Goal: Task Accomplishment & Management: Manage account settings

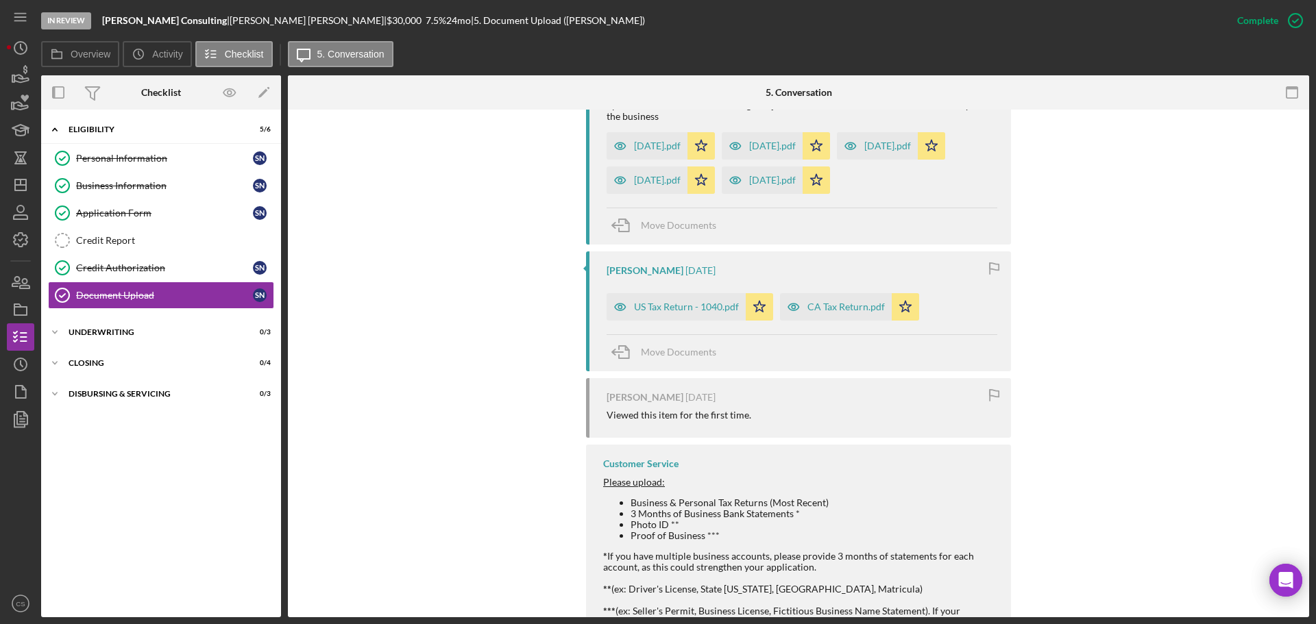
scroll to position [1442, 0]
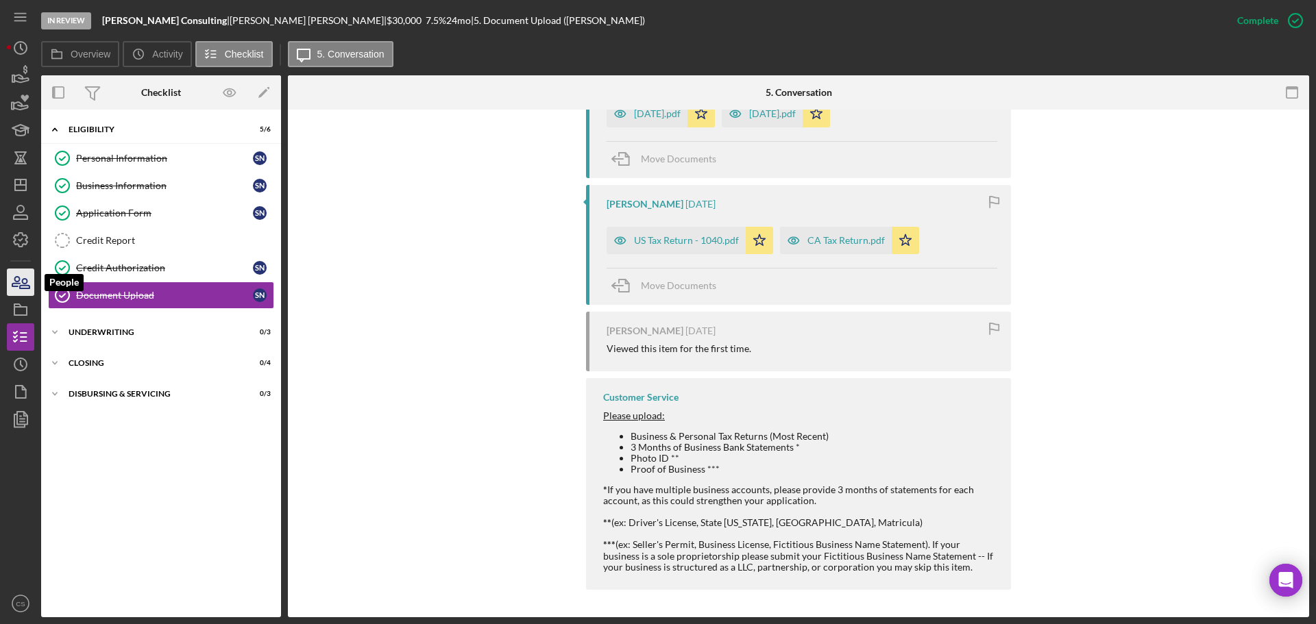
click at [14, 291] on icon "button" at bounding box center [20, 282] width 34 height 34
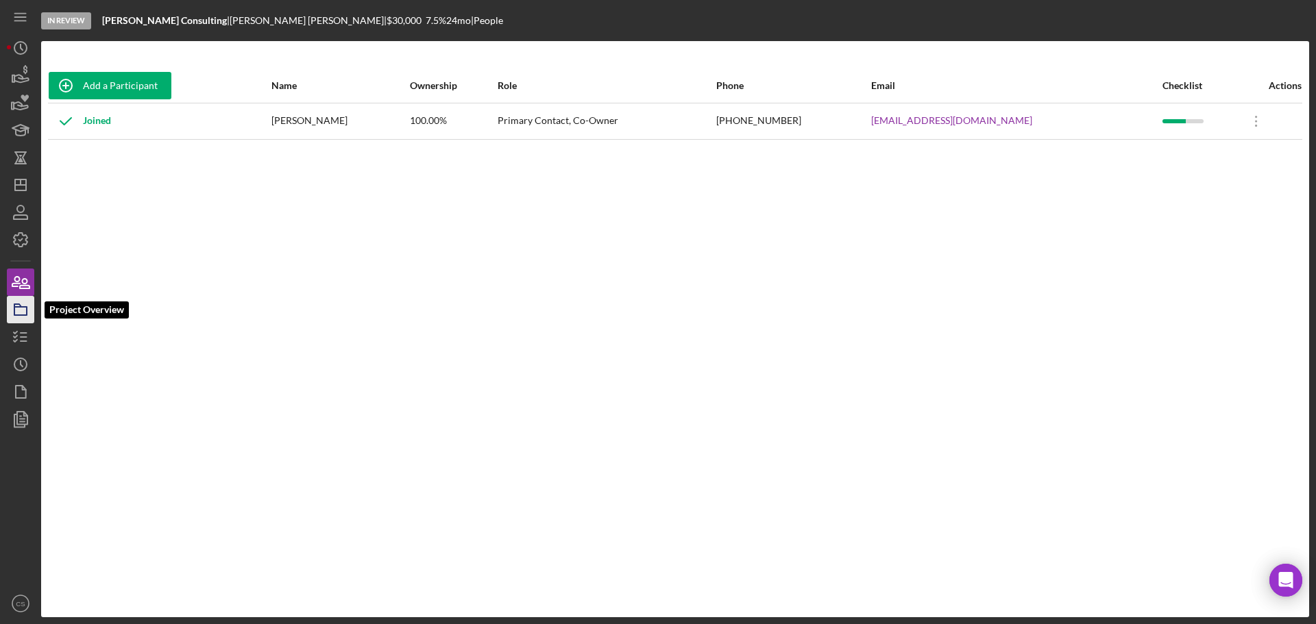
click at [29, 317] on icon "button" at bounding box center [20, 310] width 34 height 34
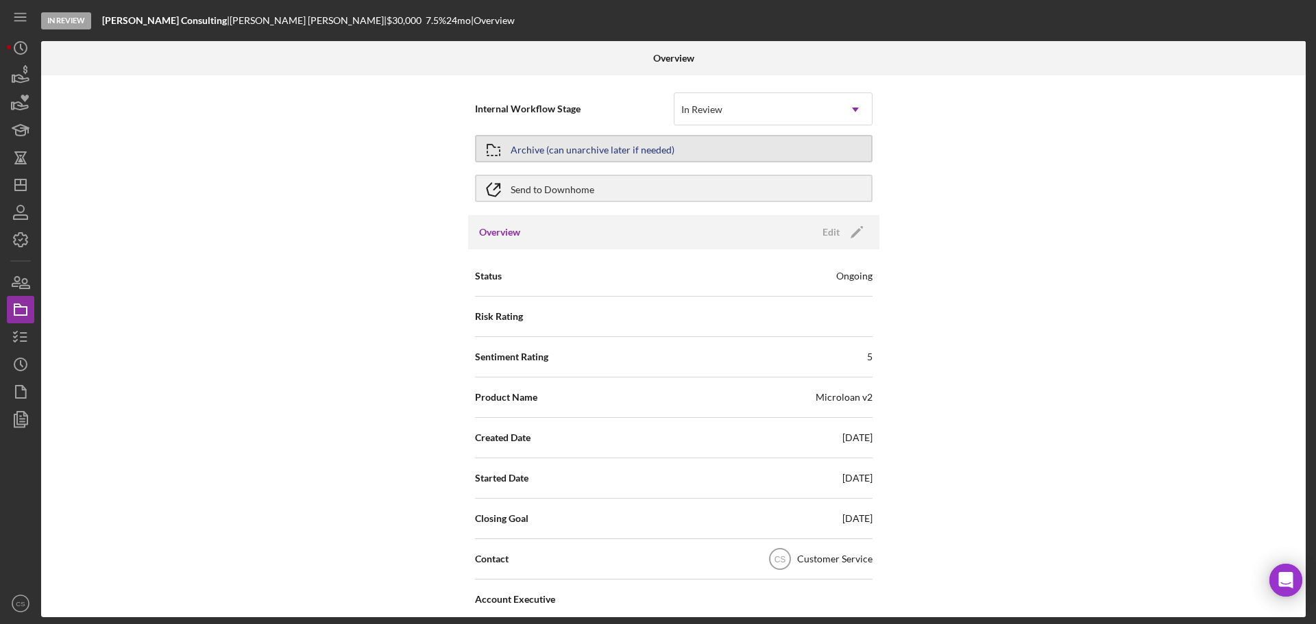
click at [711, 141] on button "Archive (can unarchive later if needed)" at bounding box center [673, 148] width 397 height 27
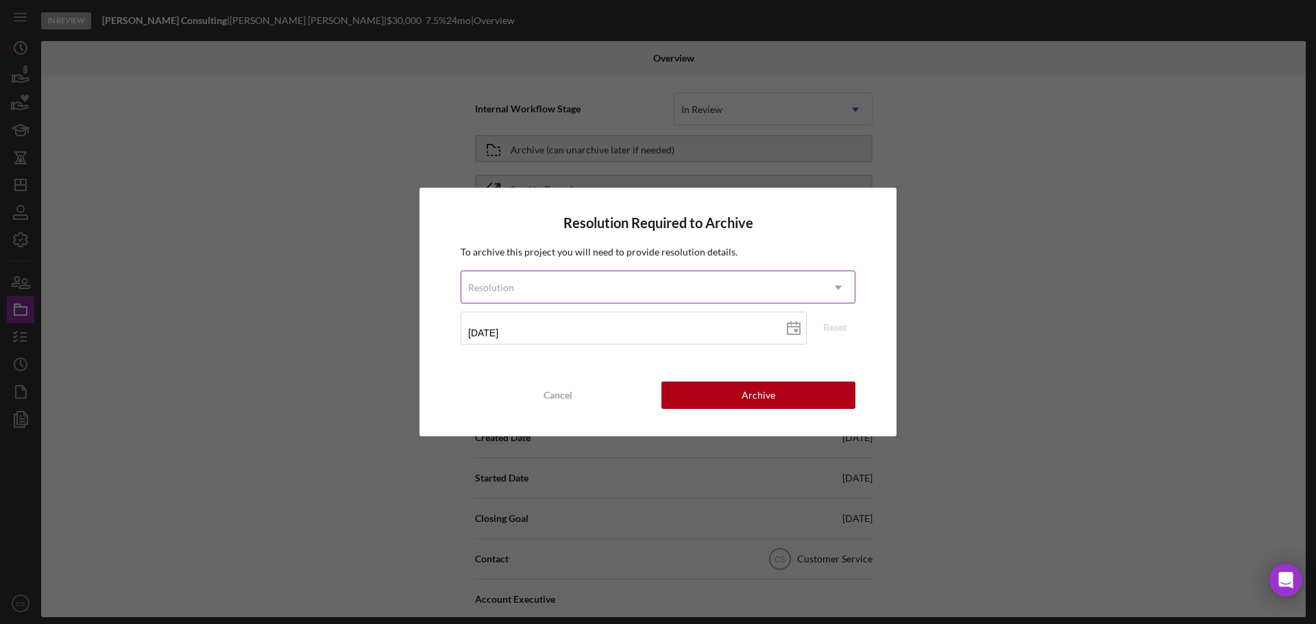
click at [682, 286] on div "Resolution" at bounding box center [641, 288] width 360 height 32
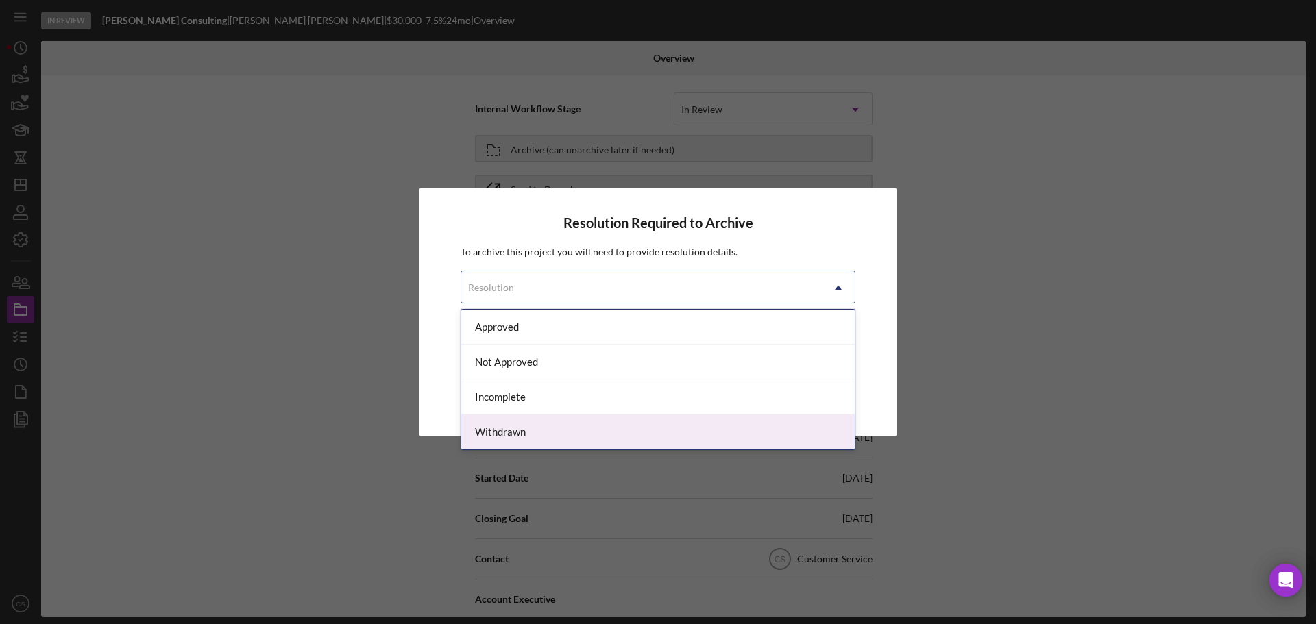
click at [657, 427] on div "Withdrawn" at bounding box center [657, 432] width 393 height 35
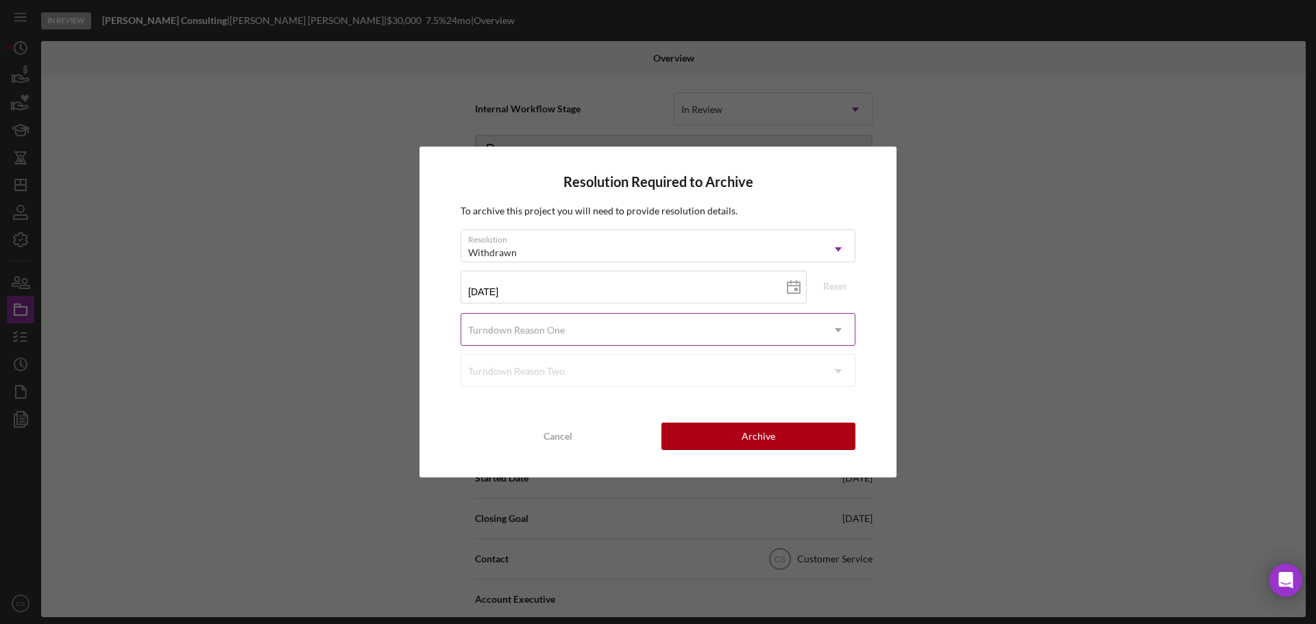
click at [683, 334] on div "Turndown Reason One" at bounding box center [641, 331] width 360 height 32
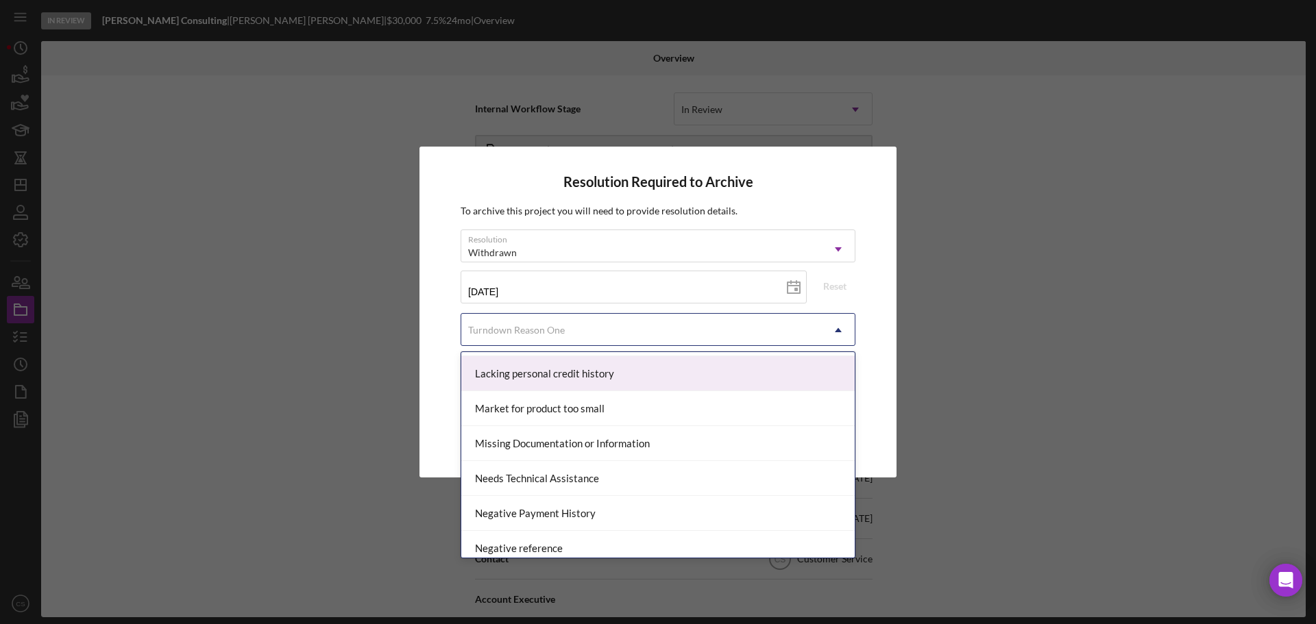
scroll to position [754, 0]
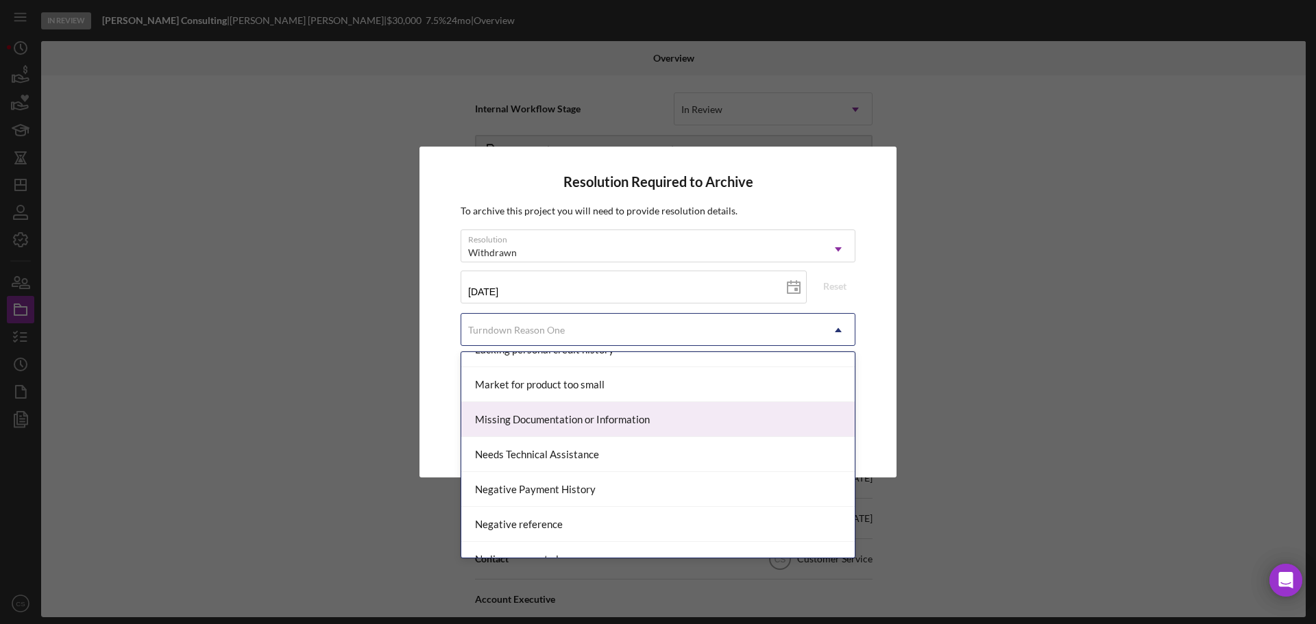
click at [608, 421] on div "Missing Documentation or Information" at bounding box center [657, 419] width 393 height 35
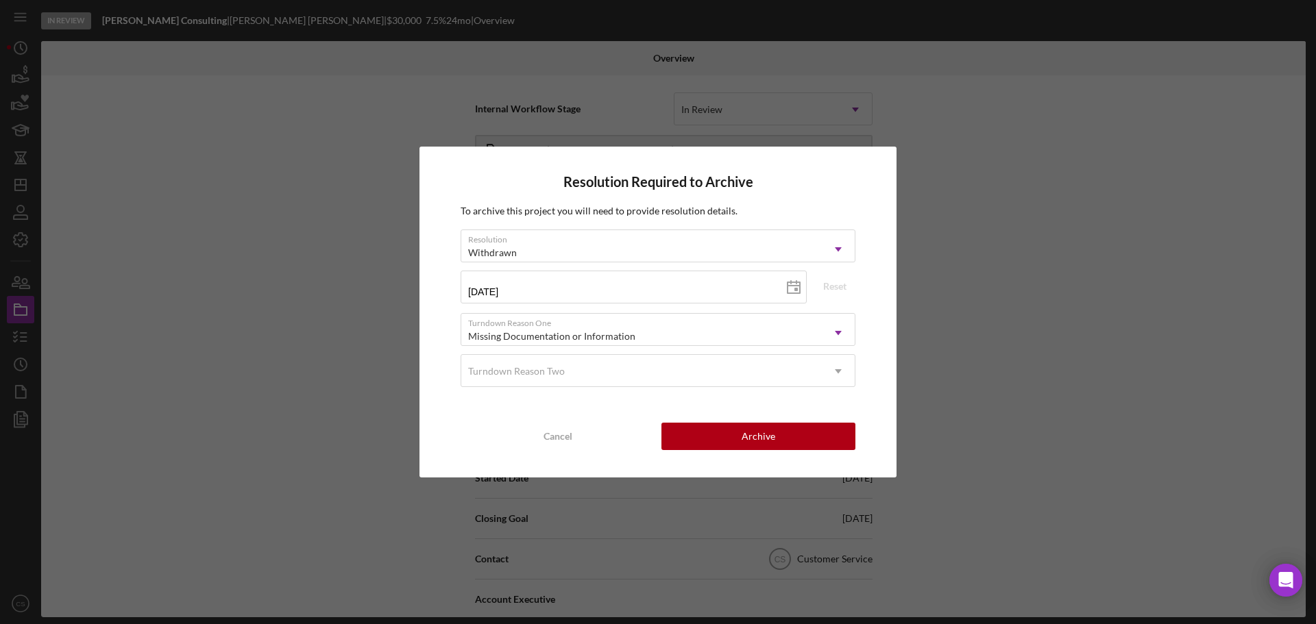
click at [497, 389] on div "Resolution Withdrawn Icon/Dropdown Arrow [DATE] [DATE] Reset Turndown Reason On…" at bounding box center [657, 313] width 395 height 166
click at [765, 436] on div "Archive" at bounding box center [758, 436] width 34 height 27
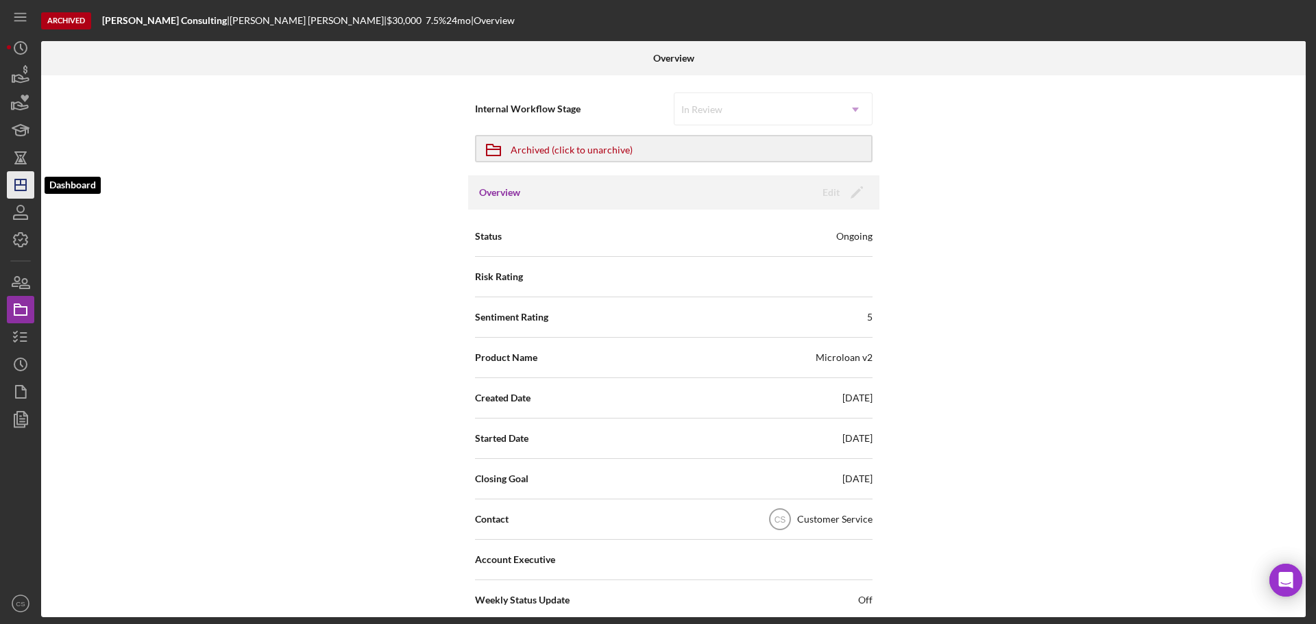
click at [29, 186] on icon "Icon/Dashboard" at bounding box center [20, 185] width 34 height 34
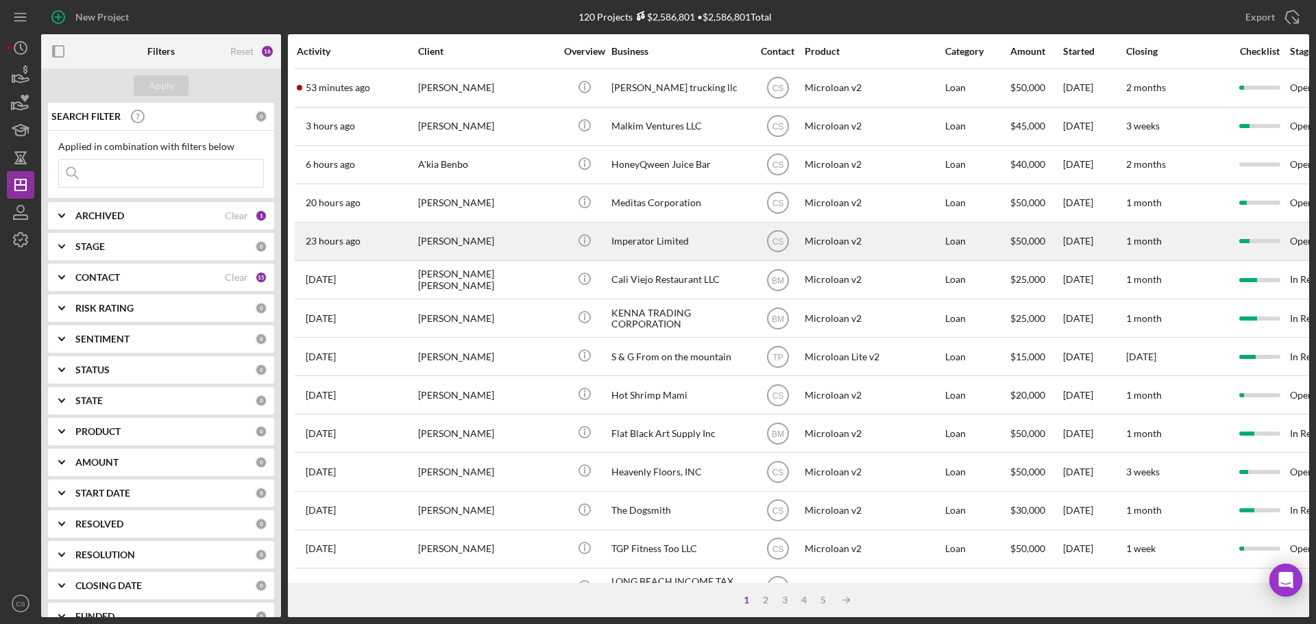
click at [530, 237] on div "[PERSON_NAME]" at bounding box center [486, 241] width 137 height 36
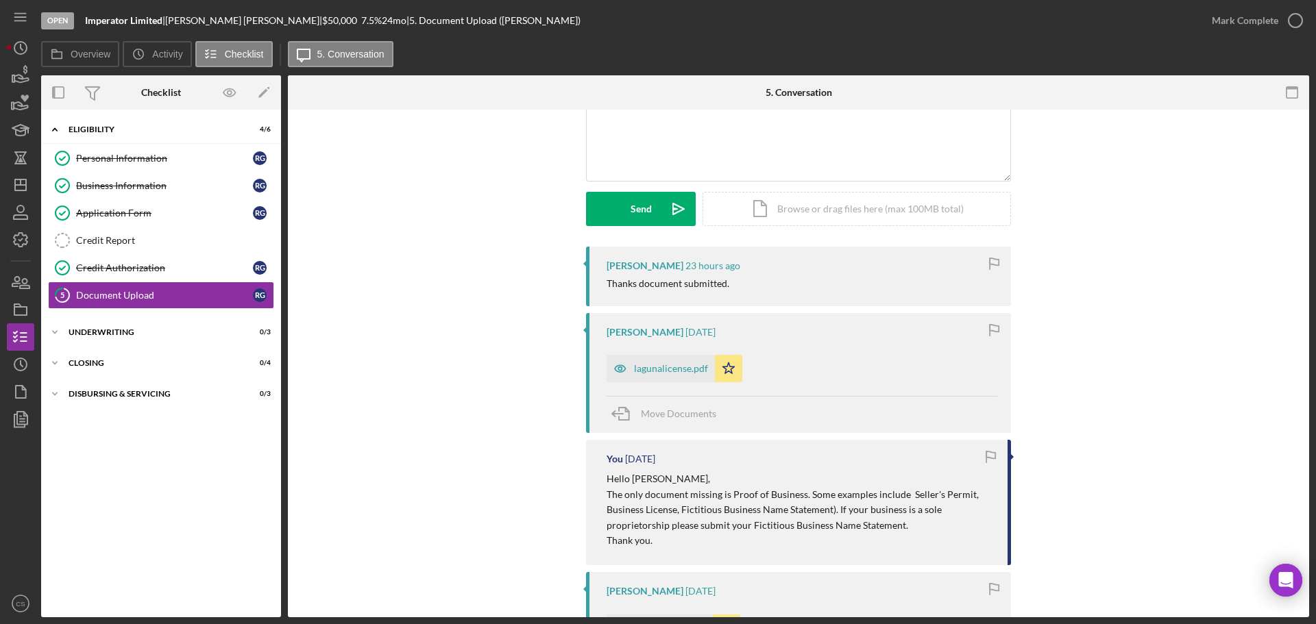
scroll to position [137, 0]
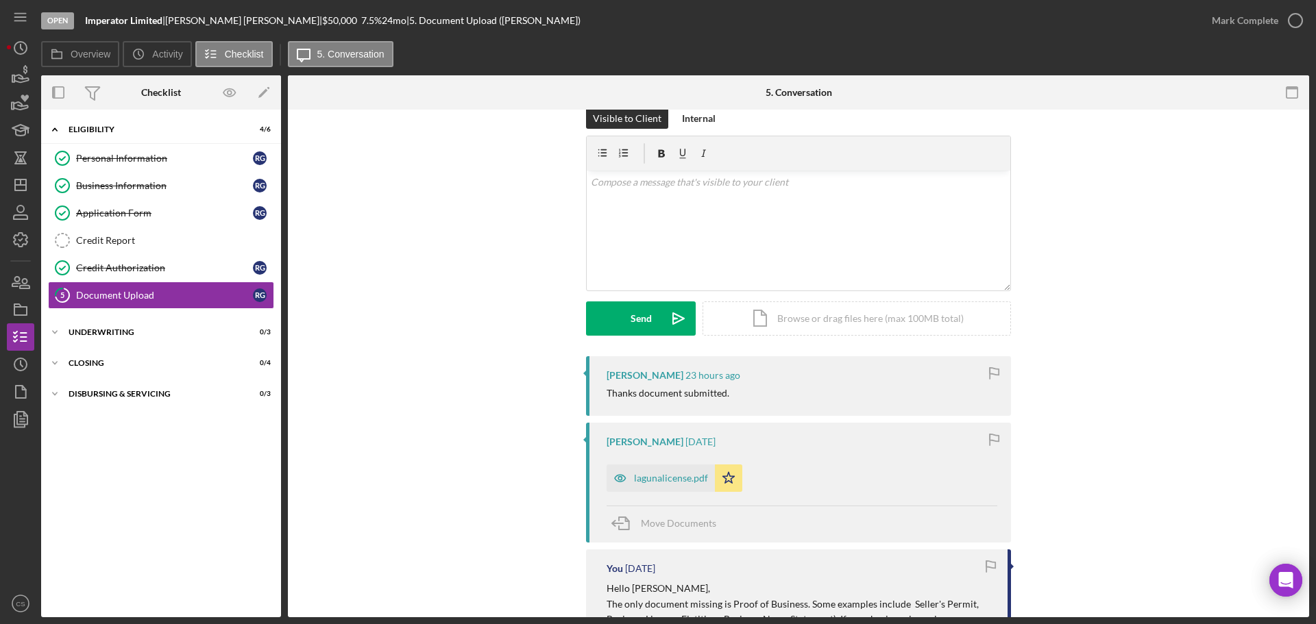
scroll to position [0, 0]
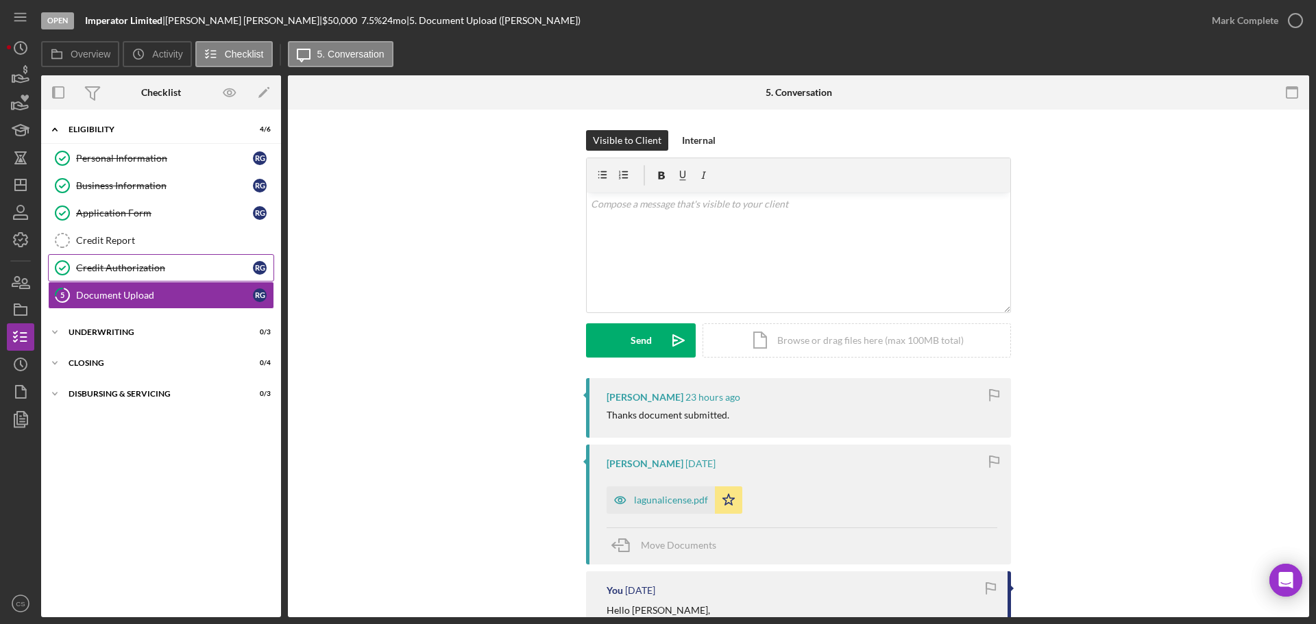
click at [178, 265] on div "Credit Authorization" at bounding box center [164, 267] width 177 height 11
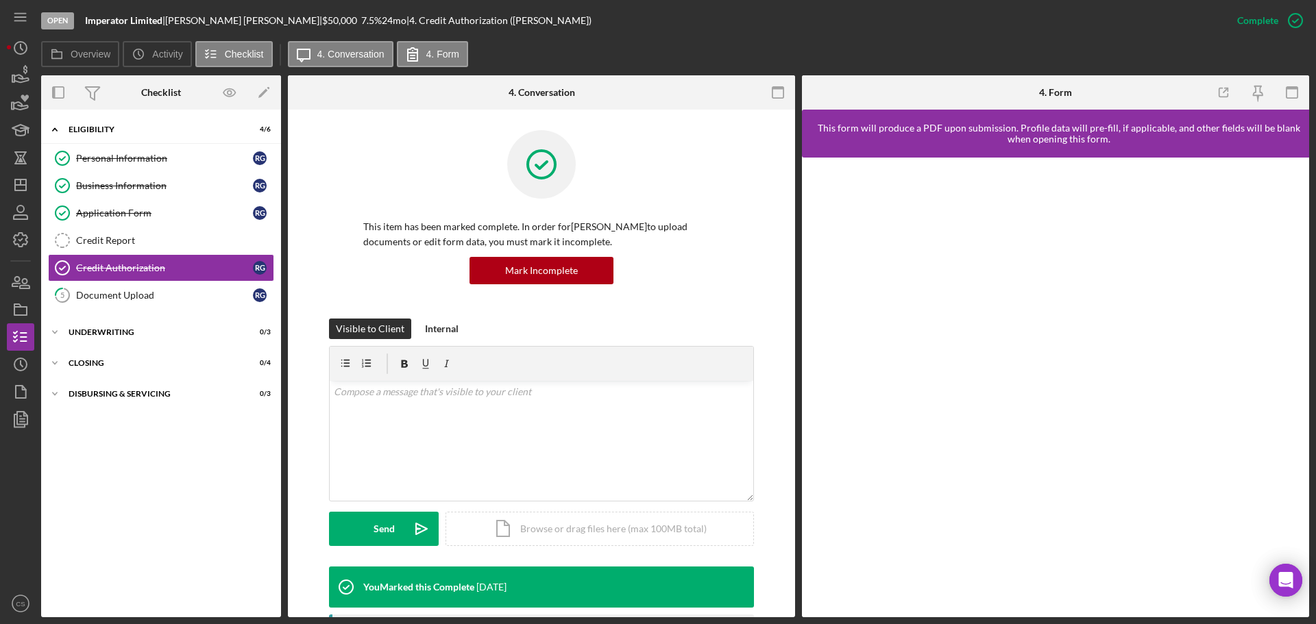
click at [757, 208] on div "This item has been marked complete. In order for [PERSON_NAME] to upload docume…" at bounding box center [541, 224] width 466 height 188
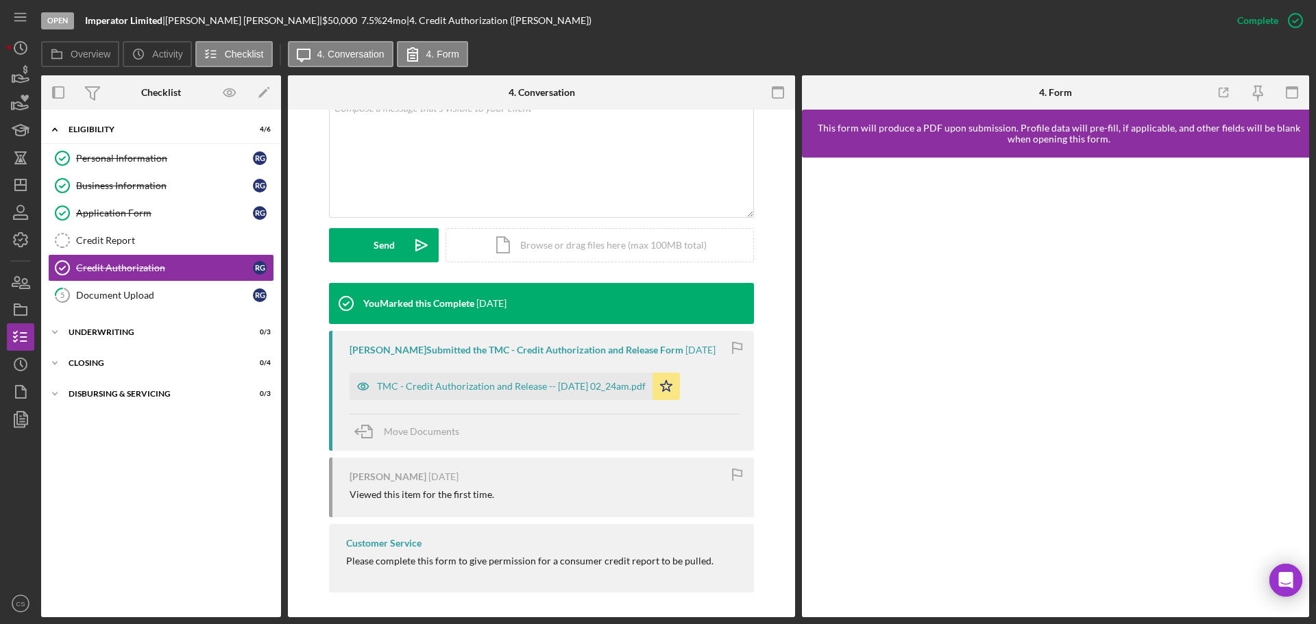
scroll to position [286, 0]
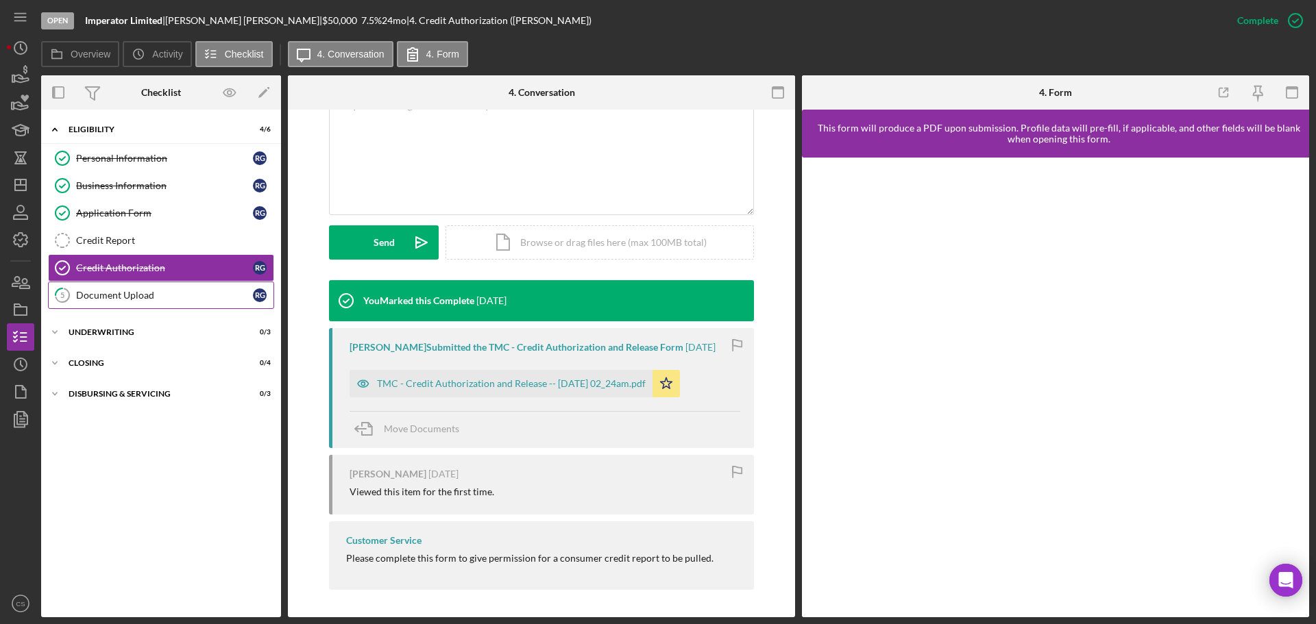
click at [166, 297] on div "Document Upload" at bounding box center [164, 295] width 177 height 11
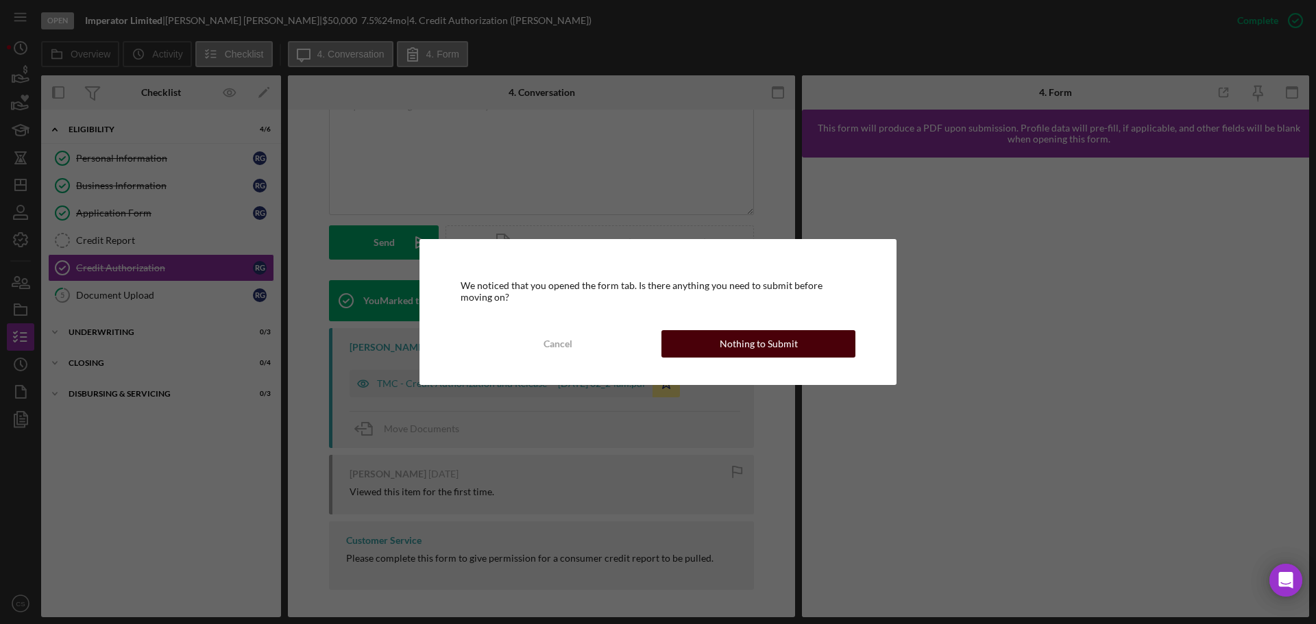
click at [715, 336] on button "Nothing to Submit" at bounding box center [758, 343] width 194 height 27
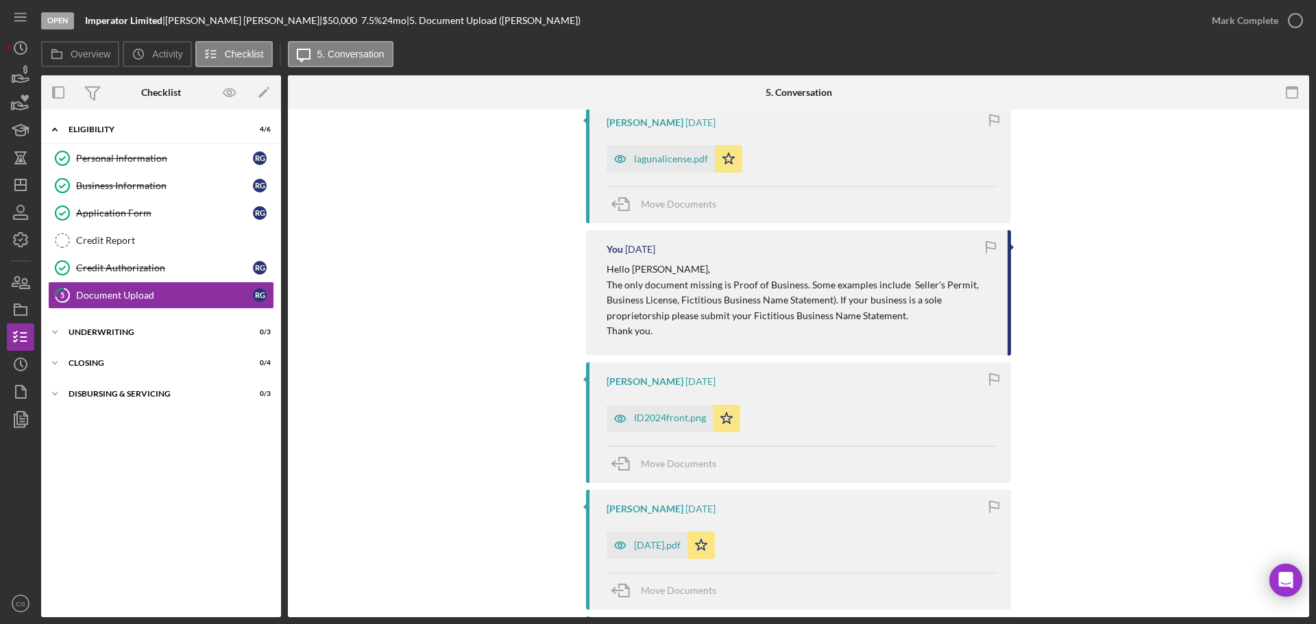
scroll to position [67, 0]
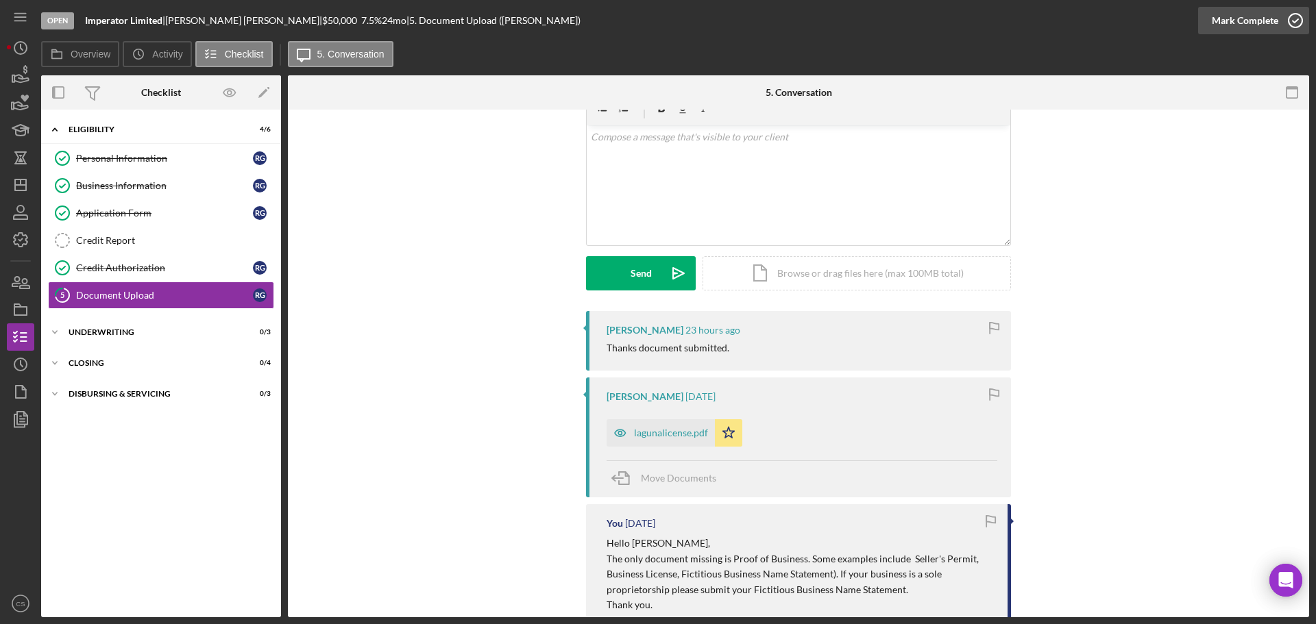
click at [1291, 23] on icon "button" at bounding box center [1295, 20] width 34 height 34
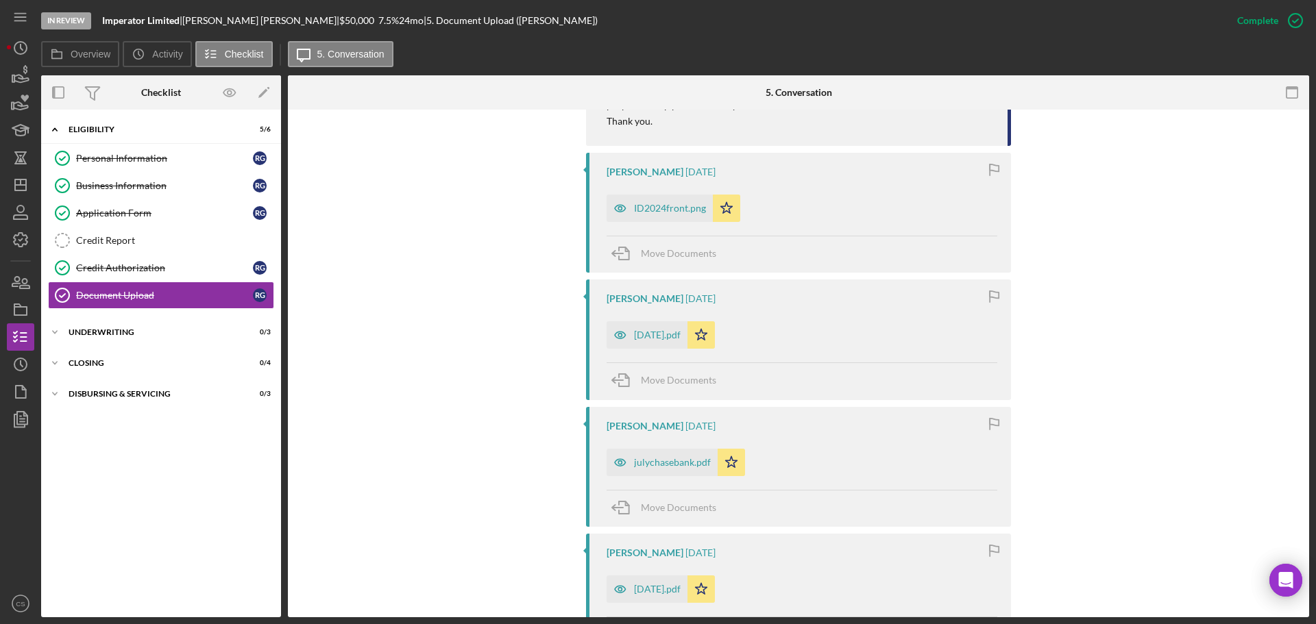
scroll to position [1263, 0]
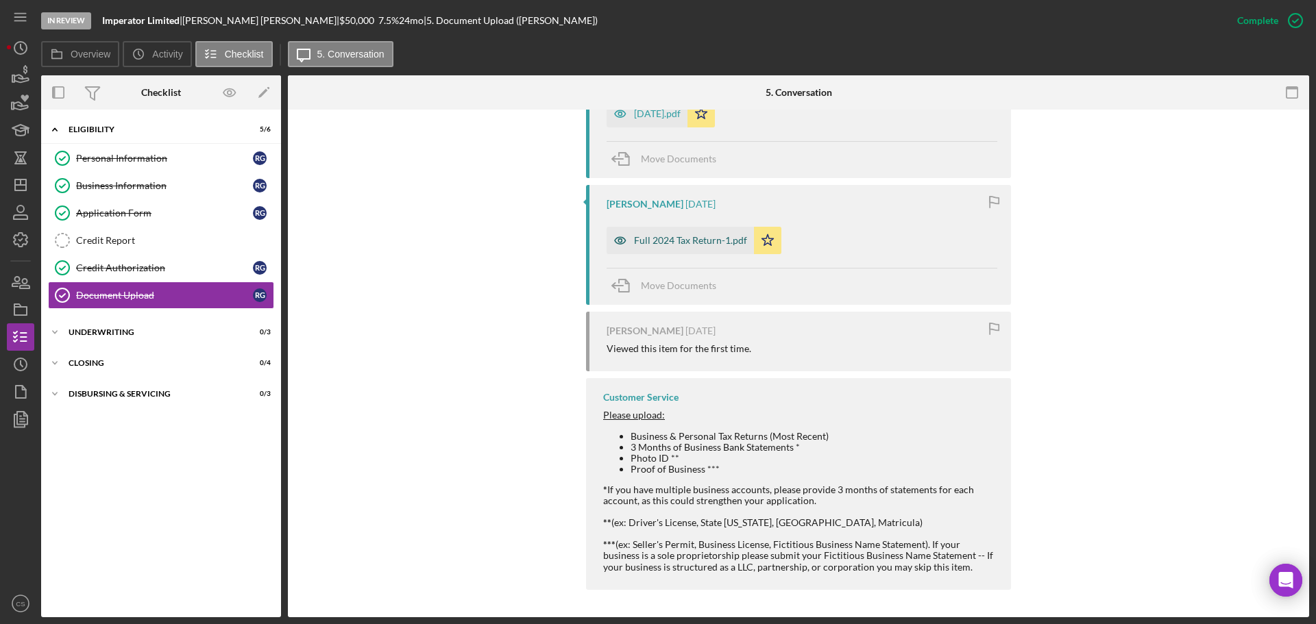
click at [711, 239] on div "Full 2024 Tax Return-1.pdf" at bounding box center [690, 240] width 113 height 11
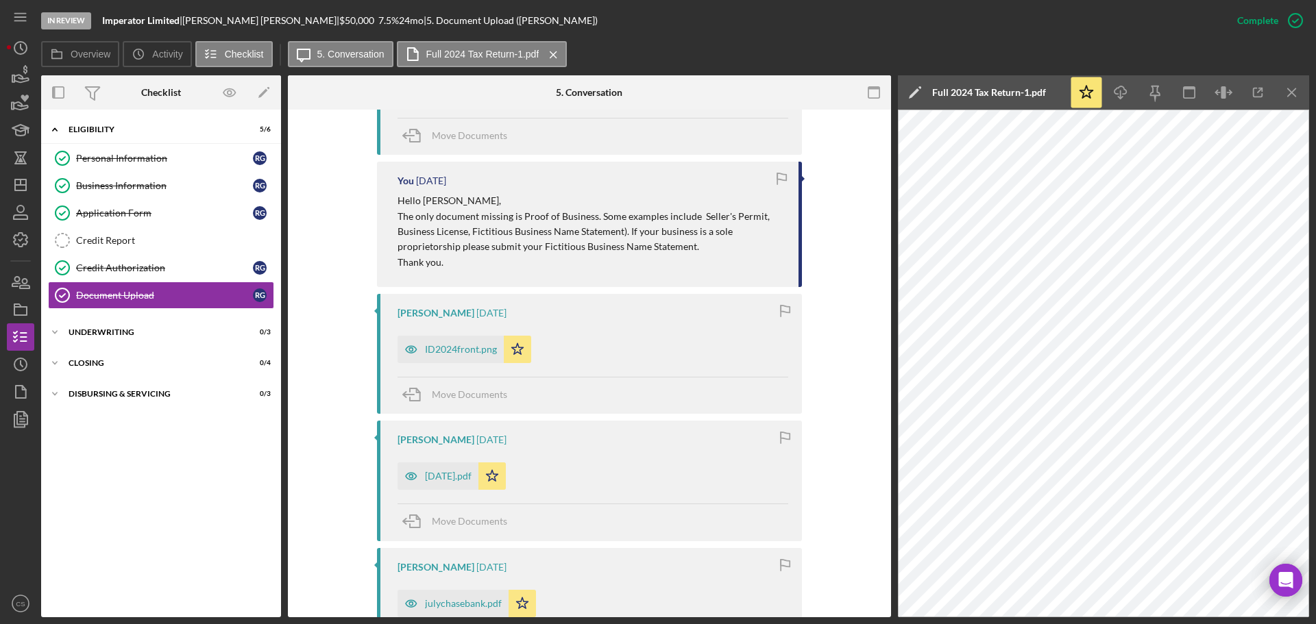
scroll to position [578, 0]
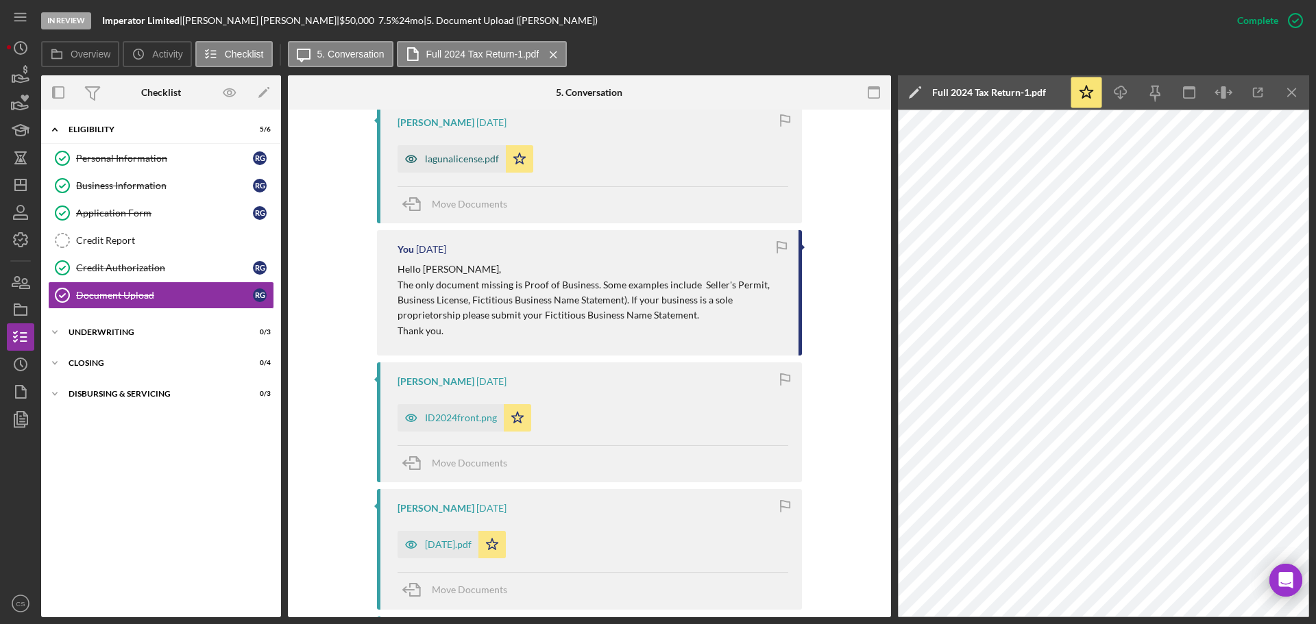
click at [445, 160] on div "lagunalicense.pdf" at bounding box center [462, 158] width 74 height 11
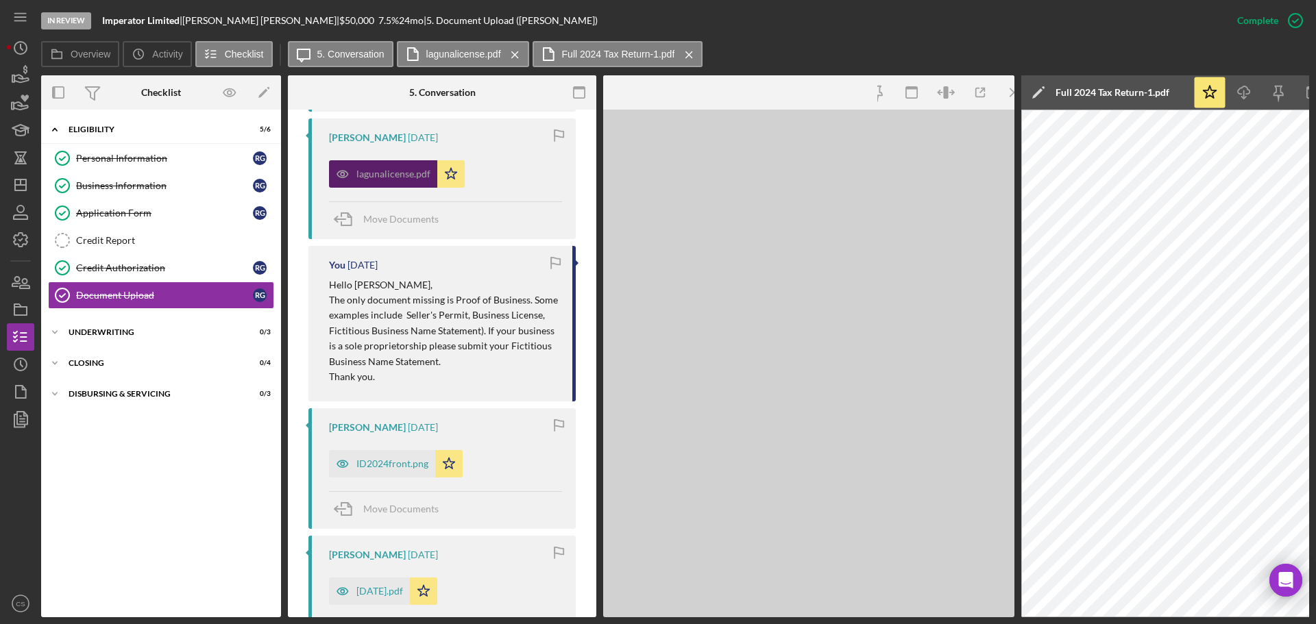
scroll to position [593, 0]
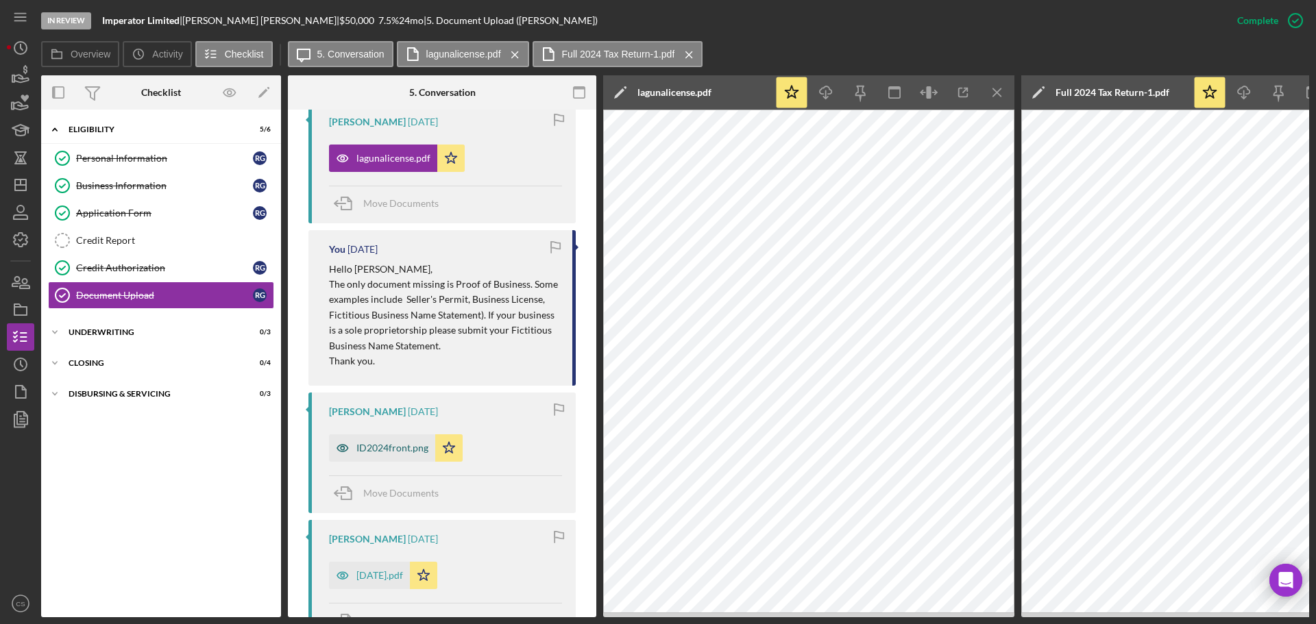
click at [370, 441] on div "ID2024front.png" at bounding box center [382, 447] width 106 height 27
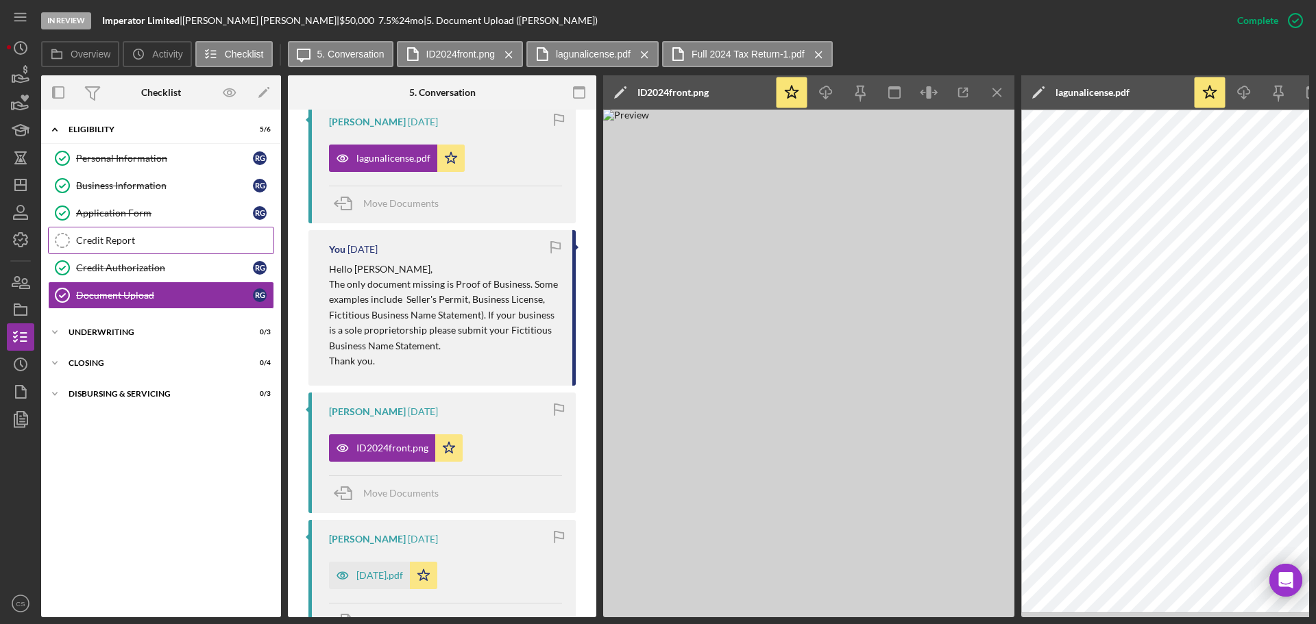
click at [169, 239] on div "Credit Report" at bounding box center [174, 240] width 197 height 11
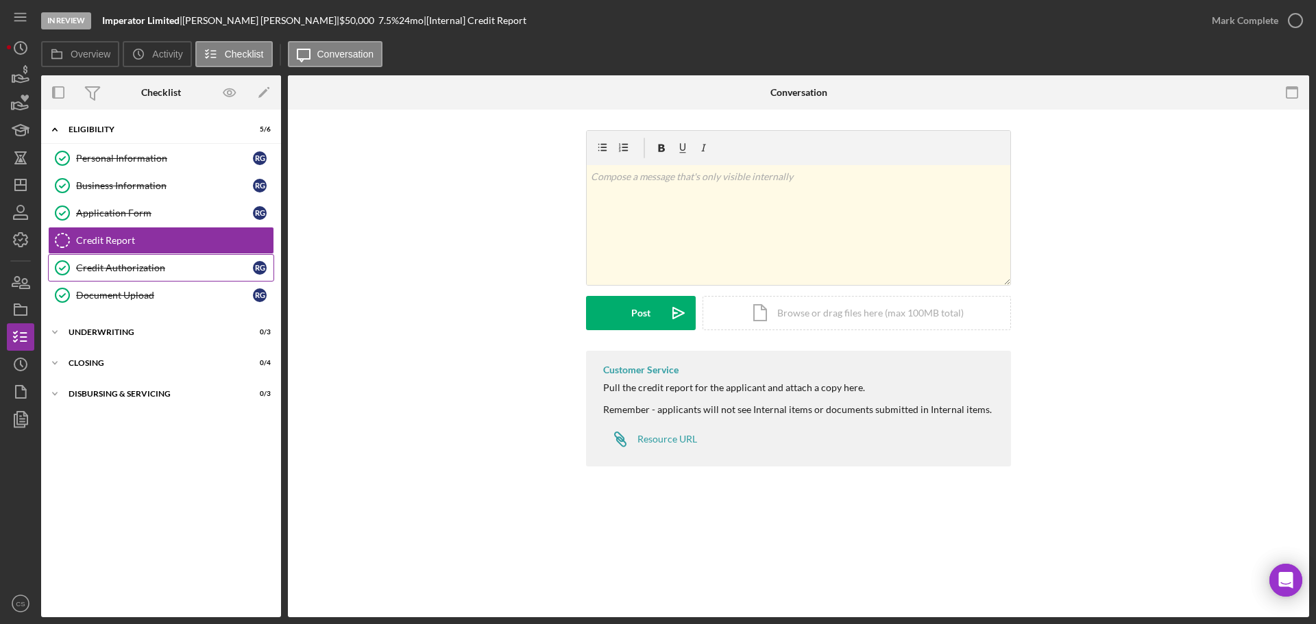
click at [206, 269] on div "Credit Authorization" at bounding box center [164, 267] width 177 height 11
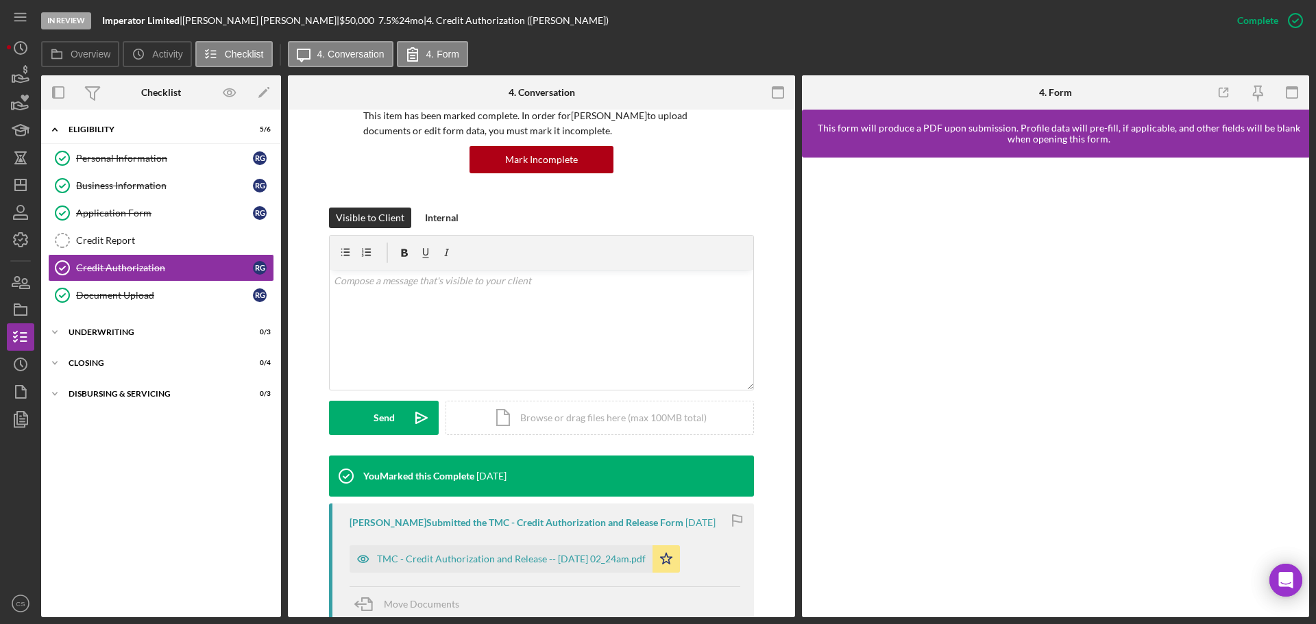
scroll to position [286, 0]
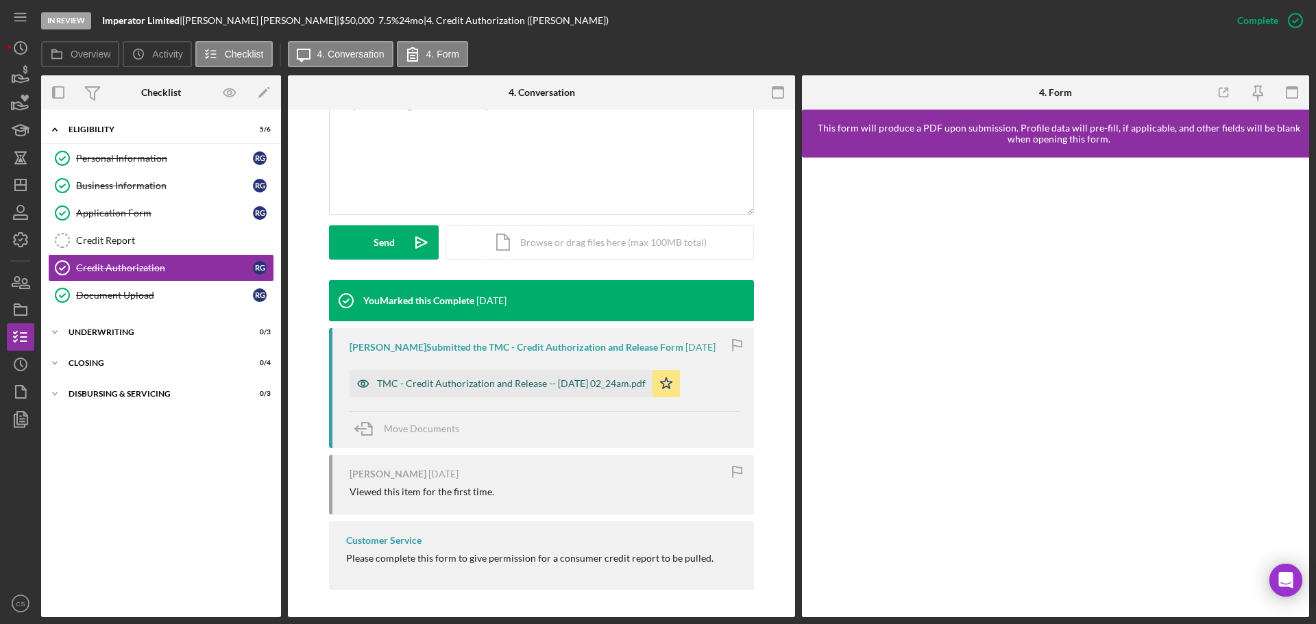
click at [540, 376] on div "TMC - Credit Authorization and Release -- [DATE] 02_24am.pdf" at bounding box center [500, 383] width 303 height 27
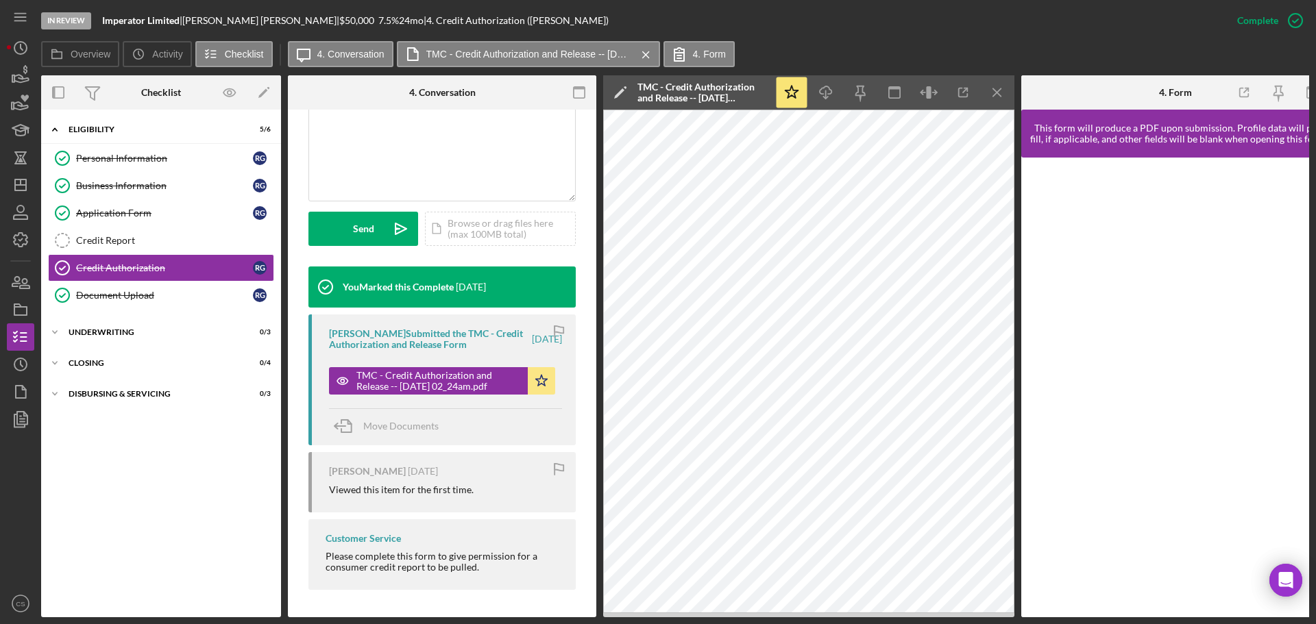
scroll to position [319, 0]
click at [121, 154] on div "Personal Information" at bounding box center [164, 158] width 177 height 11
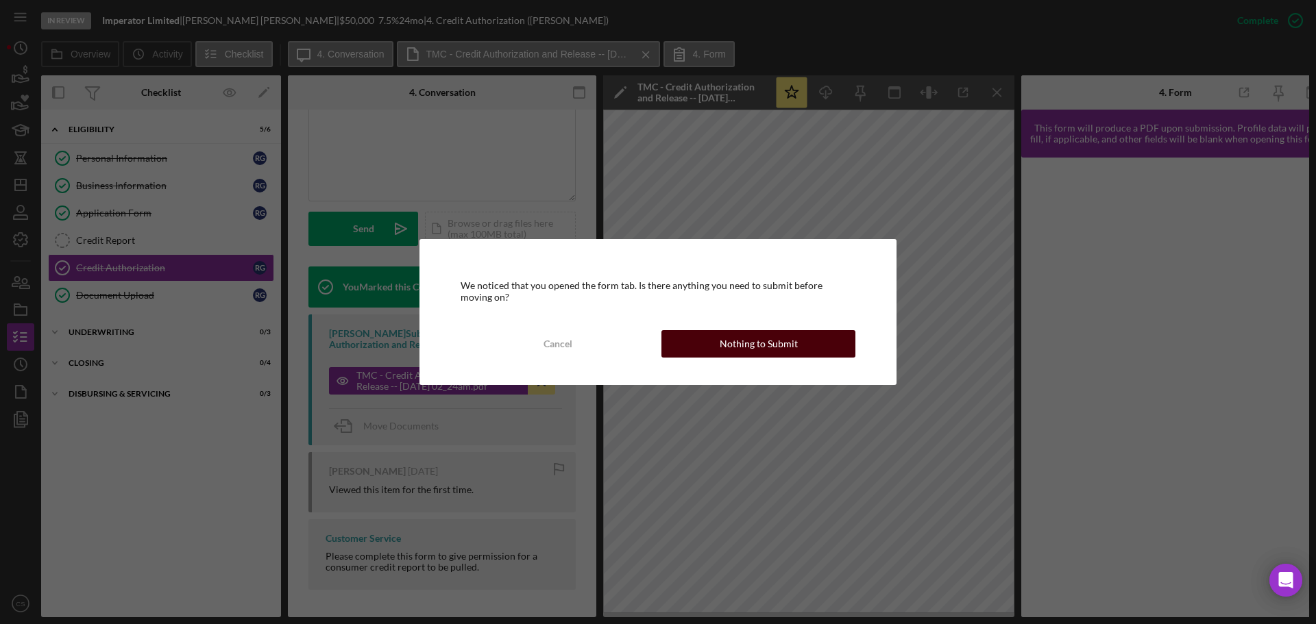
click at [759, 341] on div "Nothing to Submit" at bounding box center [759, 343] width 78 height 27
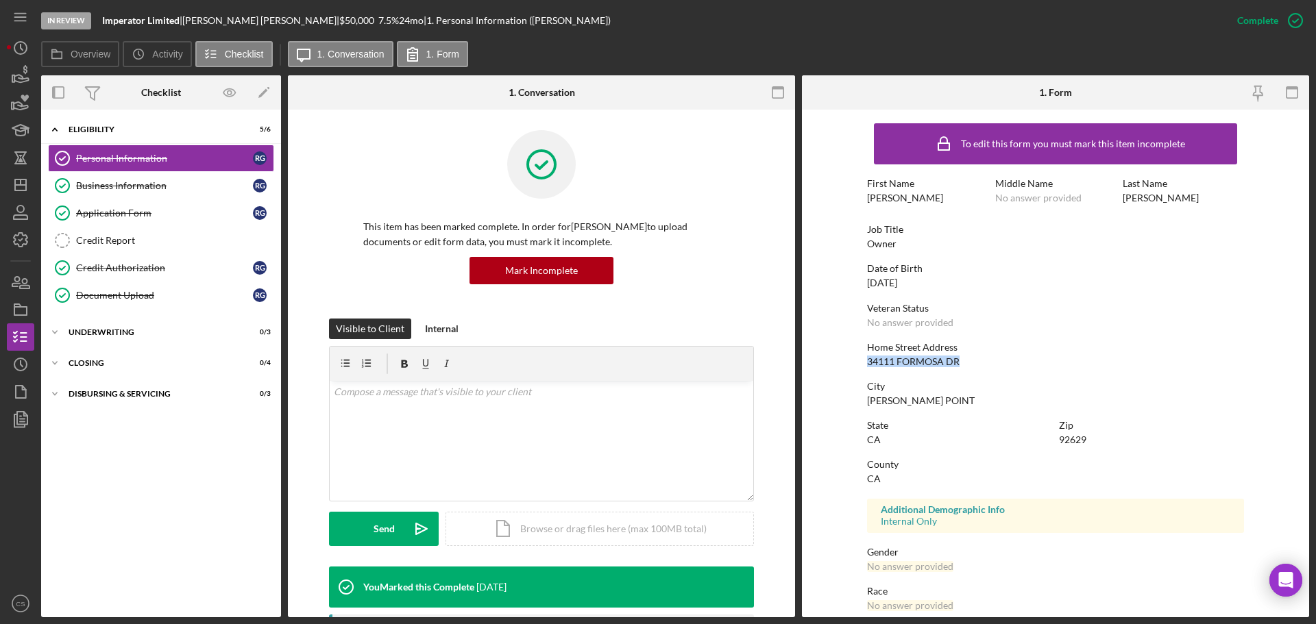
drag, startPoint x: 959, startPoint y: 360, endPoint x: 845, endPoint y: 364, distance: 114.5
click at [845, 364] on form "To edit this form you must mark this item incomplete First Name [PERSON_NAME] M…" at bounding box center [1055, 364] width 507 height 508
copy div "34111 FORMOSA DR"
drag, startPoint x: 923, startPoint y: 399, endPoint x: 865, endPoint y: 397, distance: 57.6
click at [867, 397] on div "[PERSON_NAME] POINT" at bounding box center [921, 400] width 108 height 11
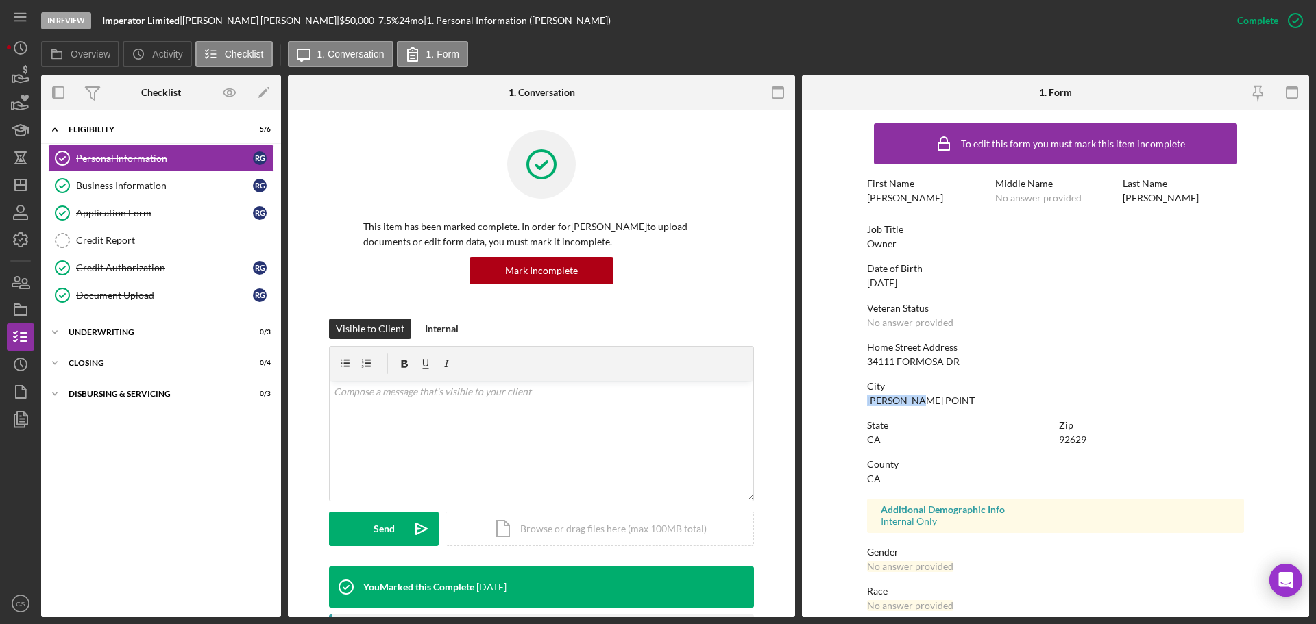
copy div "[PERSON_NAME] POINT"
click at [1075, 442] on div "92629" at bounding box center [1072, 439] width 27 height 11
copy div "92629"
click at [156, 307] on link "Document Upload Document Upload R G" at bounding box center [161, 295] width 226 height 27
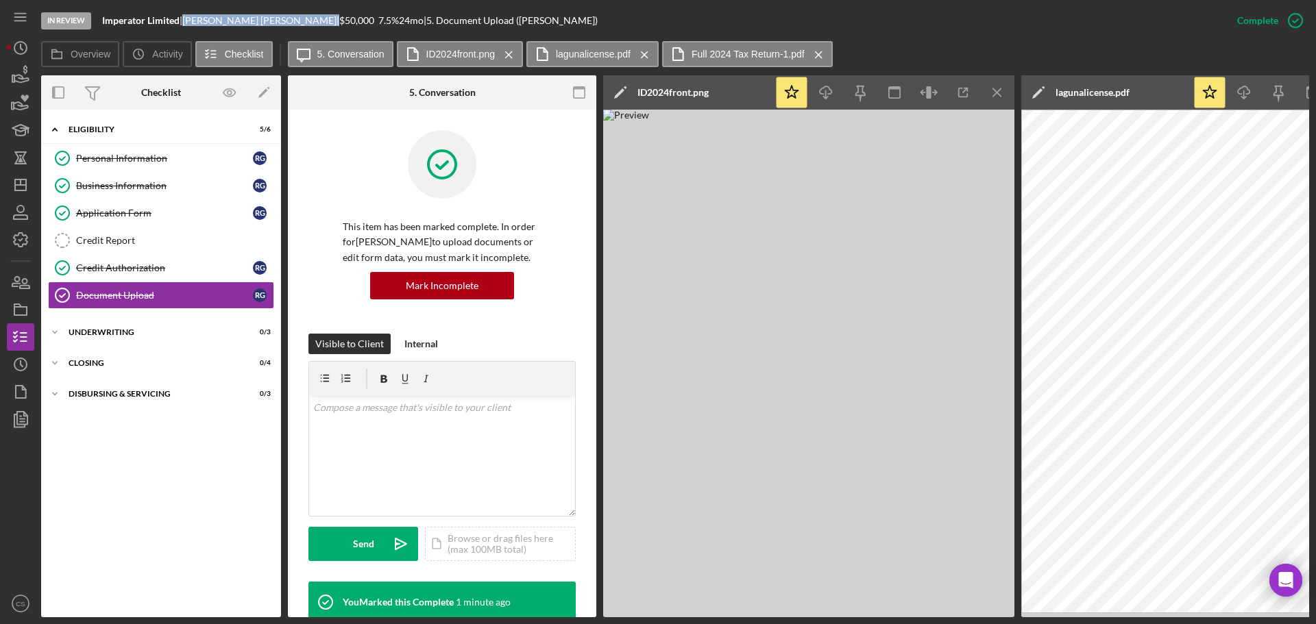
drag, startPoint x: 245, startPoint y: 18, endPoint x: 193, endPoint y: 20, distance: 52.1
click at [193, 20] on div "[PERSON_NAME] |" at bounding box center [260, 20] width 157 height 11
copy div "[PERSON_NAME]"
click at [153, 242] on div "Credit Report" at bounding box center [174, 240] width 197 height 11
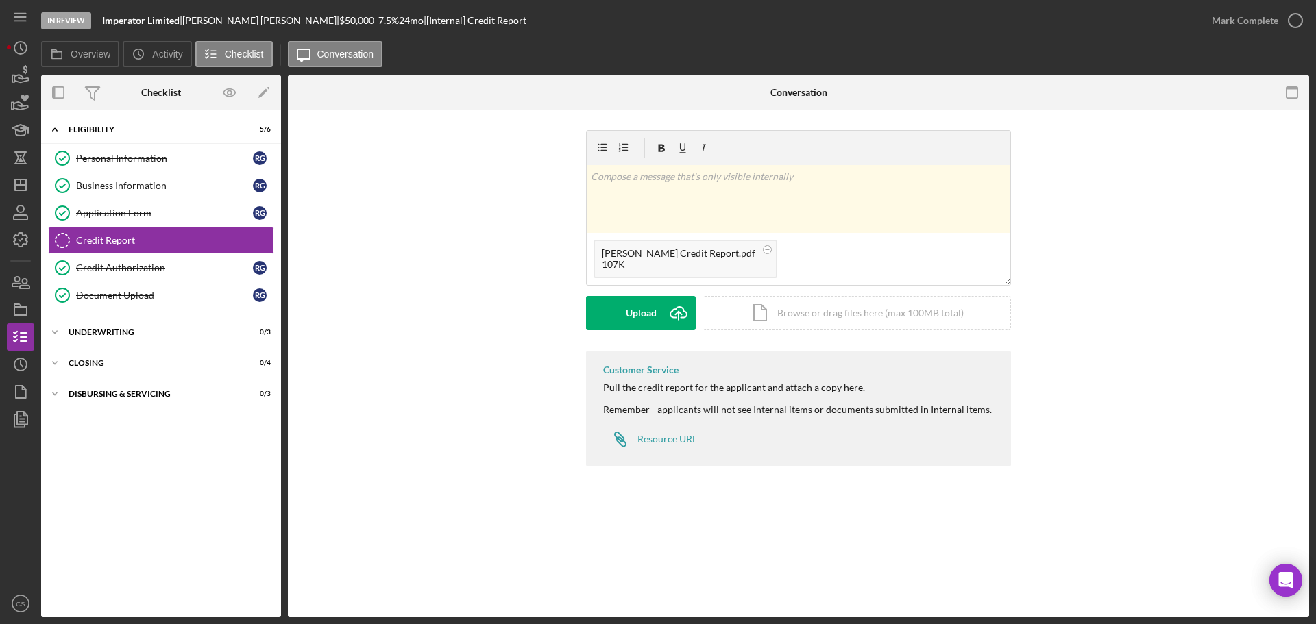
click at [496, 265] on div "v Color teal Color pink Remove color Add row above Add row below Add column bef…" at bounding box center [798, 240] width 980 height 221
click at [604, 303] on button "Upload Icon/Upload" at bounding box center [641, 313] width 110 height 34
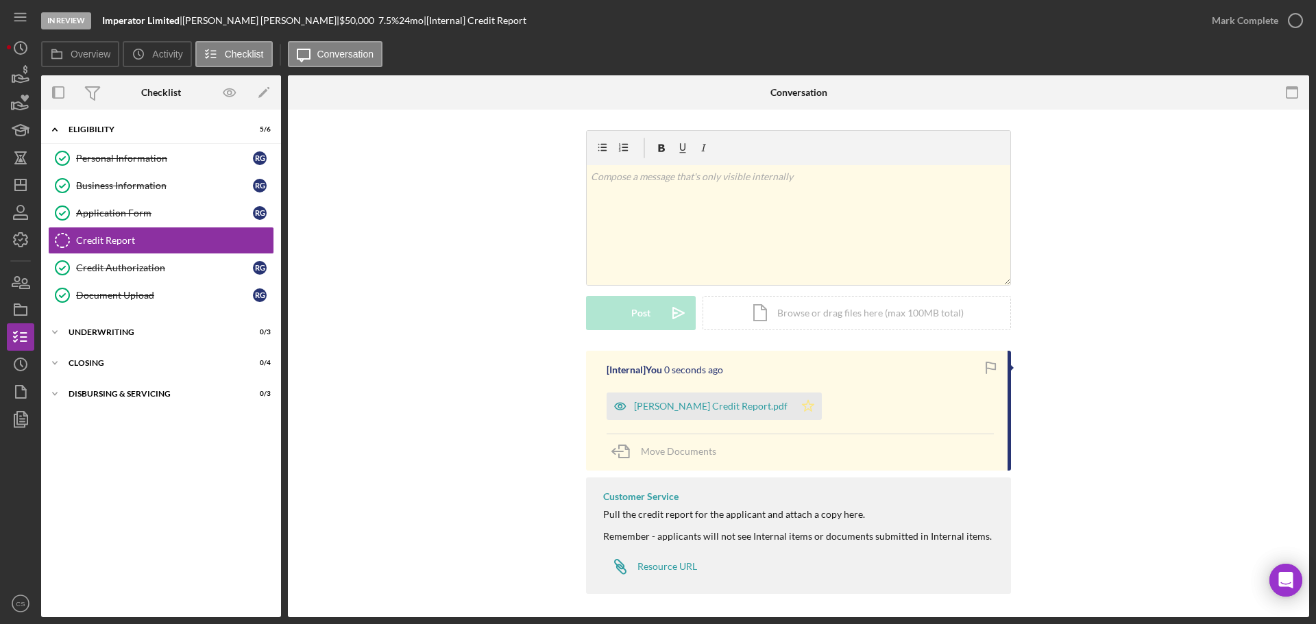
click at [802, 404] on polygon "button" at bounding box center [808, 405] width 12 height 11
click at [1298, 24] on icon "button" at bounding box center [1295, 20] width 34 height 34
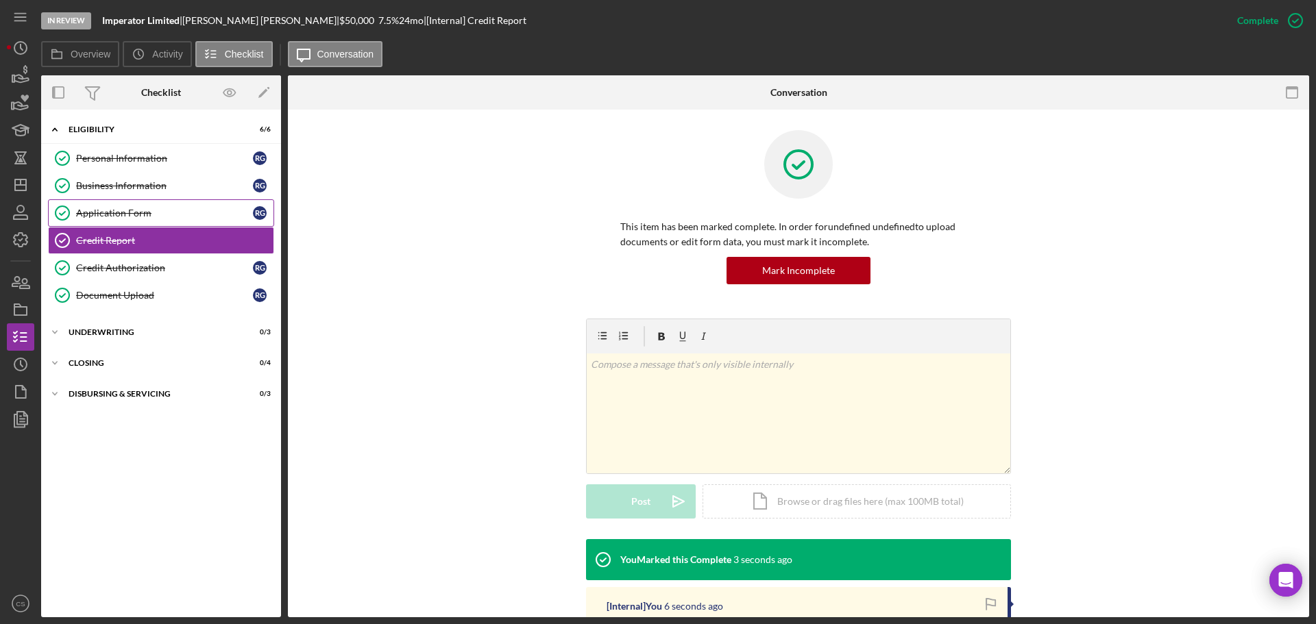
click at [139, 213] on div "Application Form" at bounding box center [164, 213] width 177 height 11
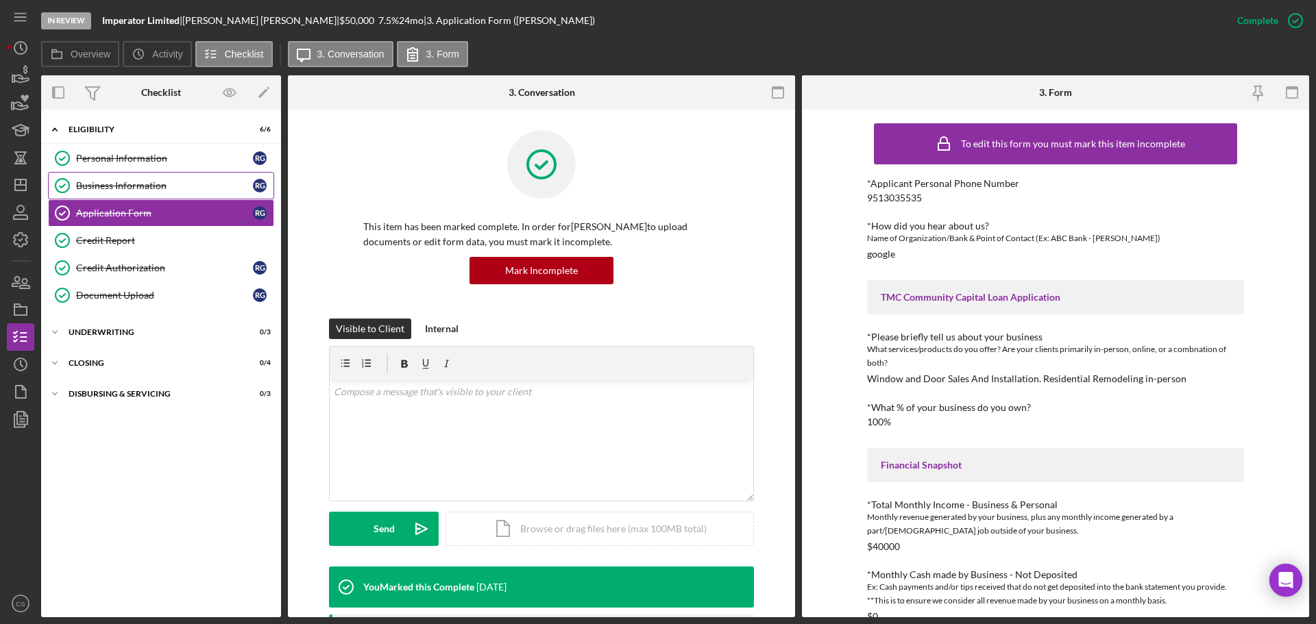
click at [171, 186] on div "Business Information" at bounding box center [164, 185] width 177 height 11
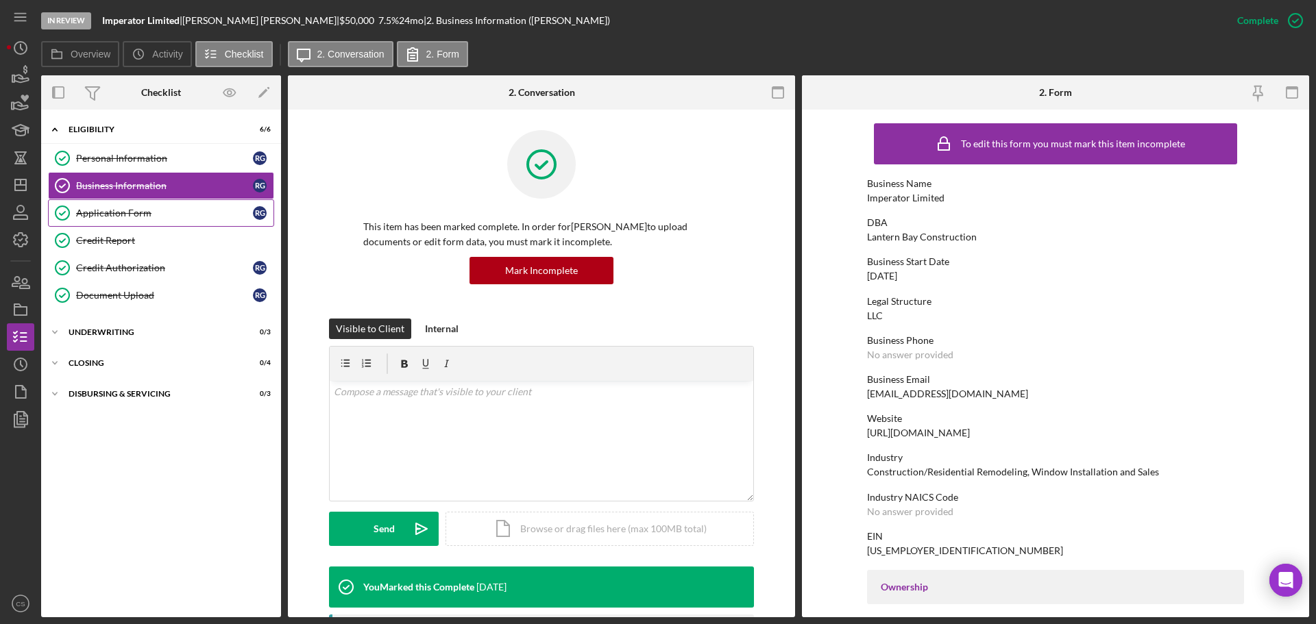
click at [164, 215] on div "Application Form" at bounding box center [164, 213] width 177 height 11
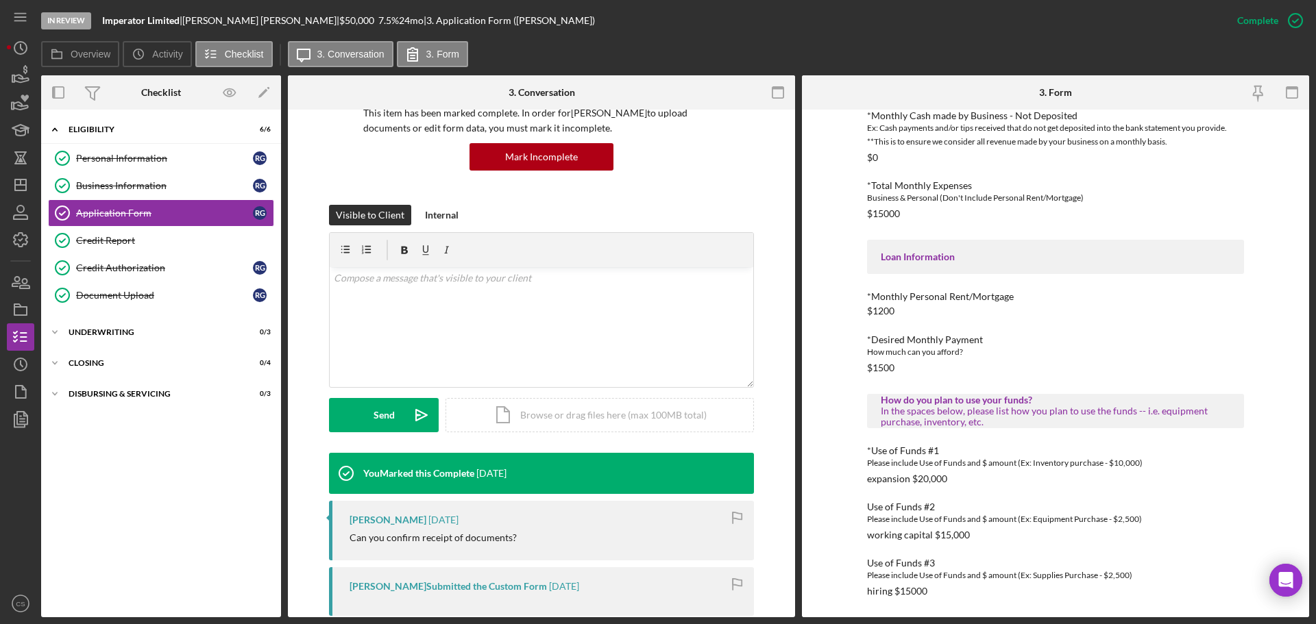
scroll to position [282, 0]
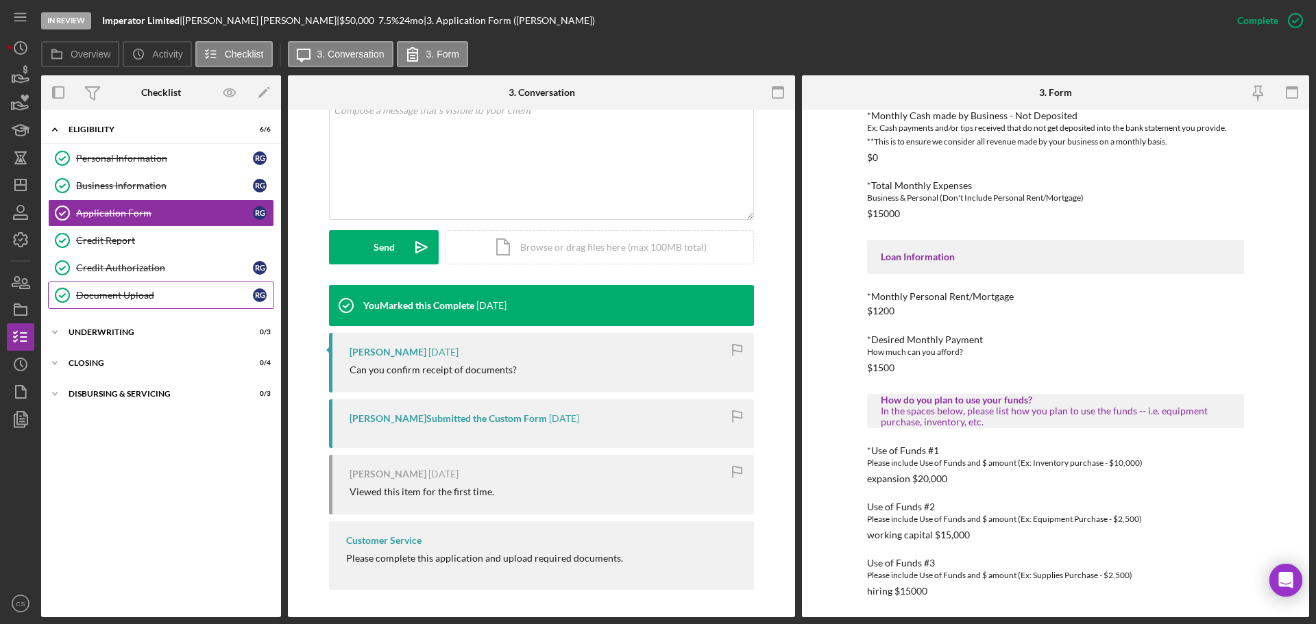
click at [190, 283] on link "Document Upload Document Upload R G" at bounding box center [161, 295] width 226 height 27
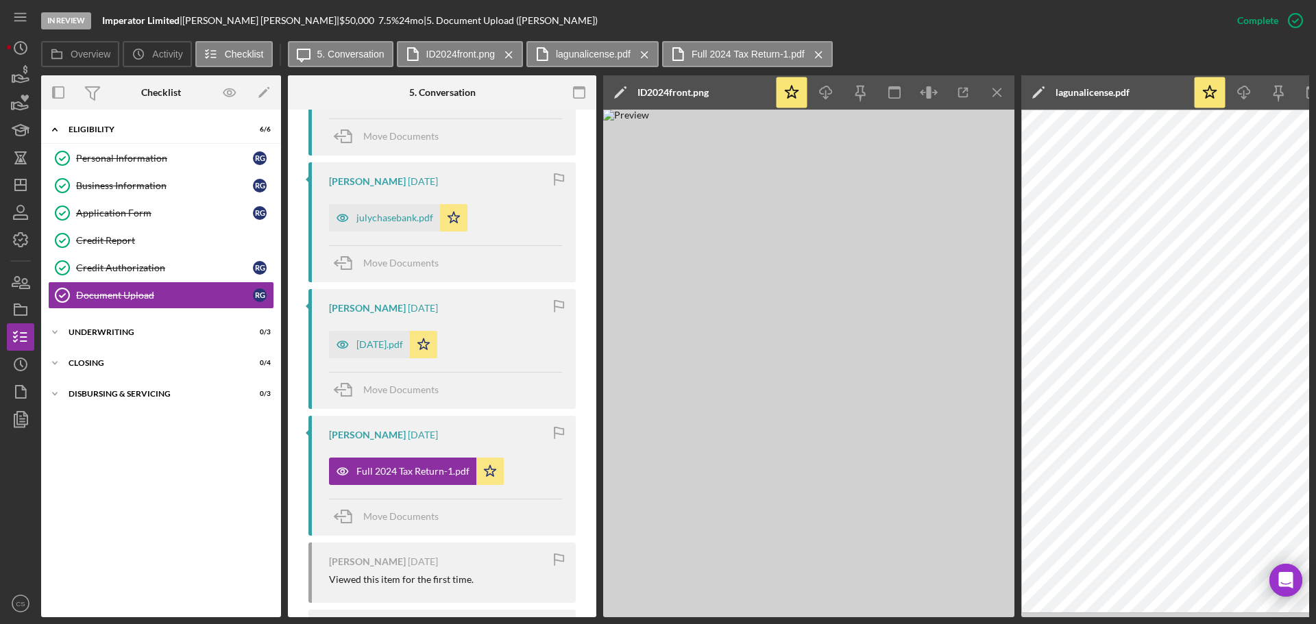
scroll to position [1072, 0]
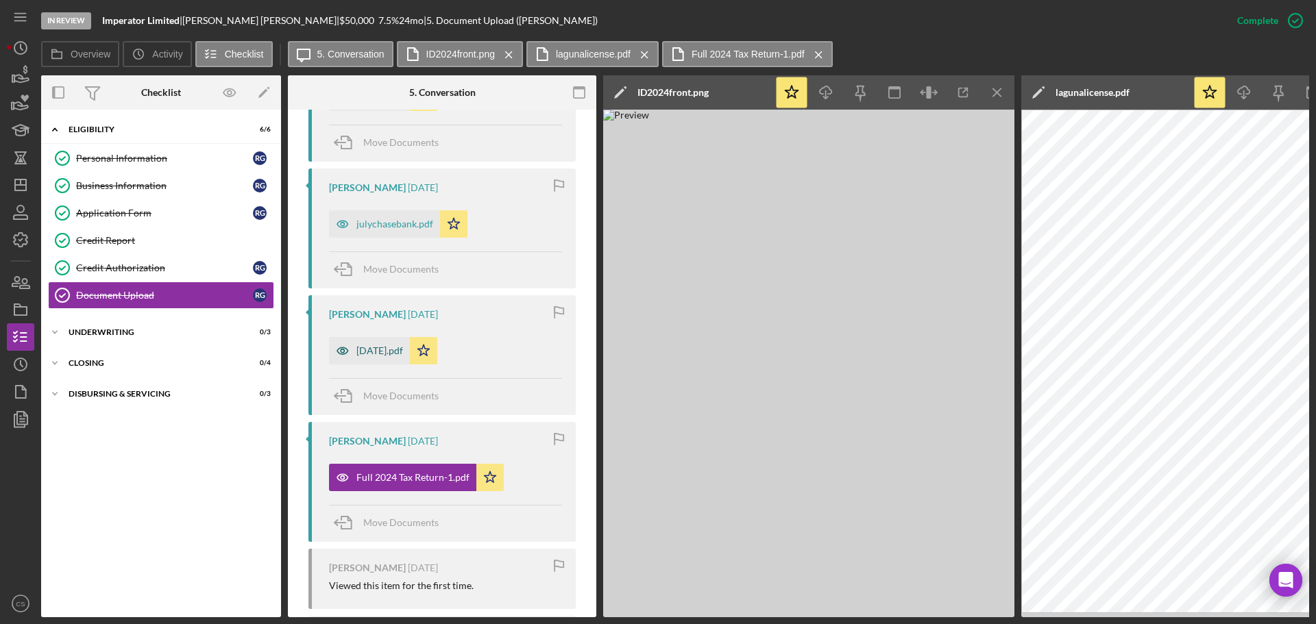
click at [363, 349] on div "[DATE].pdf" at bounding box center [379, 350] width 47 height 11
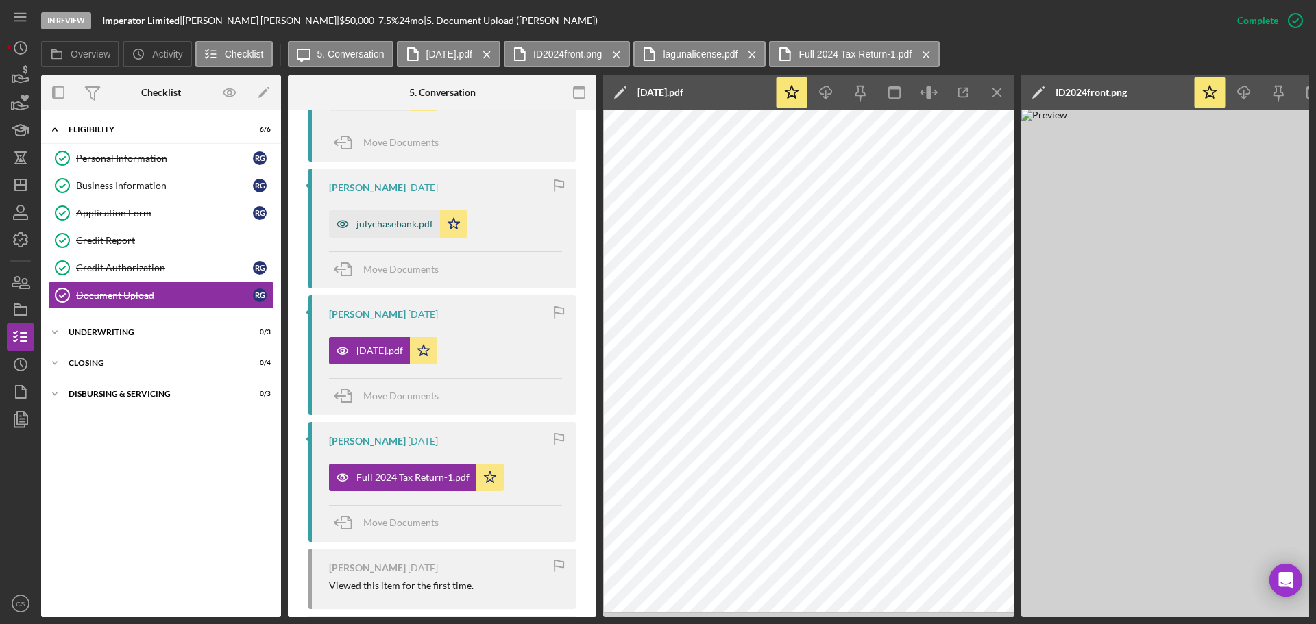
click at [380, 223] on div "julychasebank.pdf" at bounding box center [394, 224] width 77 height 11
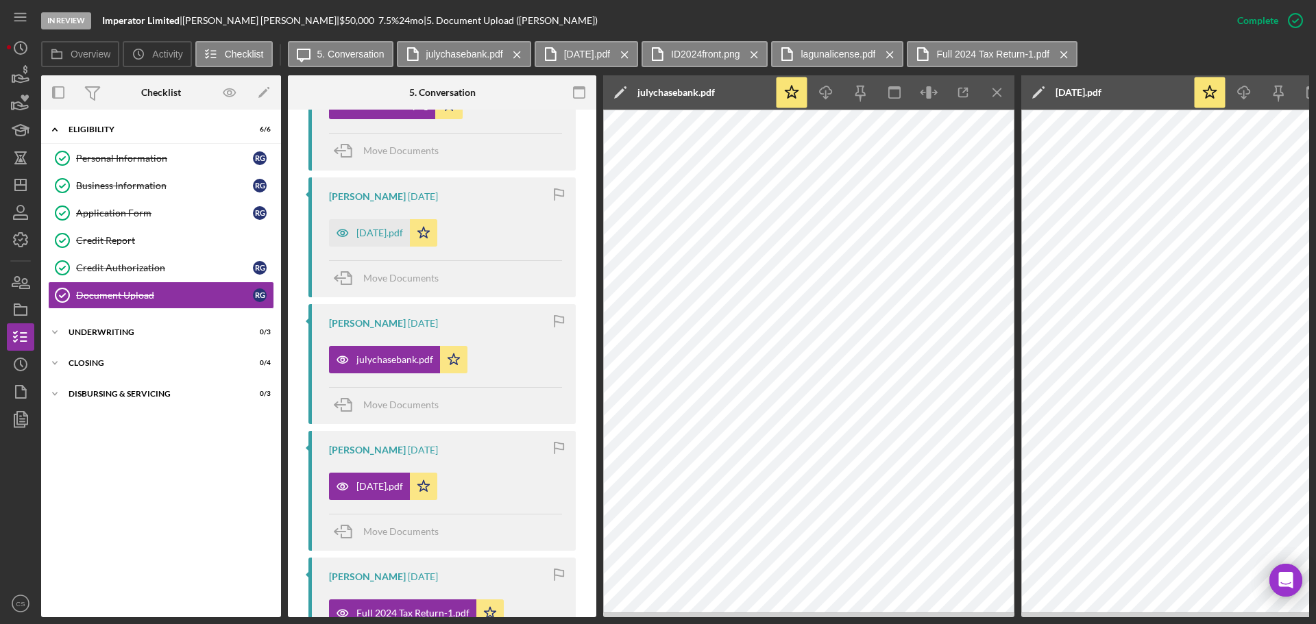
scroll to position [935, 0]
click at [370, 235] on div "[DATE].pdf" at bounding box center [379, 234] width 47 height 11
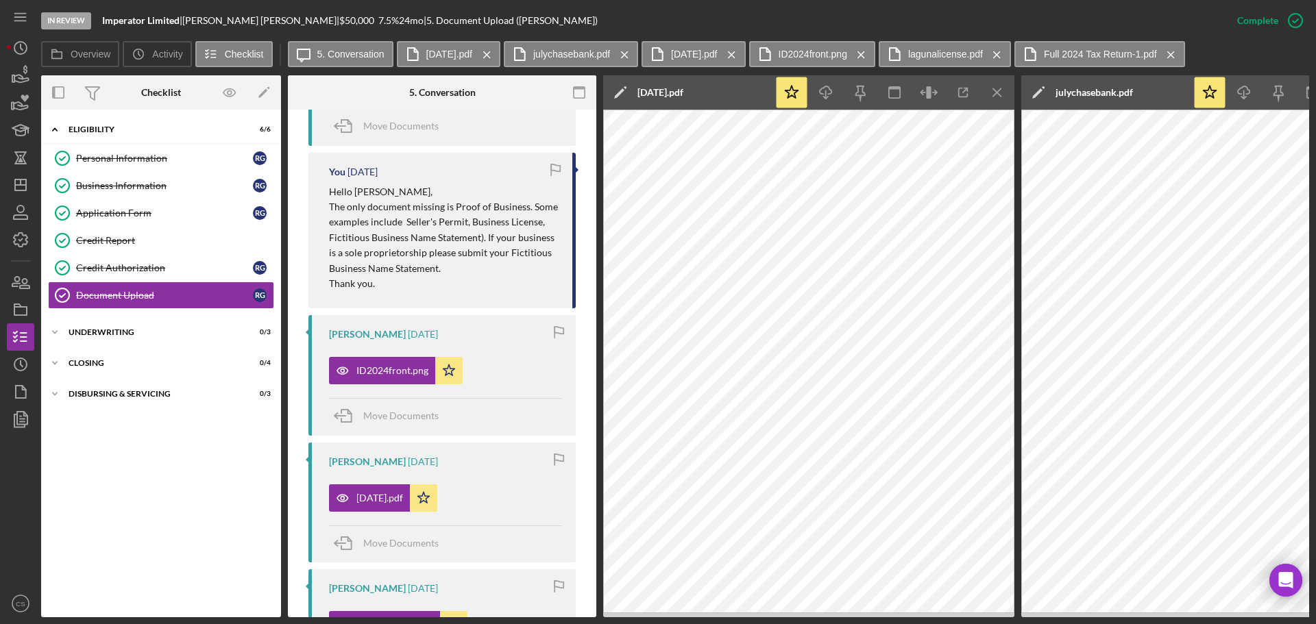
scroll to position [661, 0]
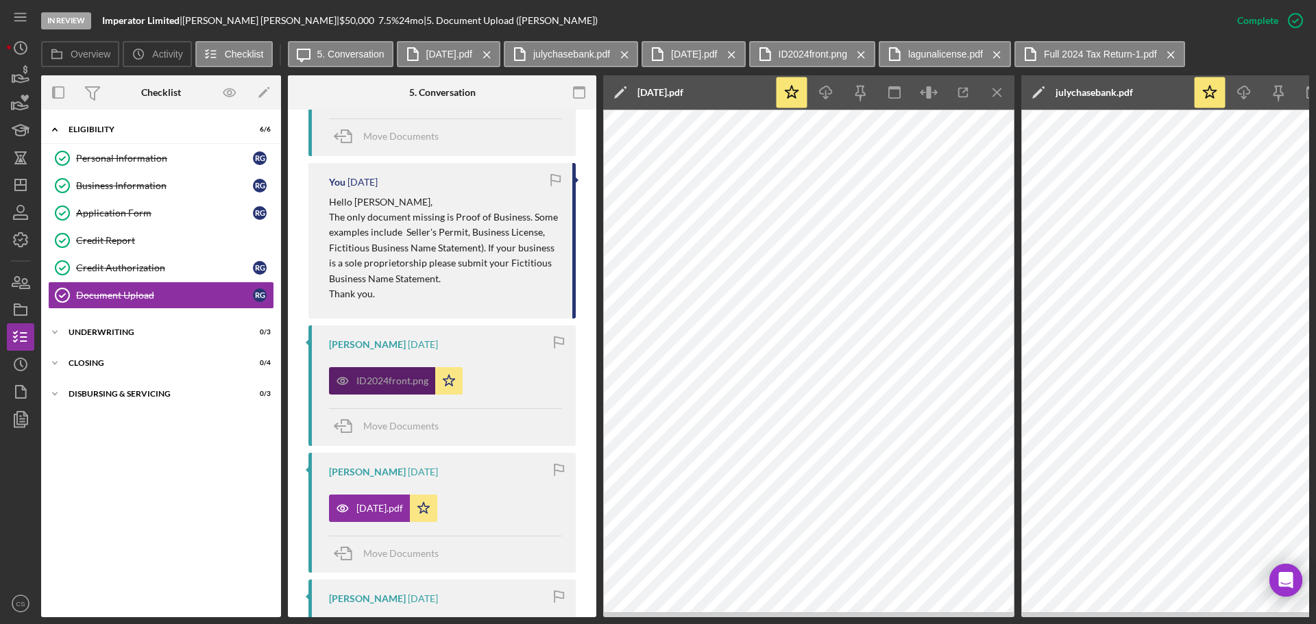
click at [389, 384] on div "ID2024front.png" at bounding box center [392, 381] width 72 height 11
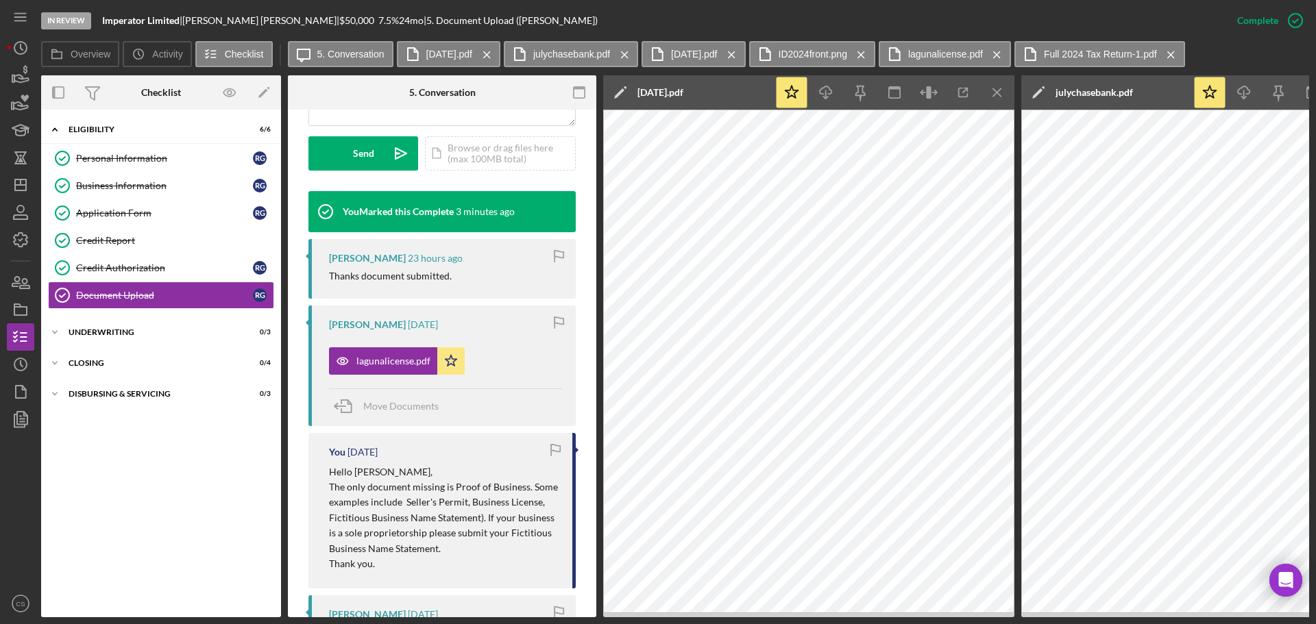
scroll to position [386, 0]
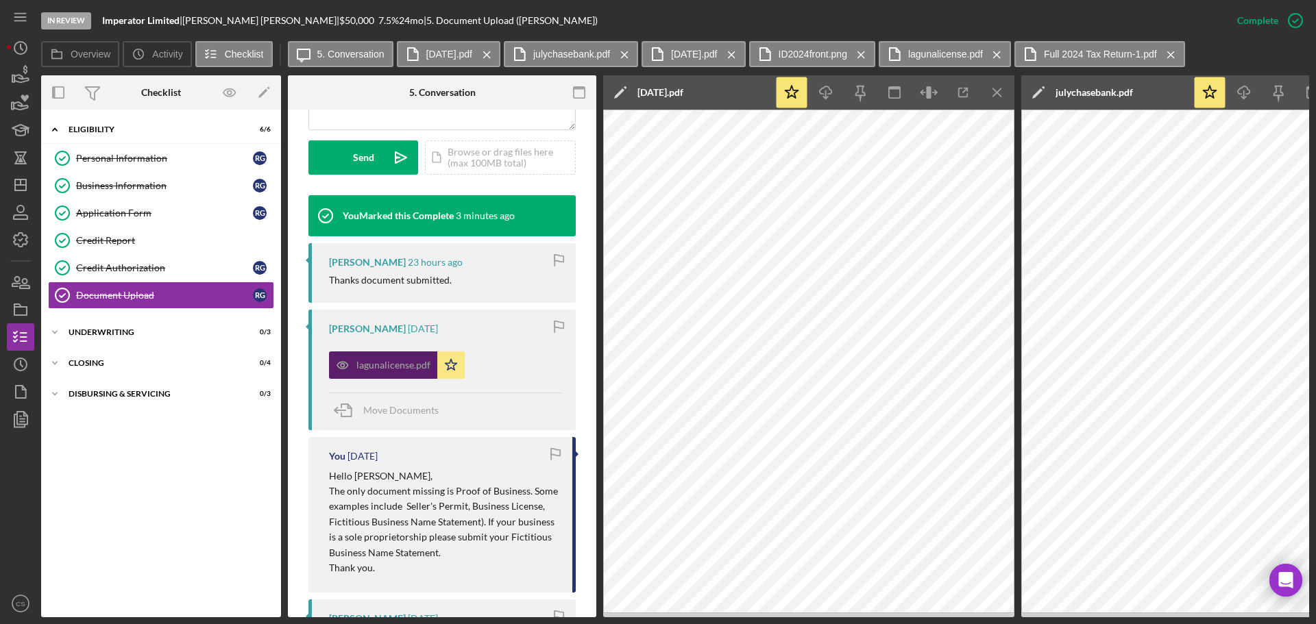
click at [382, 367] on div "lagunalicense.pdf" at bounding box center [393, 365] width 74 height 11
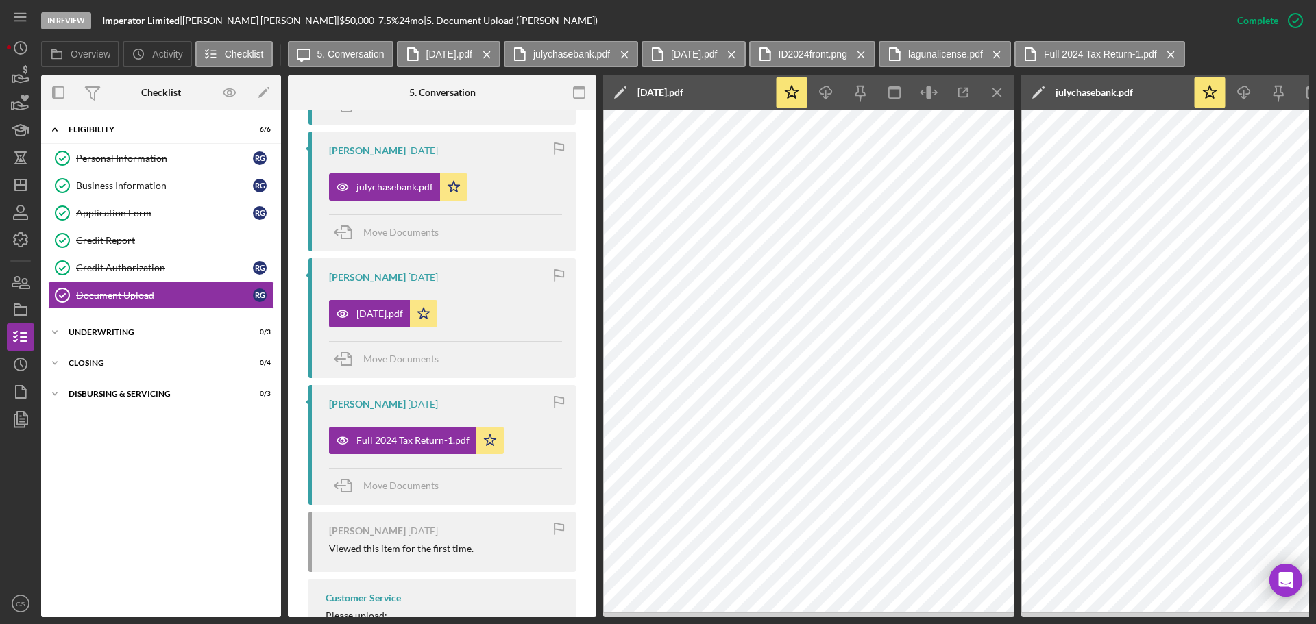
scroll to position [1140, 0]
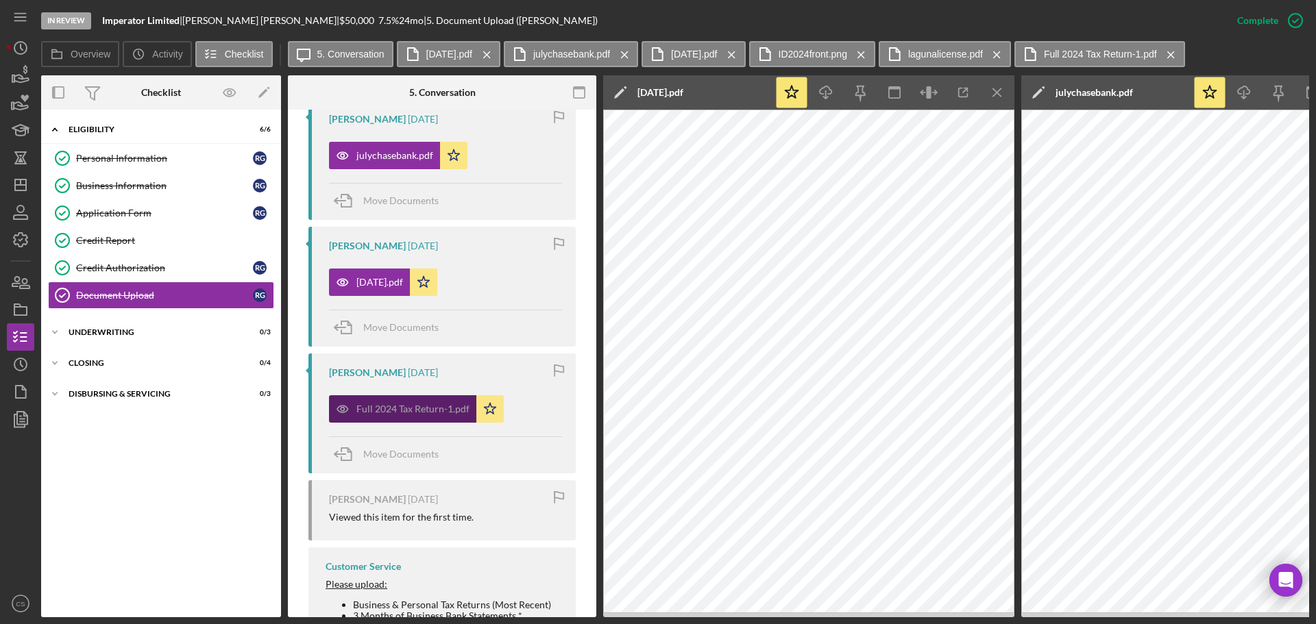
click at [431, 400] on div "Full 2024 Tax Return-1.pdf" at bounding box center [402, 408] width 147 height 27
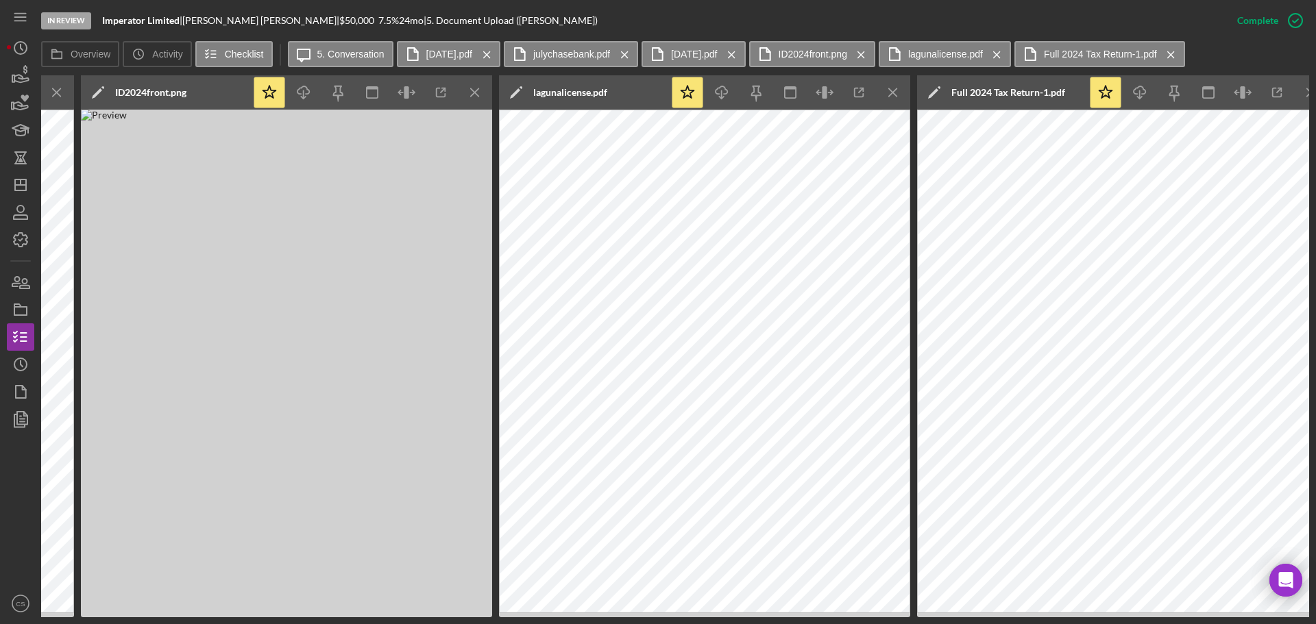
scroll to position [0, 1795]
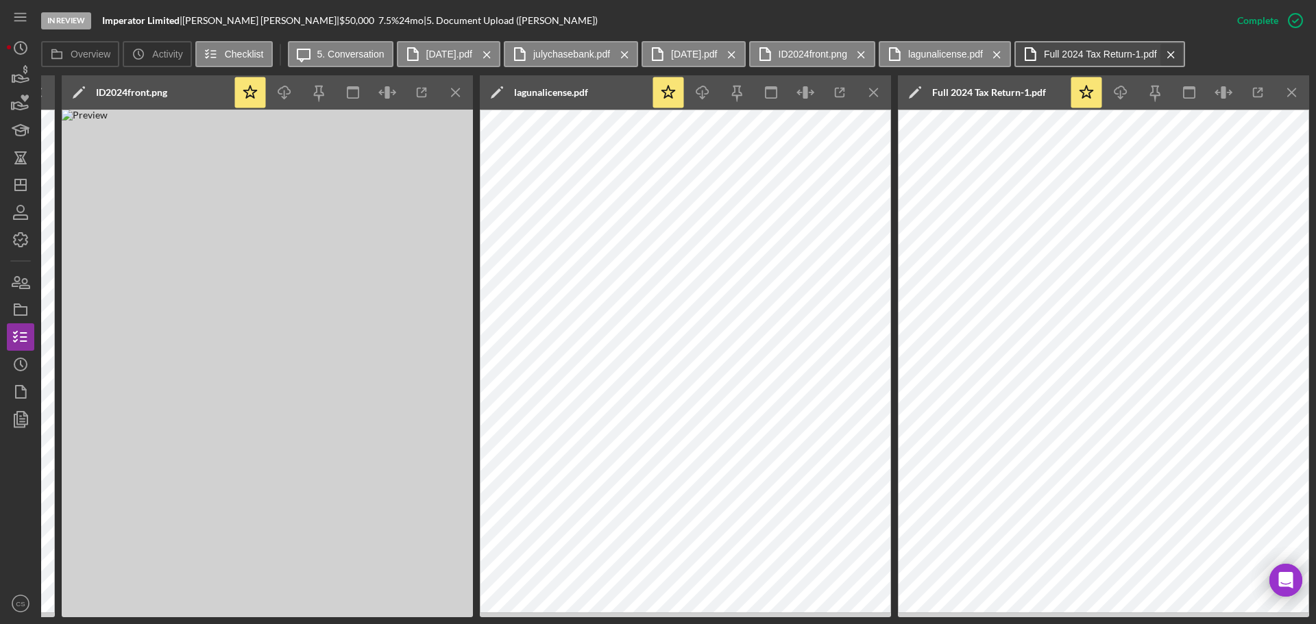
click at [1183, 51] on icon "Icon/Menu Close" at bounding box center [1171, 55] width 24 height 34
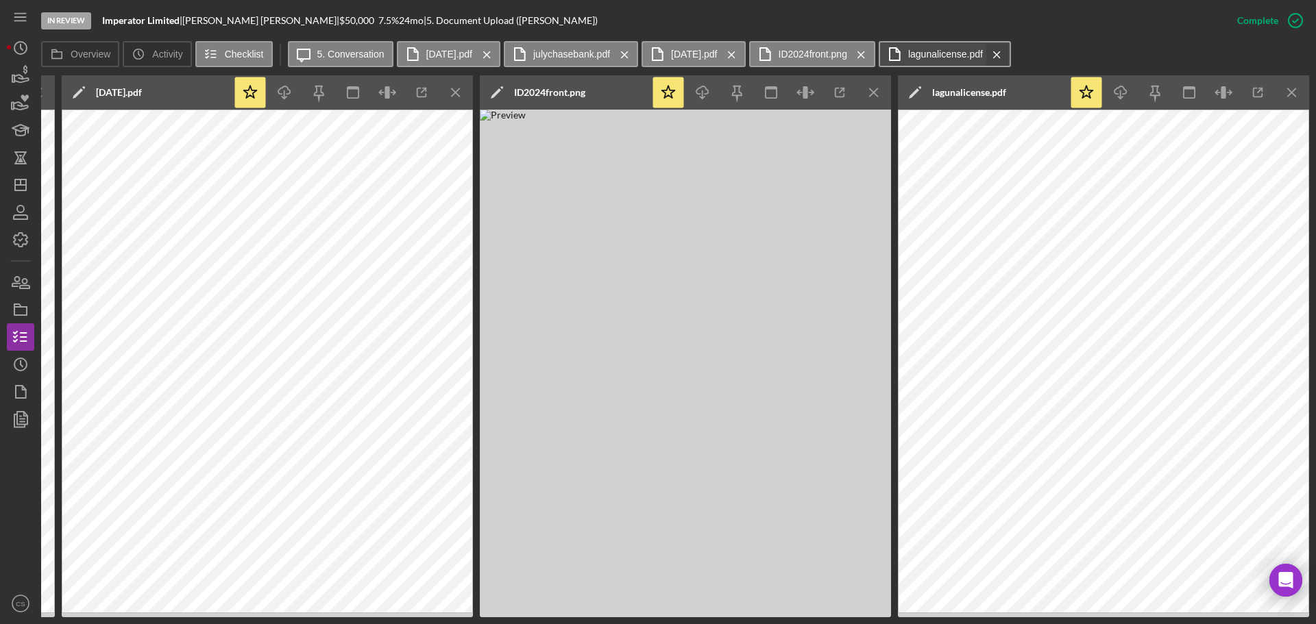
click at [1008, 51] on icon "Icon/Menu Close" at bounding box center [997, 55] width 24 height 34
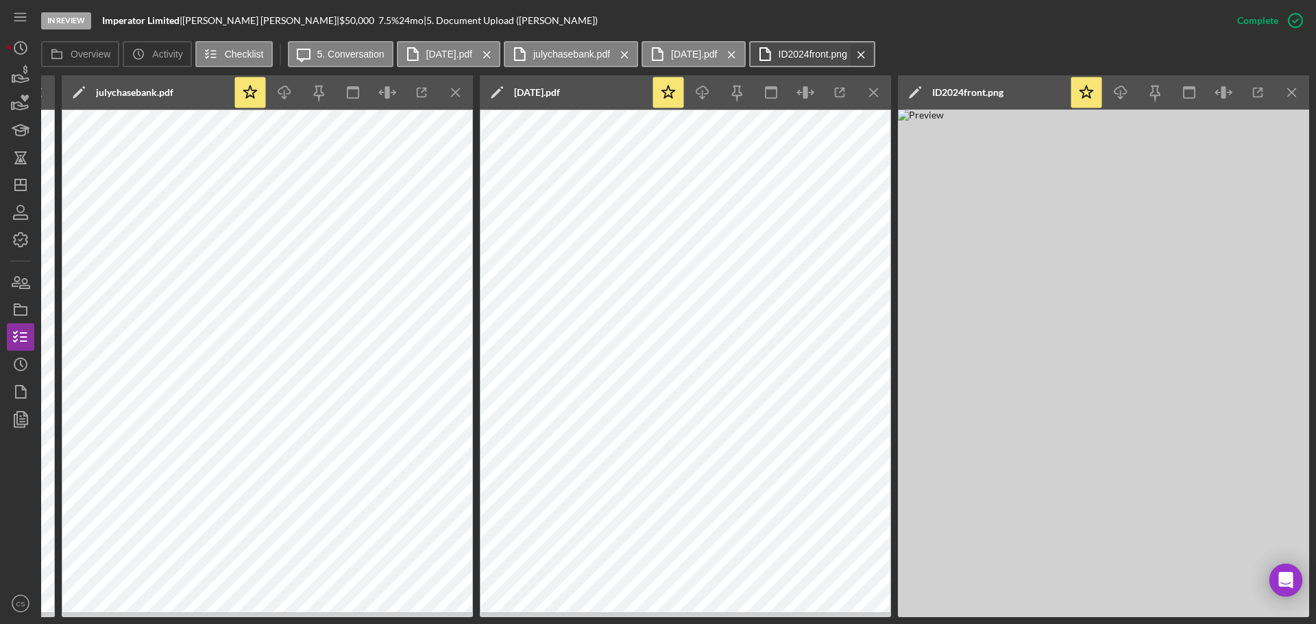
click at [873, 52] on icon "Icon/Menu Close" at bounding box center [861, 55] width 24 height 34
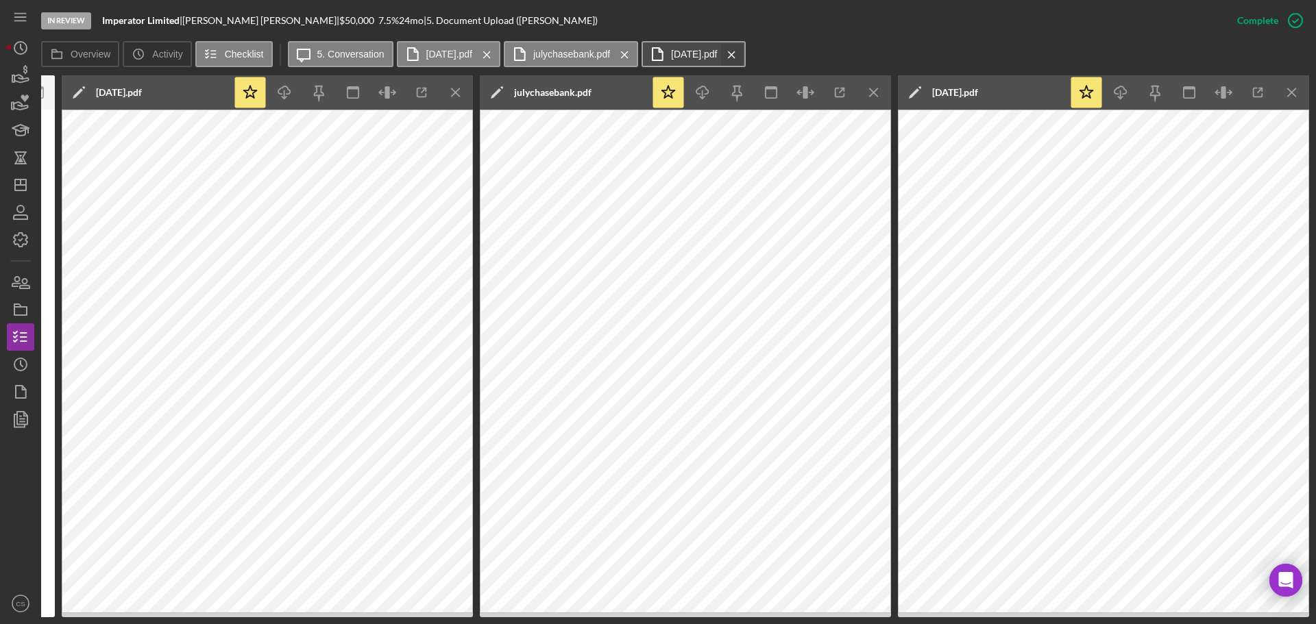
click at [744, 53] on icon "Icon/Menu Close" at bounding box center [732, 55] width 24 height 34
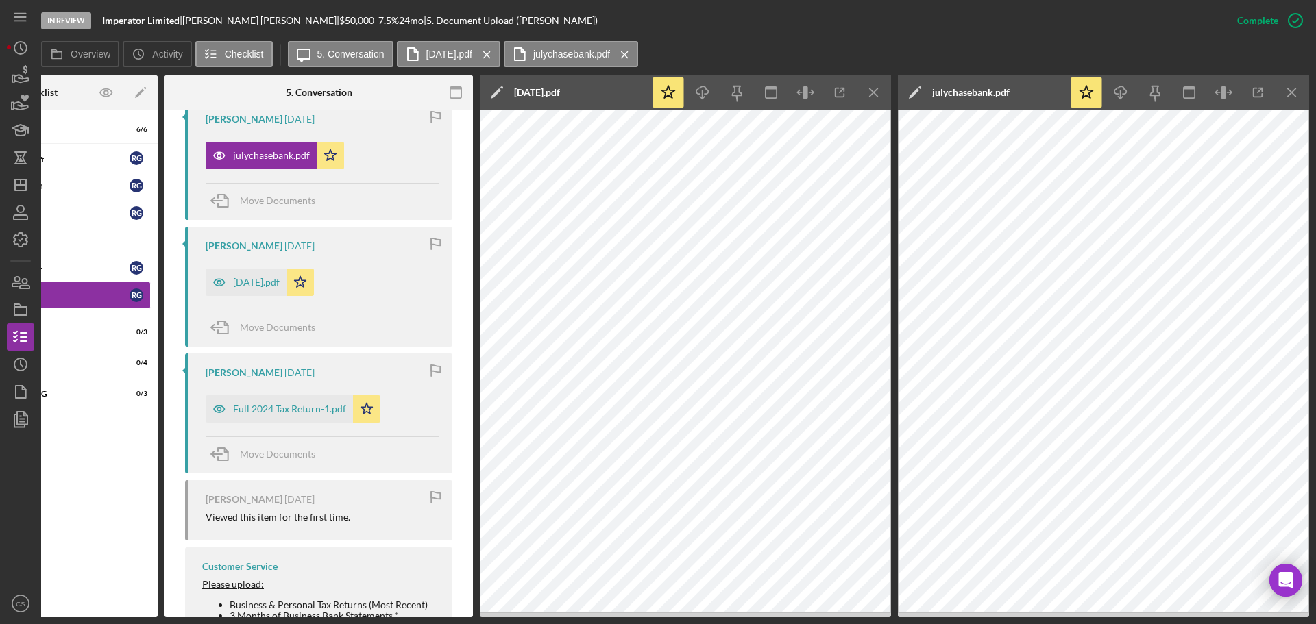
scroll to position [0, 123]
click at [634, 54] on icon "Icon/Menu Close" at bounding box center [625, 55] width 24 height 34
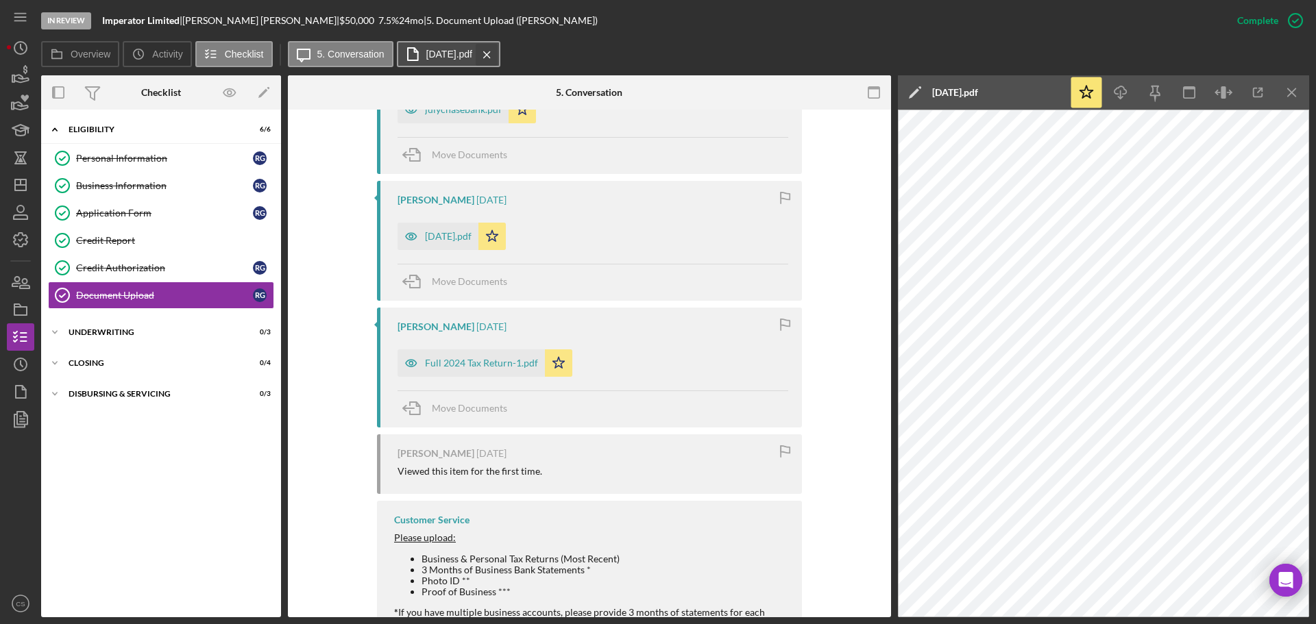
scroll to position [1094, 0]
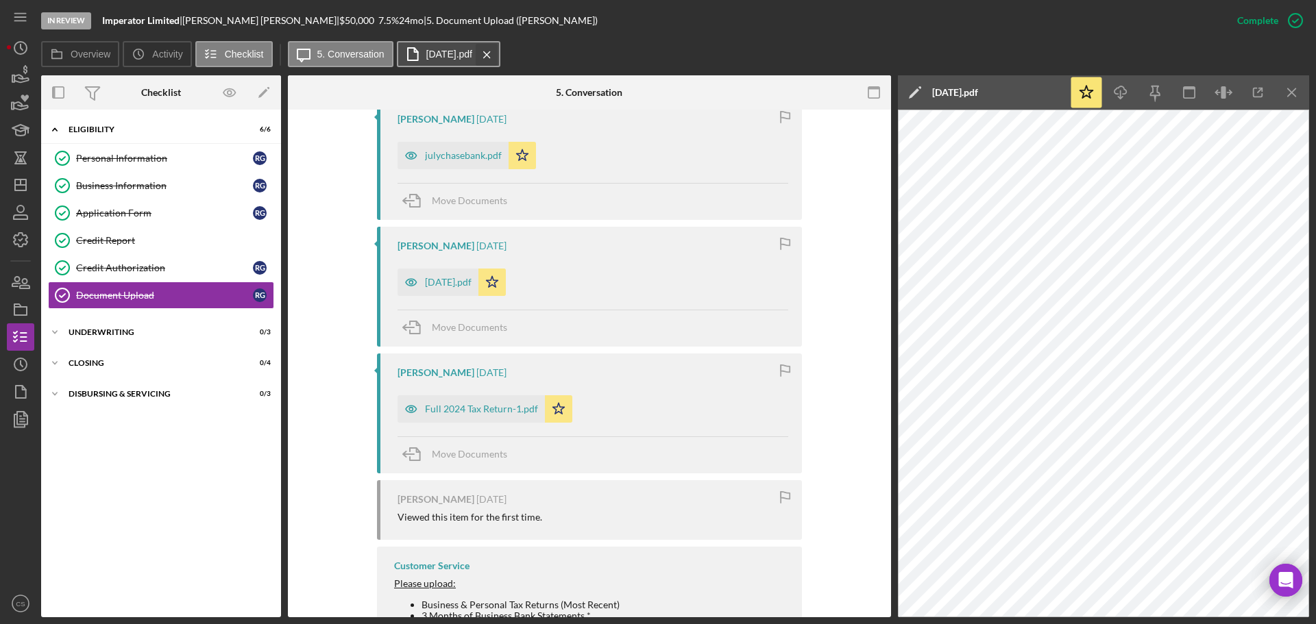
click at [498, 48] on icon "Icon/Menu Close" at bounding box center [487, 55] width 24 height 34
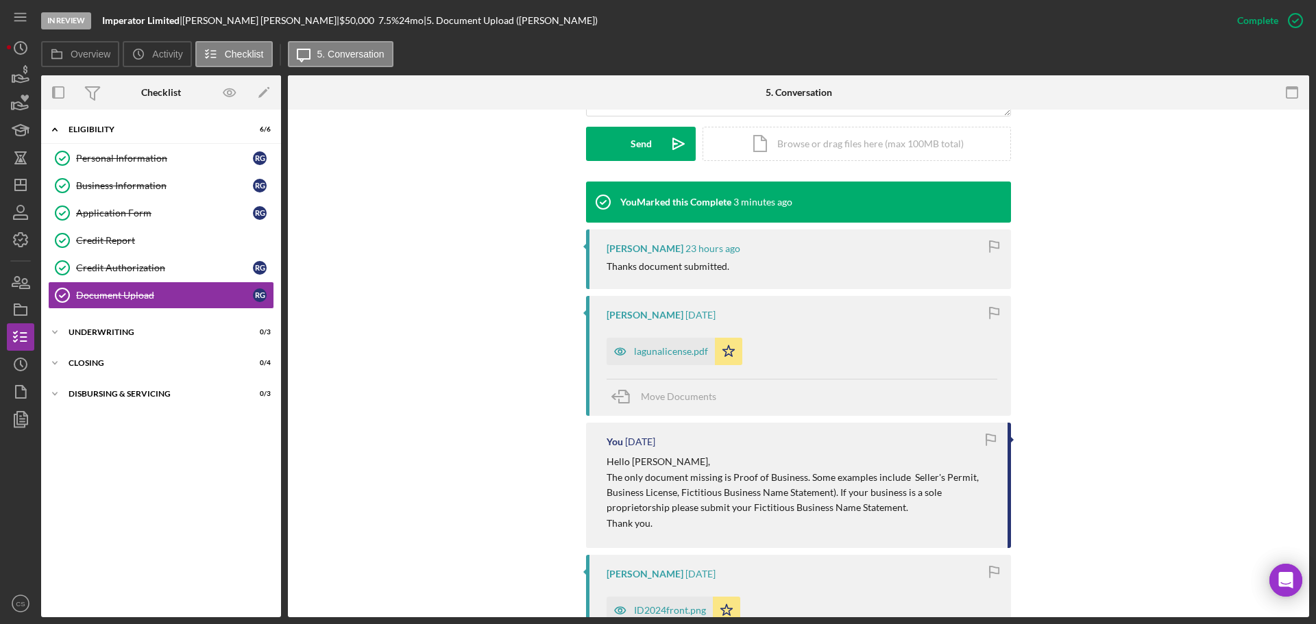
scroll to position [341, 0]
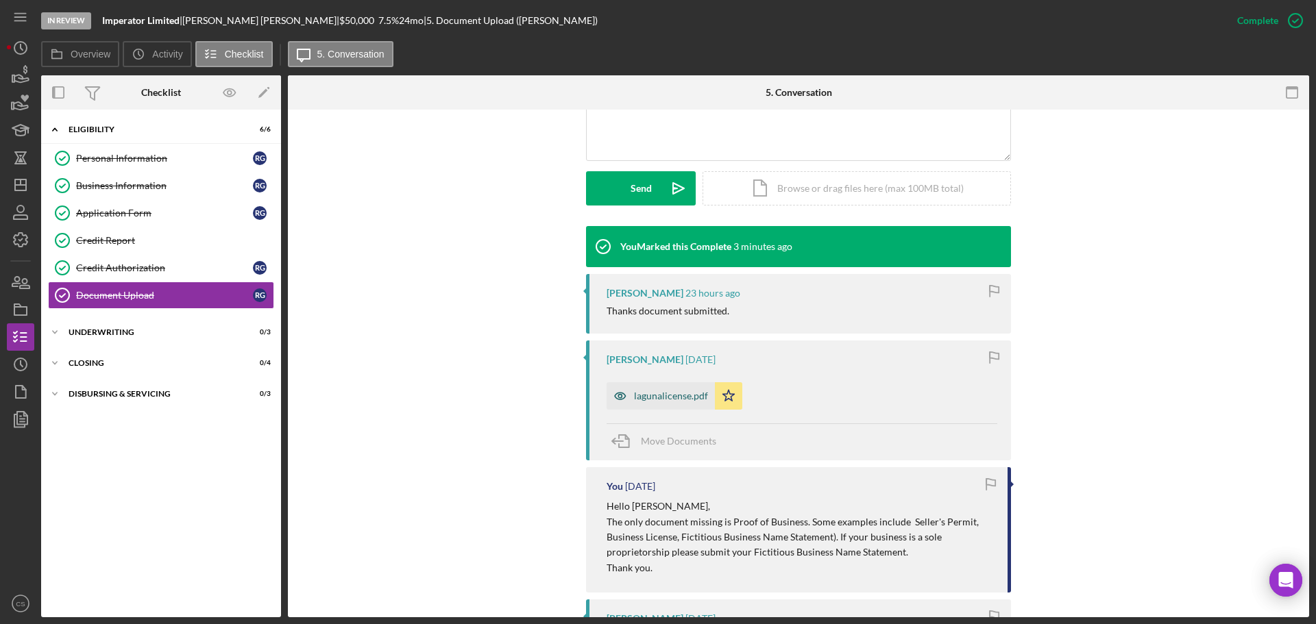
click at [650, 397] on div "lagunalicense.pdf" at bounding box center [671, 396] width 74 height 11
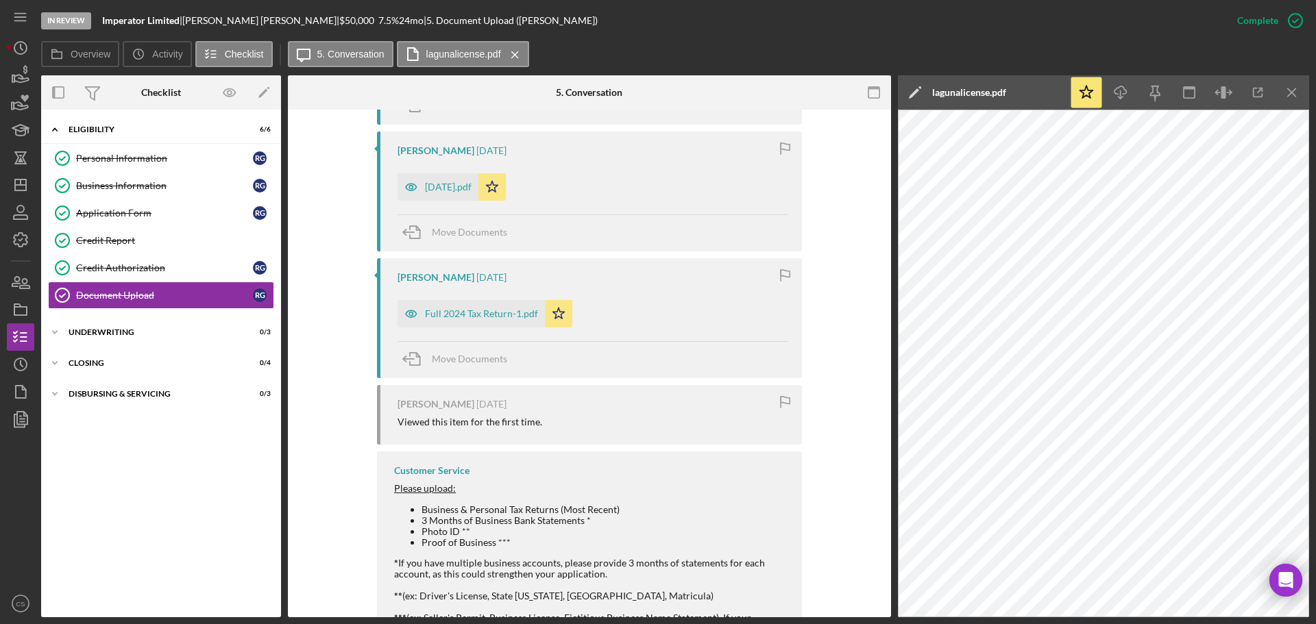
scroll to position [1263, 0]
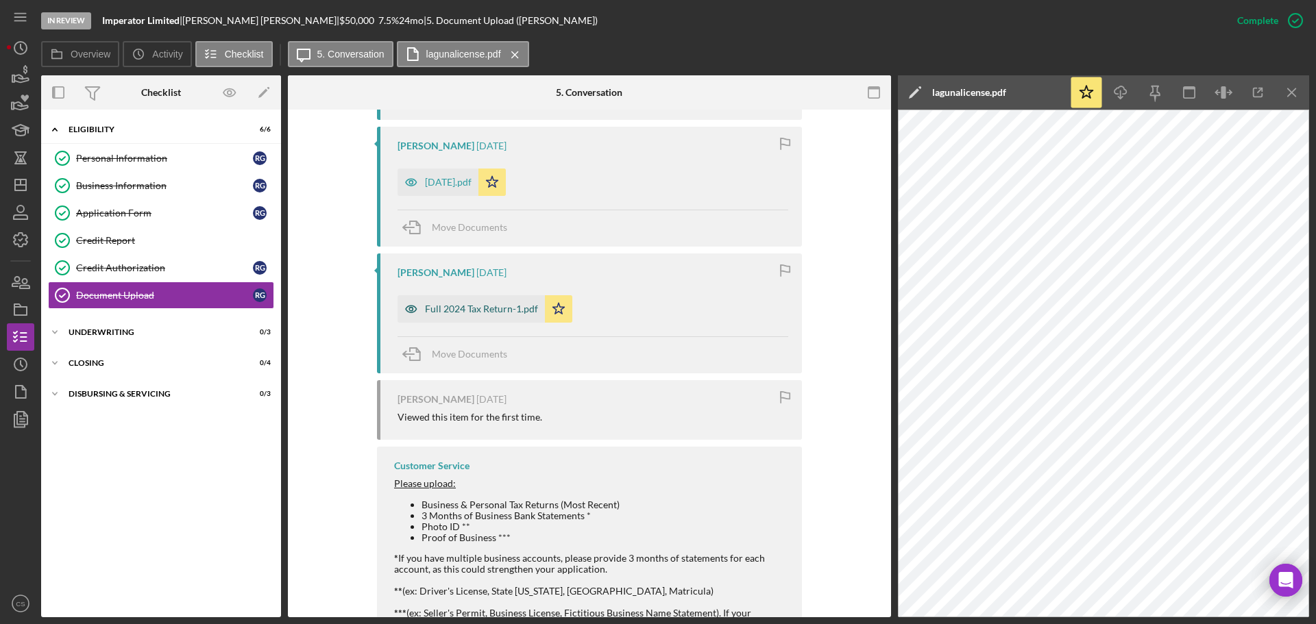
click at [502, 310] on div "Full 2024 Tax Return-1.pdf" at bounding box center [481, 309] width 113 height 11
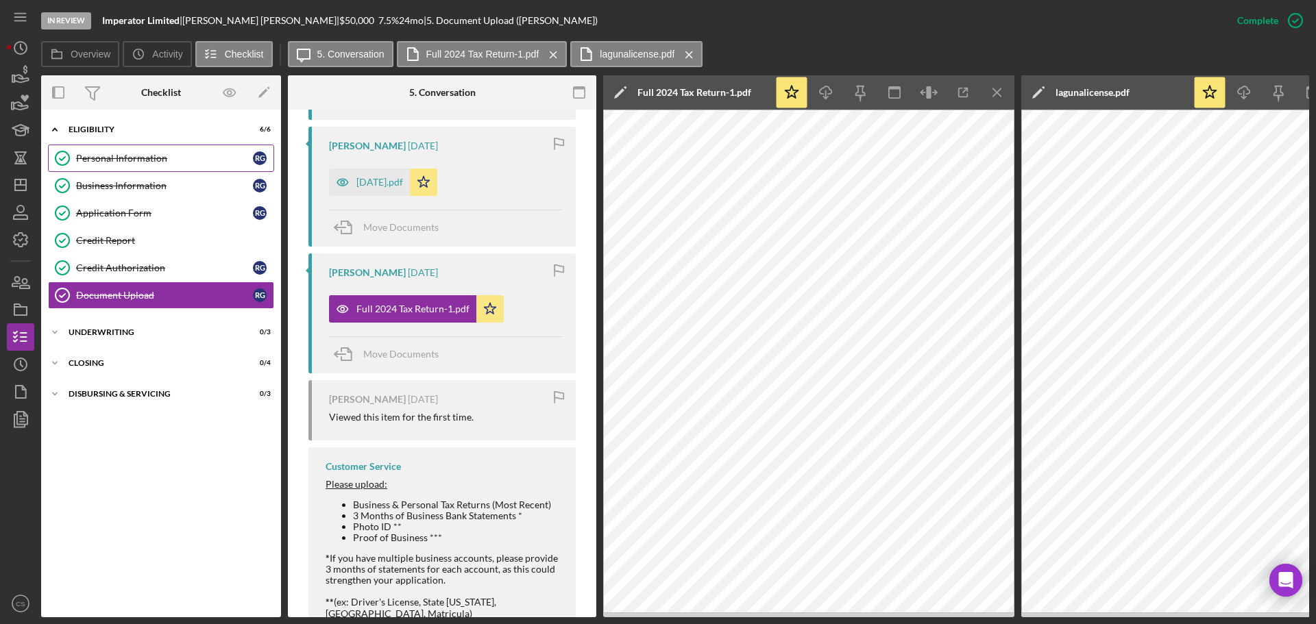
scroll to position [829, 0]
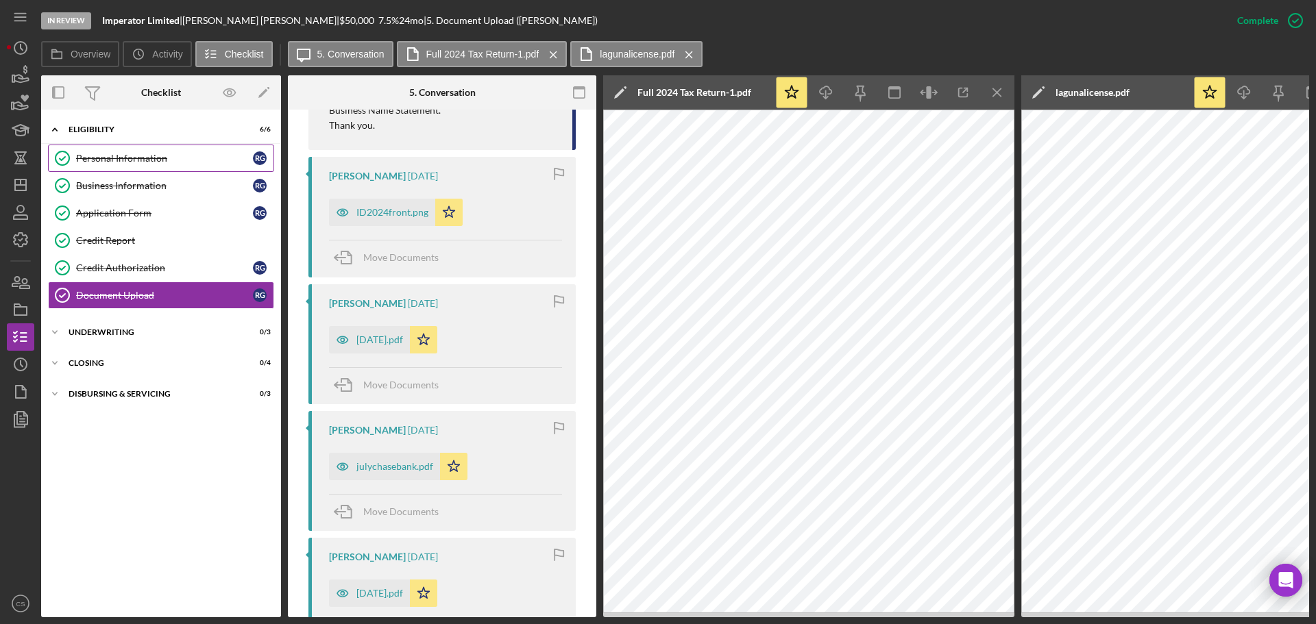
click at [177, 158] on div "Personal Information" at bounding box center [164, 158] width 177 height 11
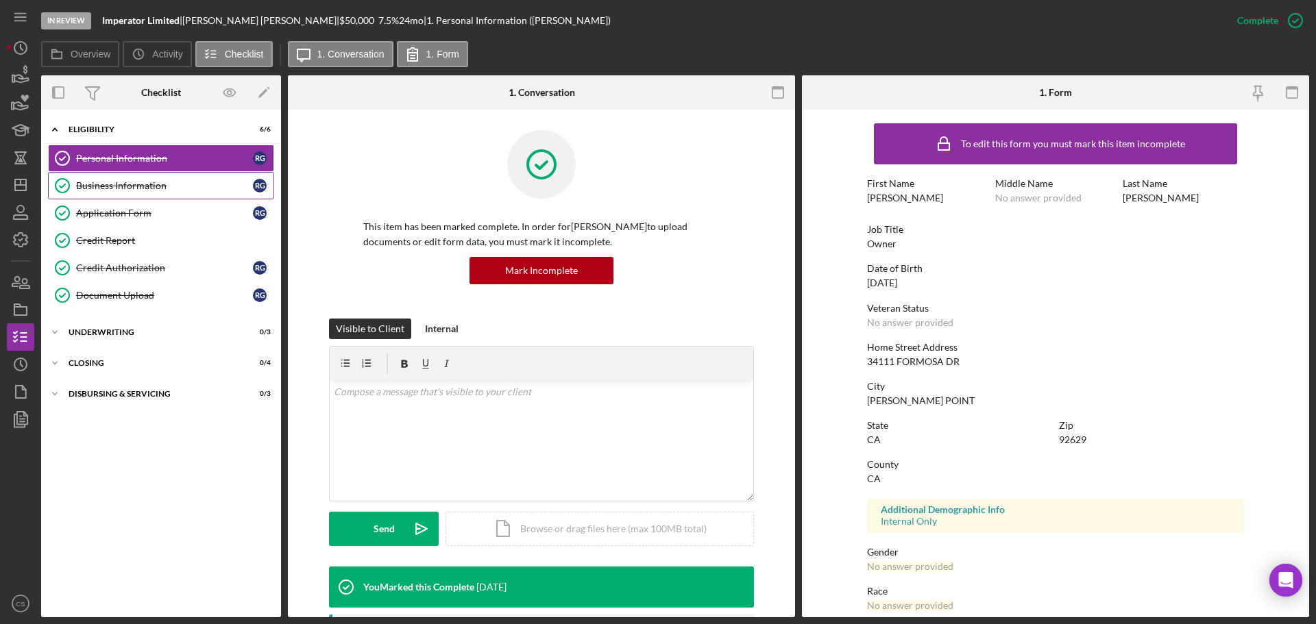
click at [190, 187] on div "Business Information" at bounding box center [164, 185] width 177 height 11
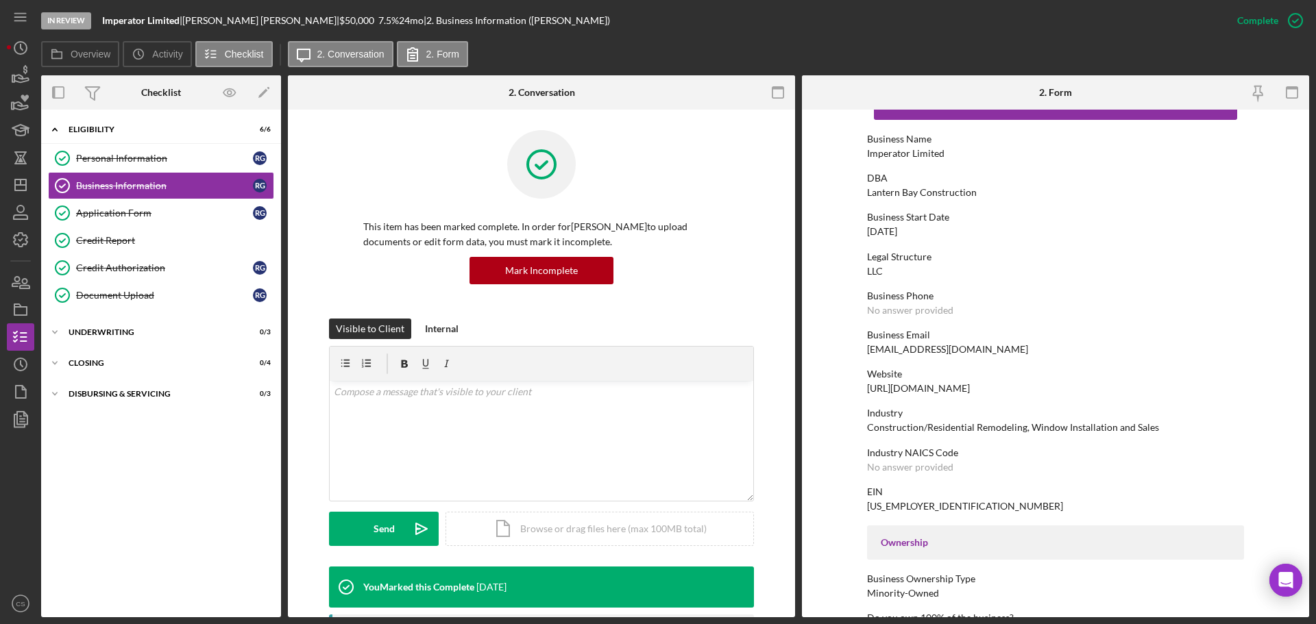
scroll to position [69, 0]
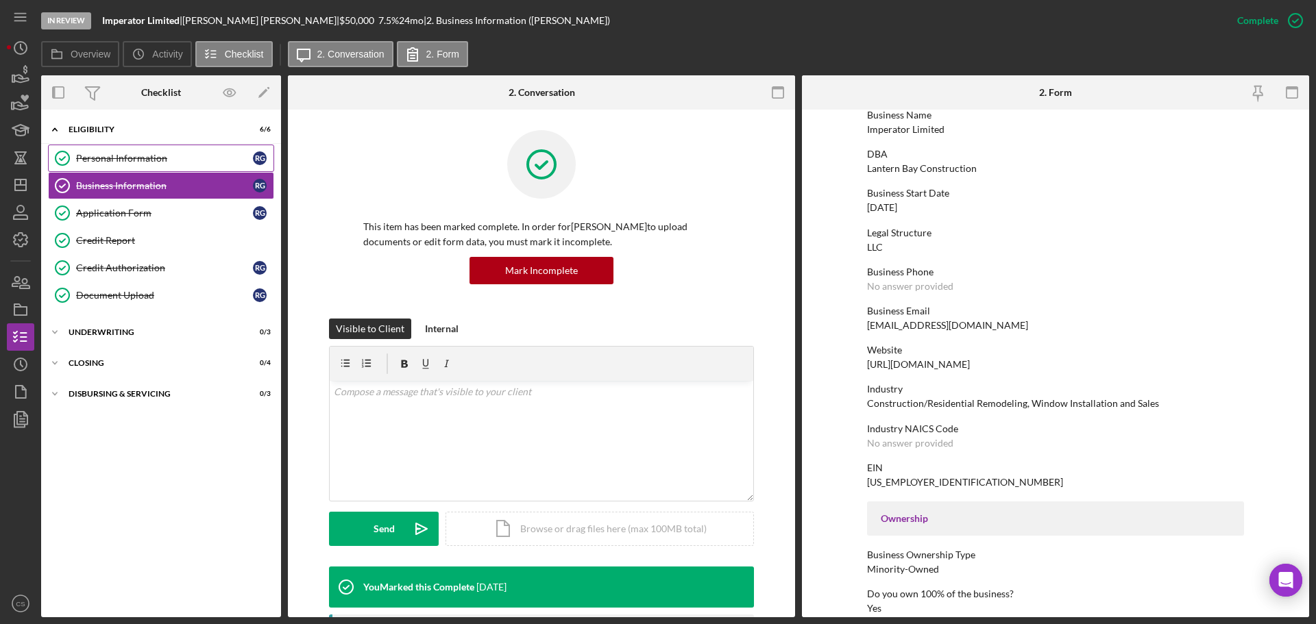
click at [200, 162] on div "Personal Information" at bounding box center [164, 158] width 177 height 11
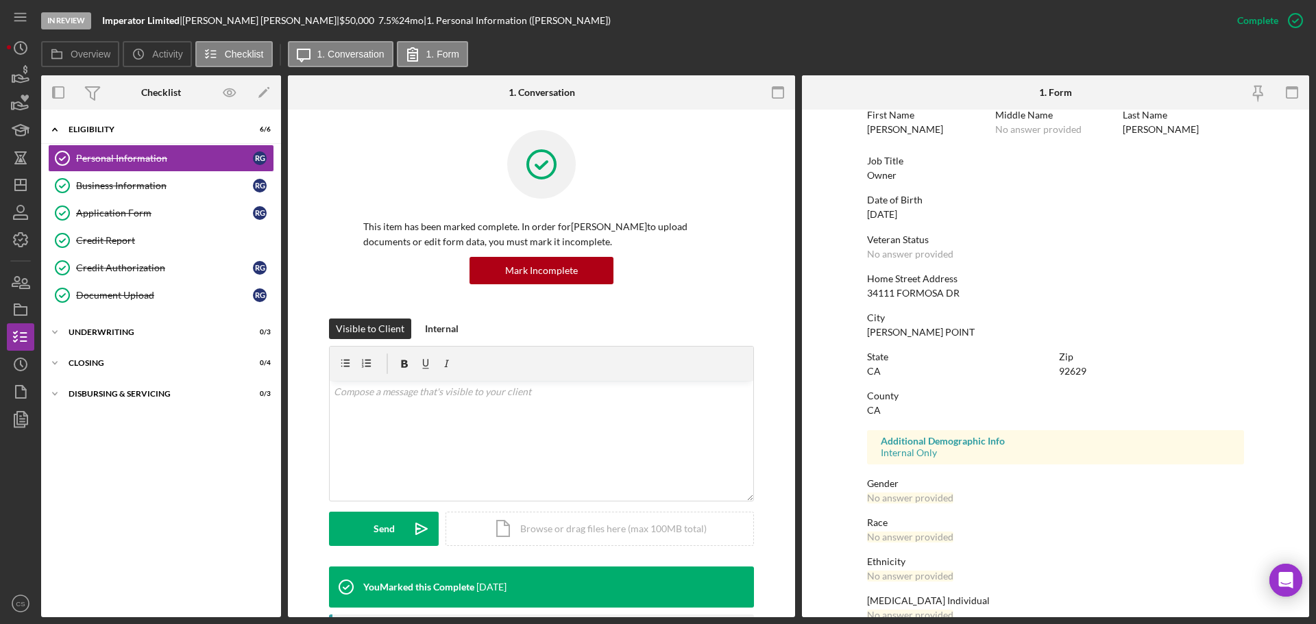
scroll to position [132, 0]
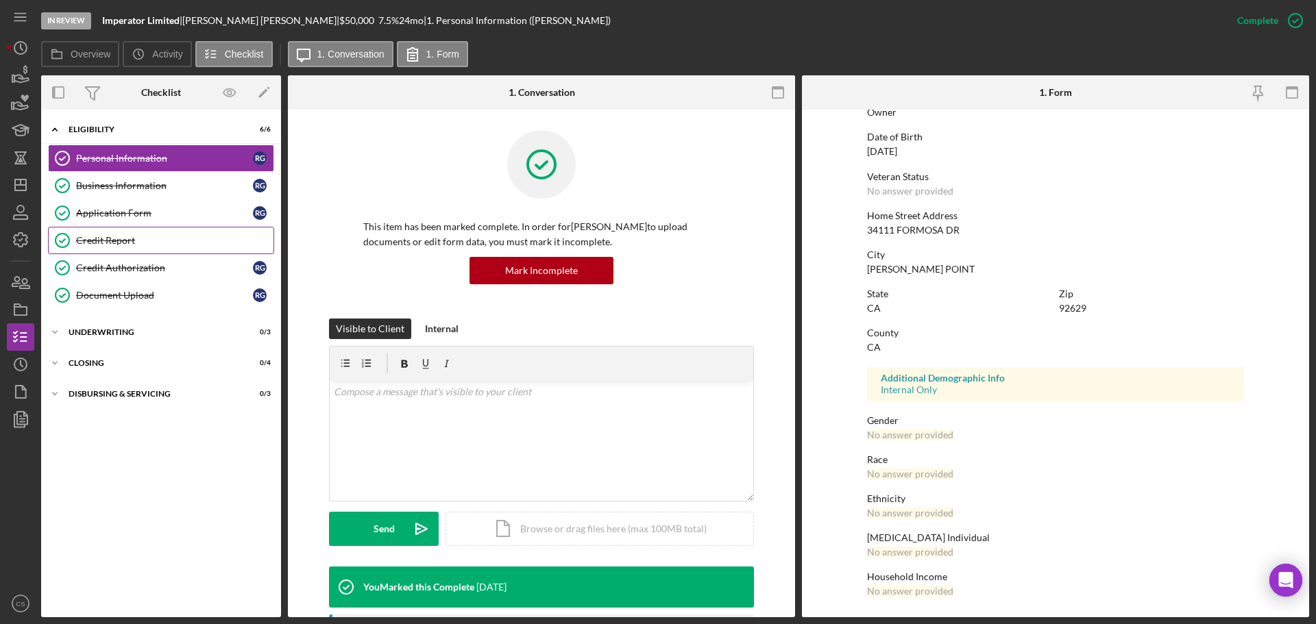
click at [140, 237] on div "Credit Report" at bounding box center [174, 240] width 197 height 11
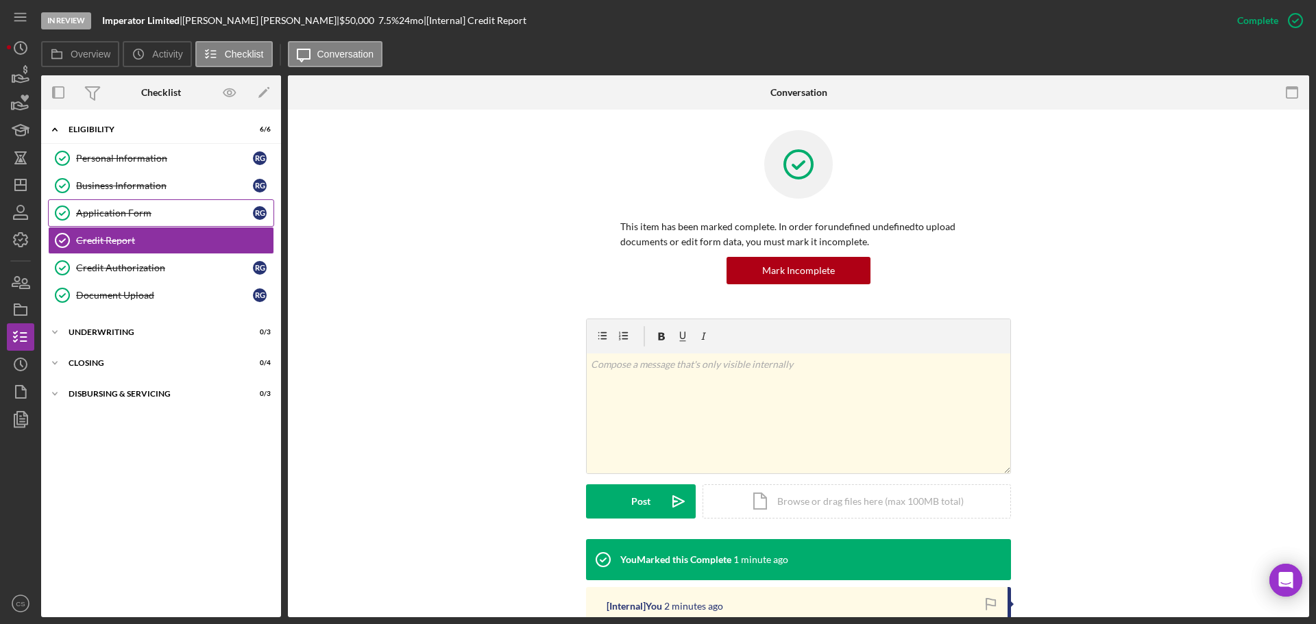
click at [154, 214] on div "Application Form" at bounding box center [164, 213] width 177 height 11
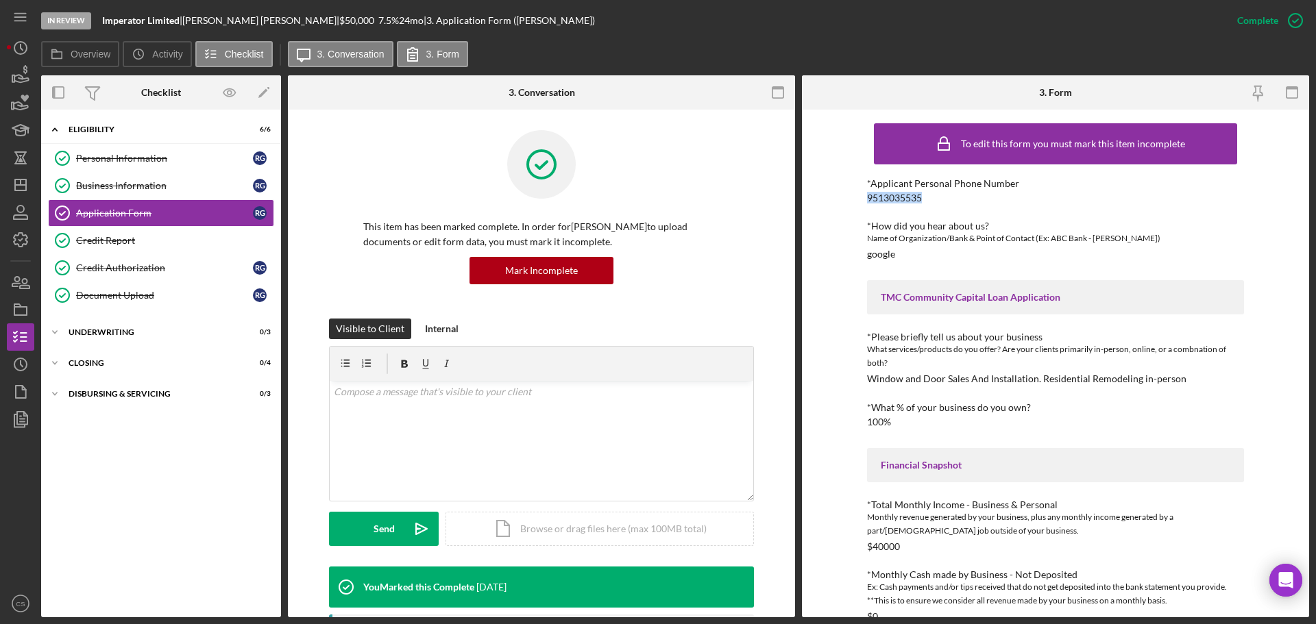
drag, startPoint x: 929, startPoint y: 198, endPoint x: 863, endPoint y: 198, distance: 65.1
click at [863, 198] on div "To edit this form you must mark this item incomplete *Applicant Personal Phone …" at bounding box center [1055, 364] width 507 height 508
copy div "9513035535"
drag, startPoint x: 173, startPoint y: 270, endPoint x: 173, endPoint y: 260, distance: 9.6
click at [173, 270] on div "Credit Authorization" at bounding box center [164, 267] width 177 height 11
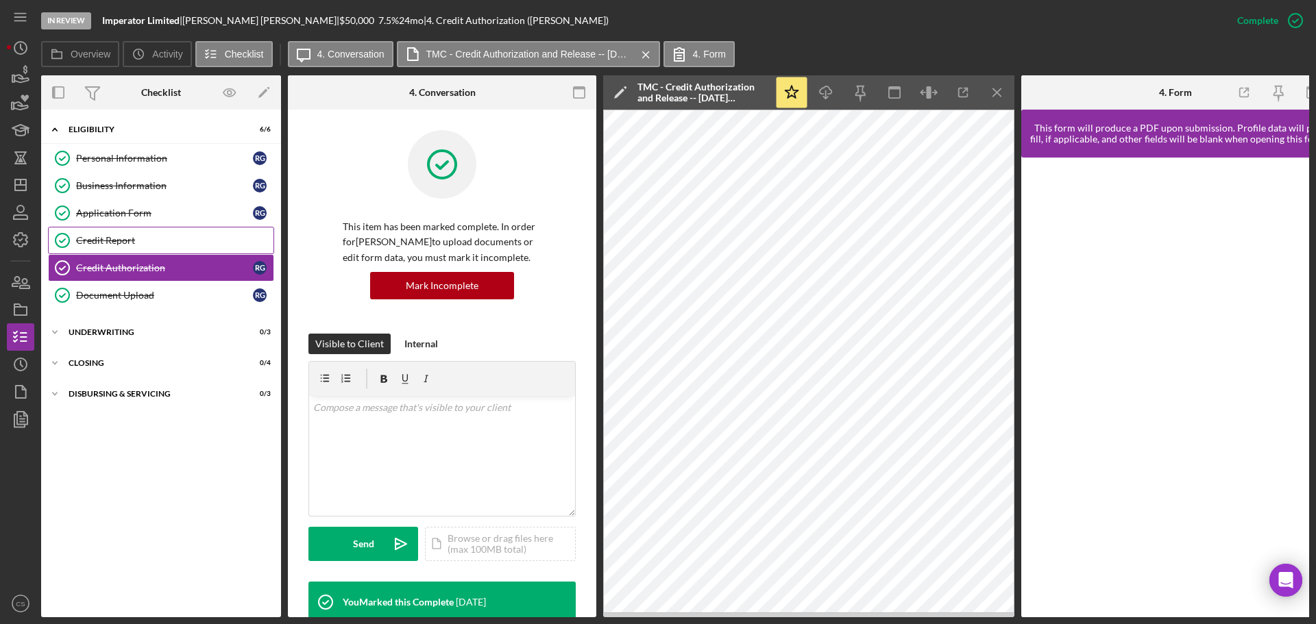
click at [175, 246] on div "Credit Report" at bounding box center [174, 240] width 197 height 11
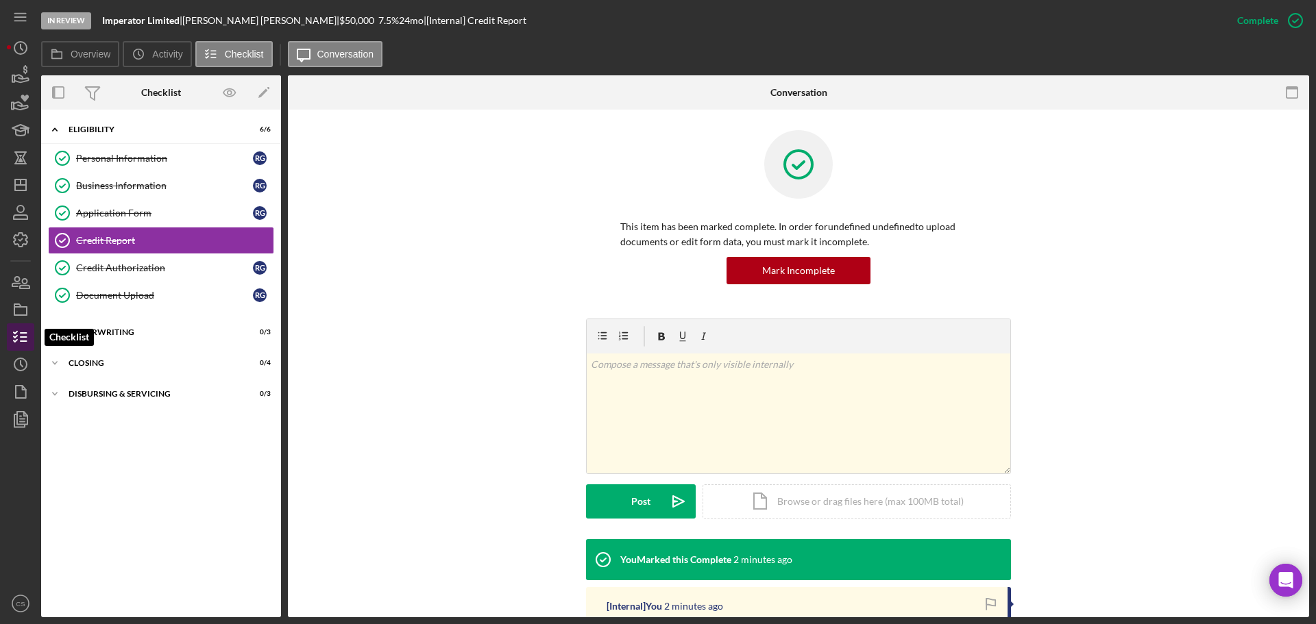
click at [21, 341] on line "button" at bounding box center [24, 341] width 6 height 0
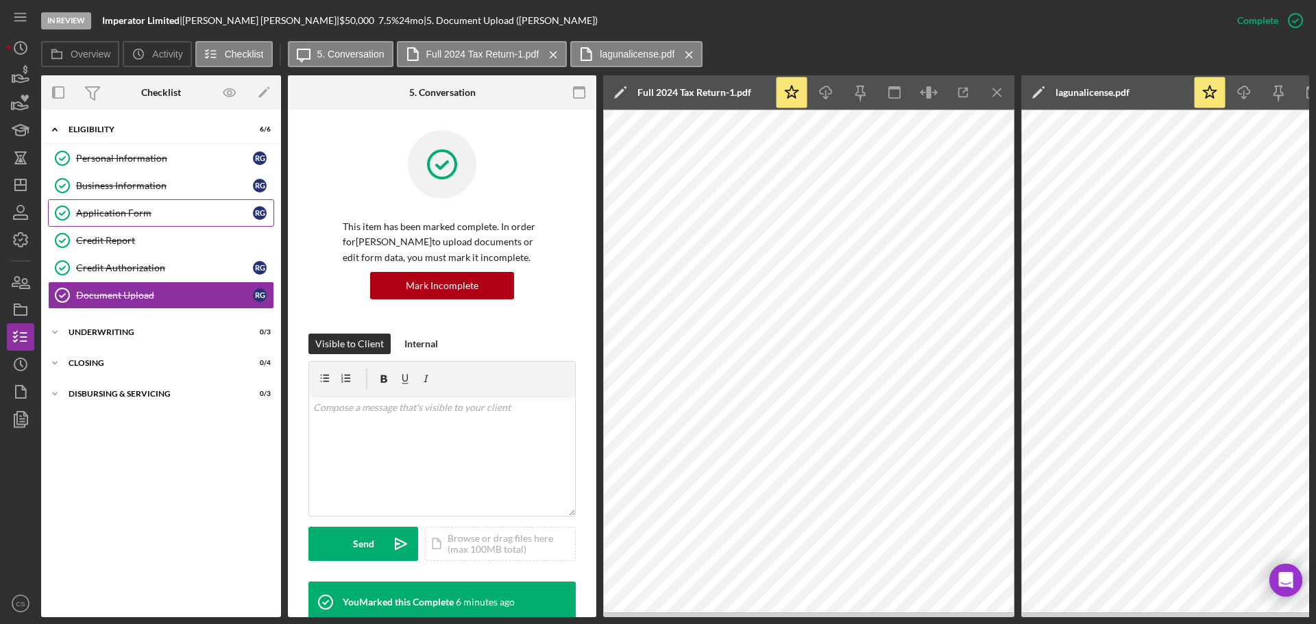
click at [156, 209] on div "Application Form" at bounding box center [164, 213] width 177 height 11
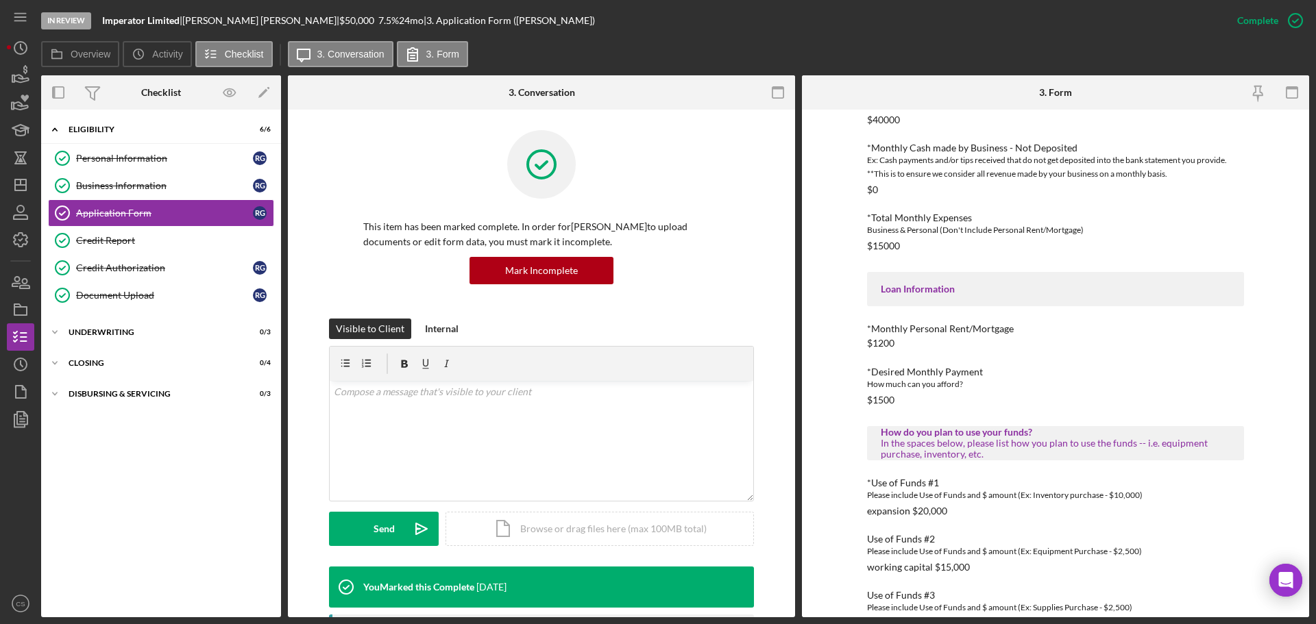
scroll to position [459, 0]
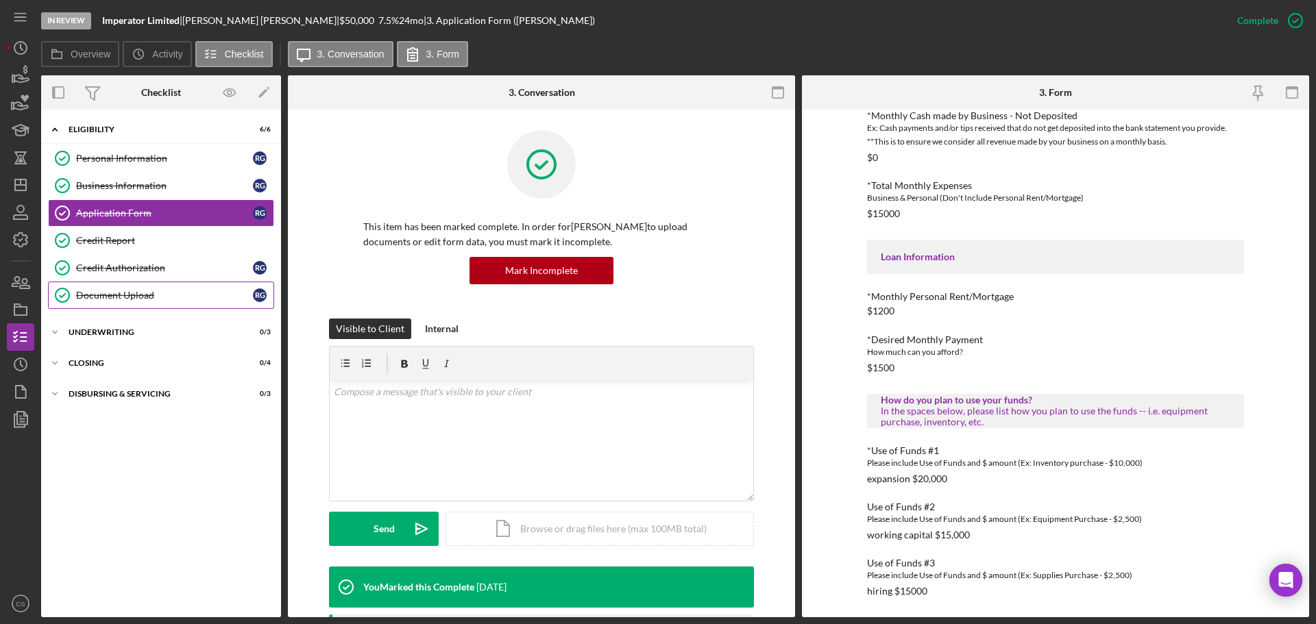
click at [156, 302] on link "Document Upload Document Upload R G" at bounding box center [161, 295] width 226 height 27
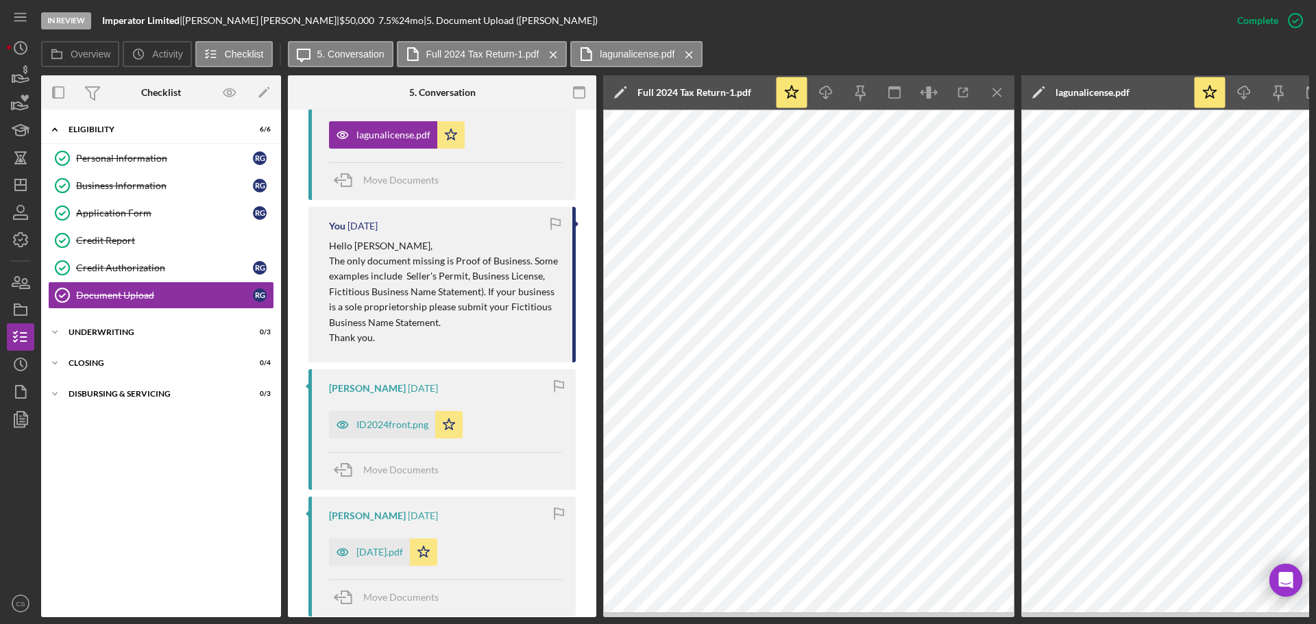
scroll to position [891, 0]
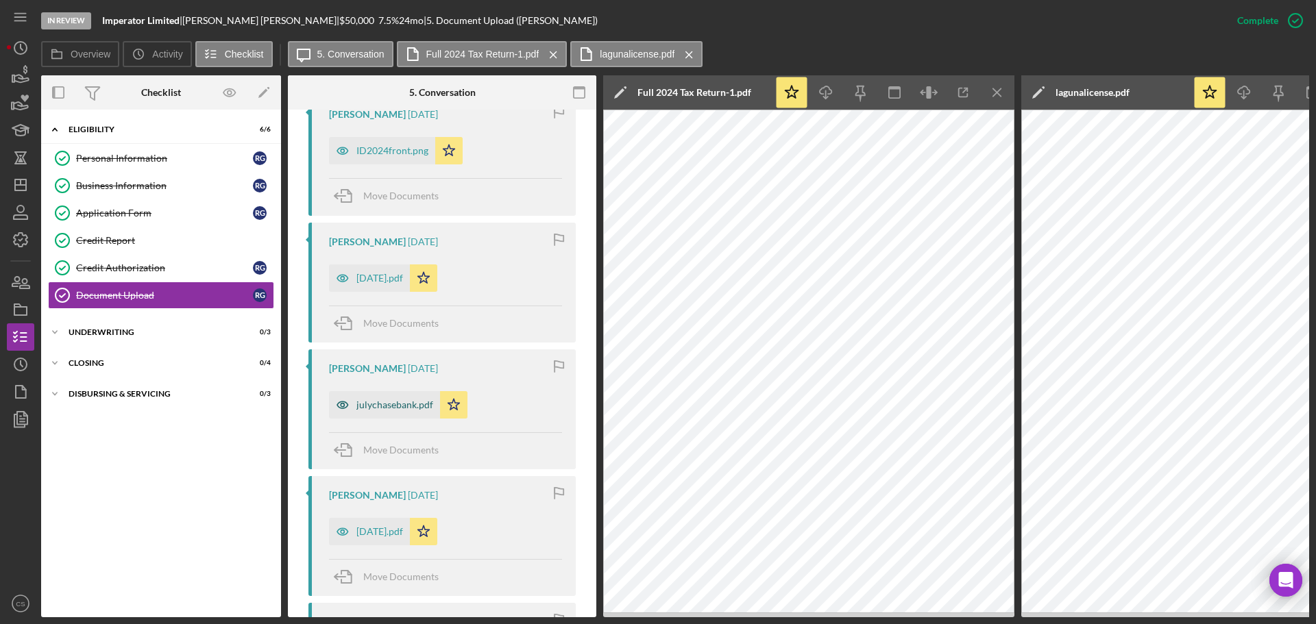
click at [373, 408] on div "julychasebank.pdf" at bounding box center [394, 405] width 77 height 11
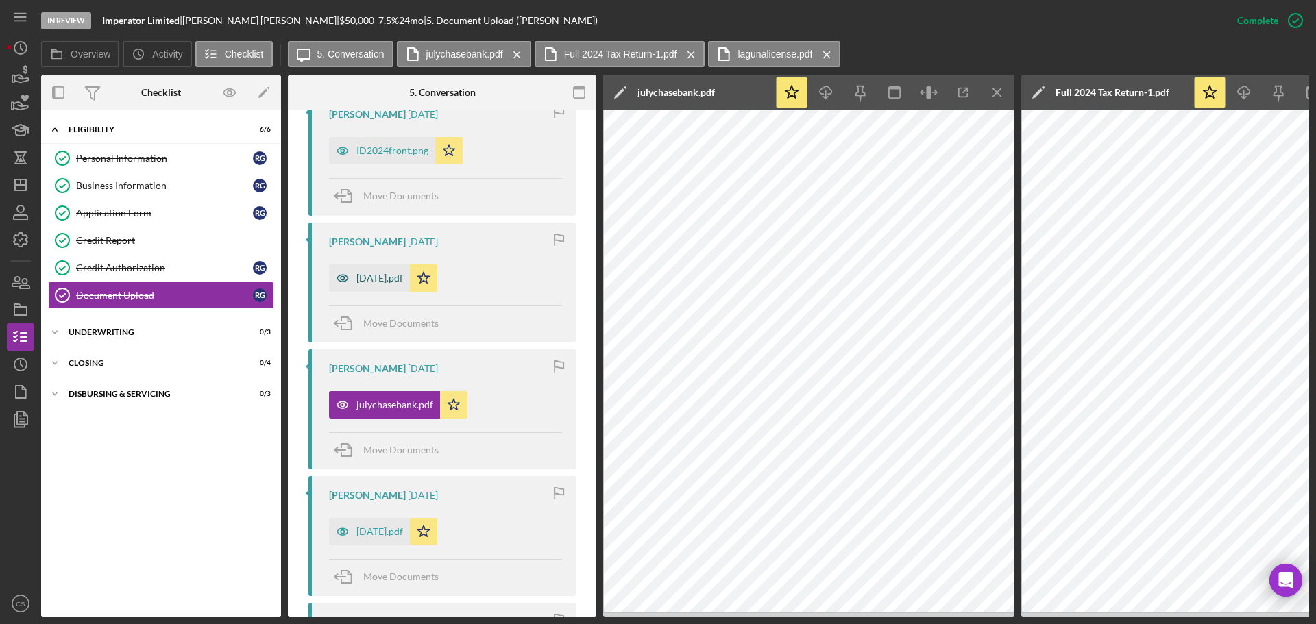
click at [364, 280] on div "[DATE].pdf" at bounding box center [379, 278] width 47 height 11
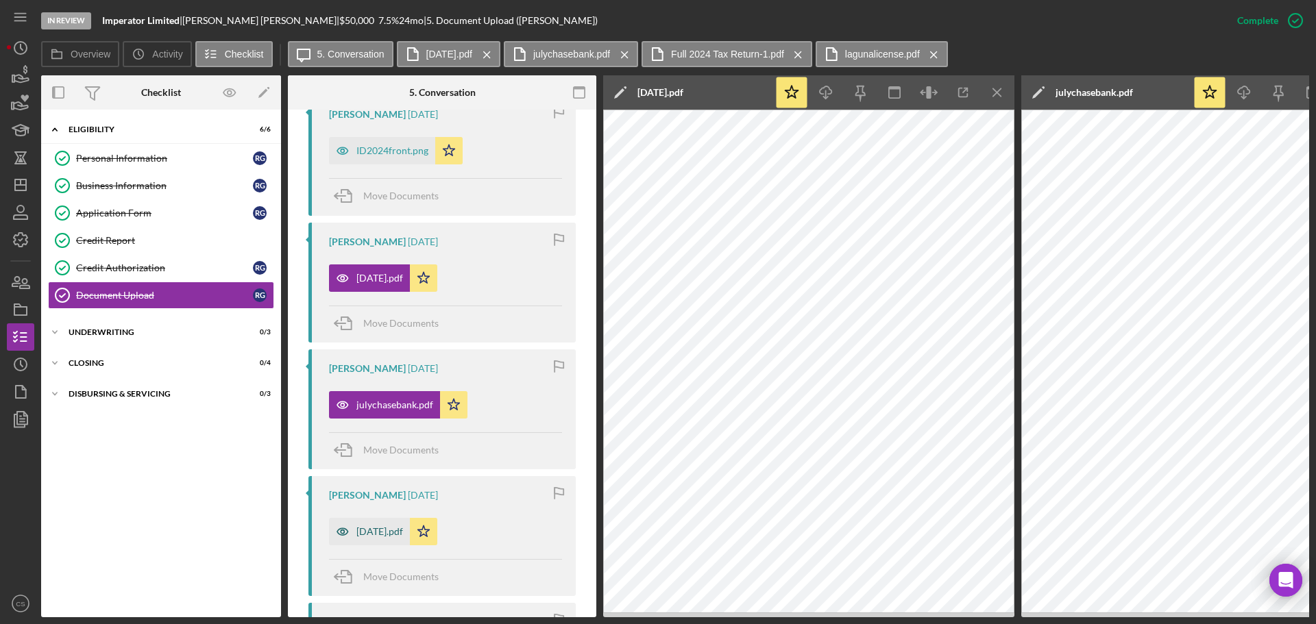
click at [373, 528] on div "[DATE].pdf" at bounding box center [379, 531] width 47 height 11
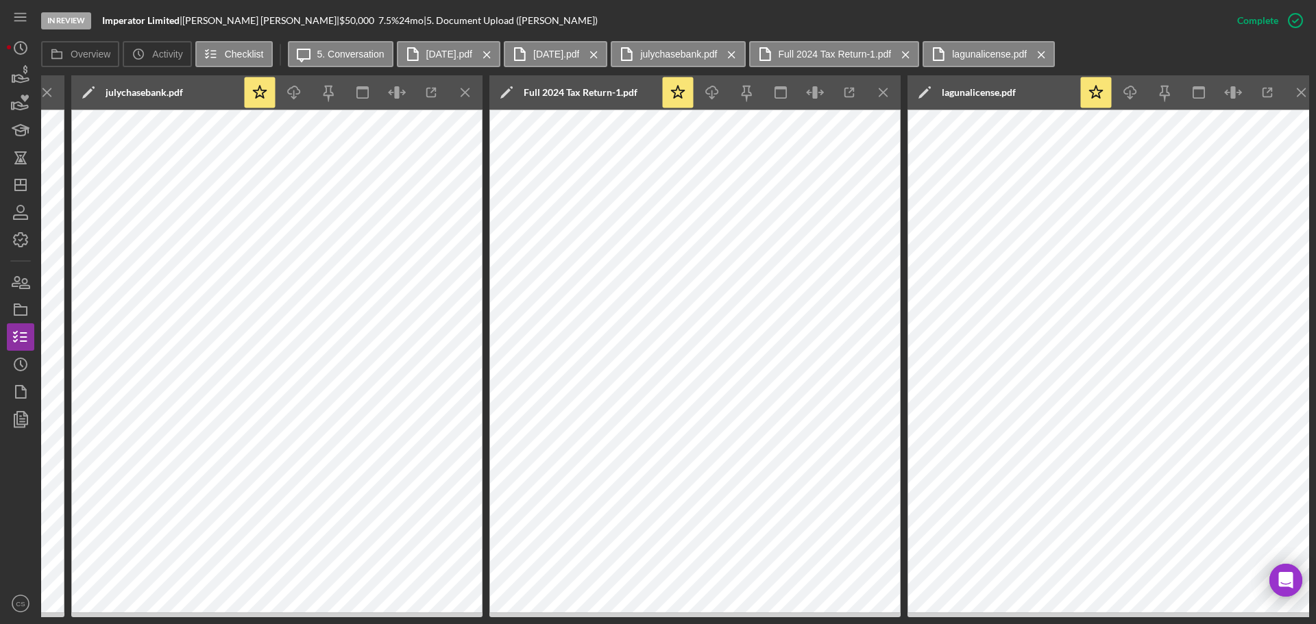
scroll to position [0, 1377]
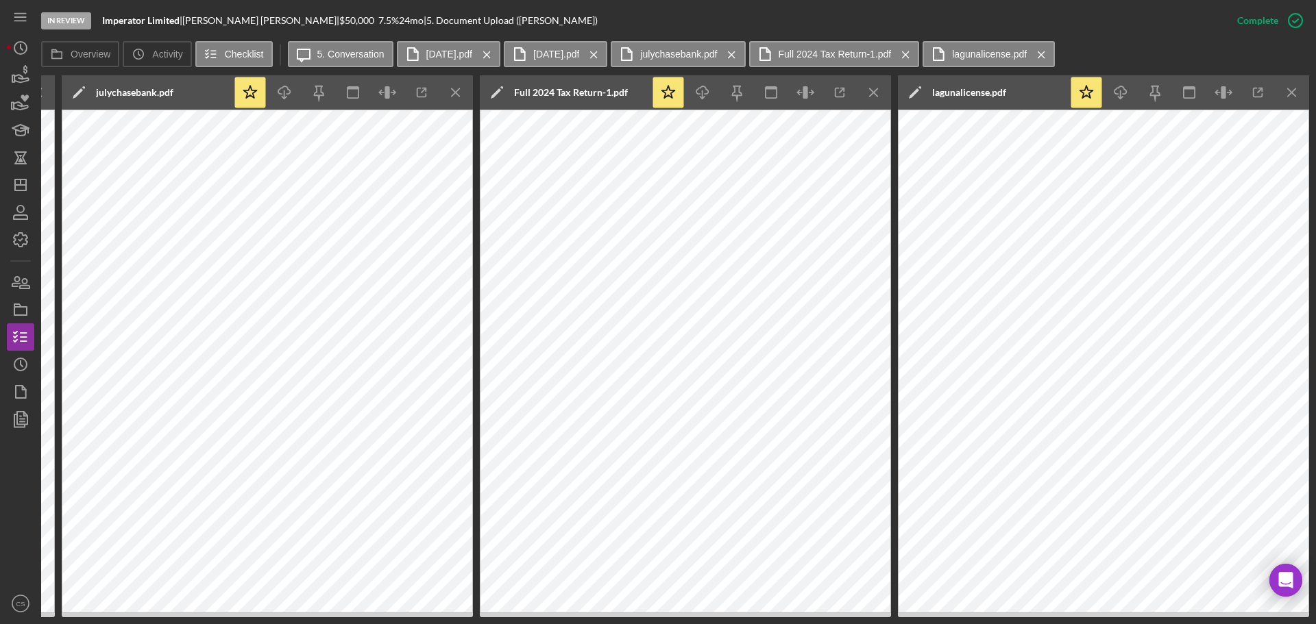
click at [1137, 12] on div "In Review Imperator Limited | [PERSON_NAME] | $50,000 $50,000 7.5 % 24 mo | 5. …" at bounding box center [632, 20] width 1182 height 41
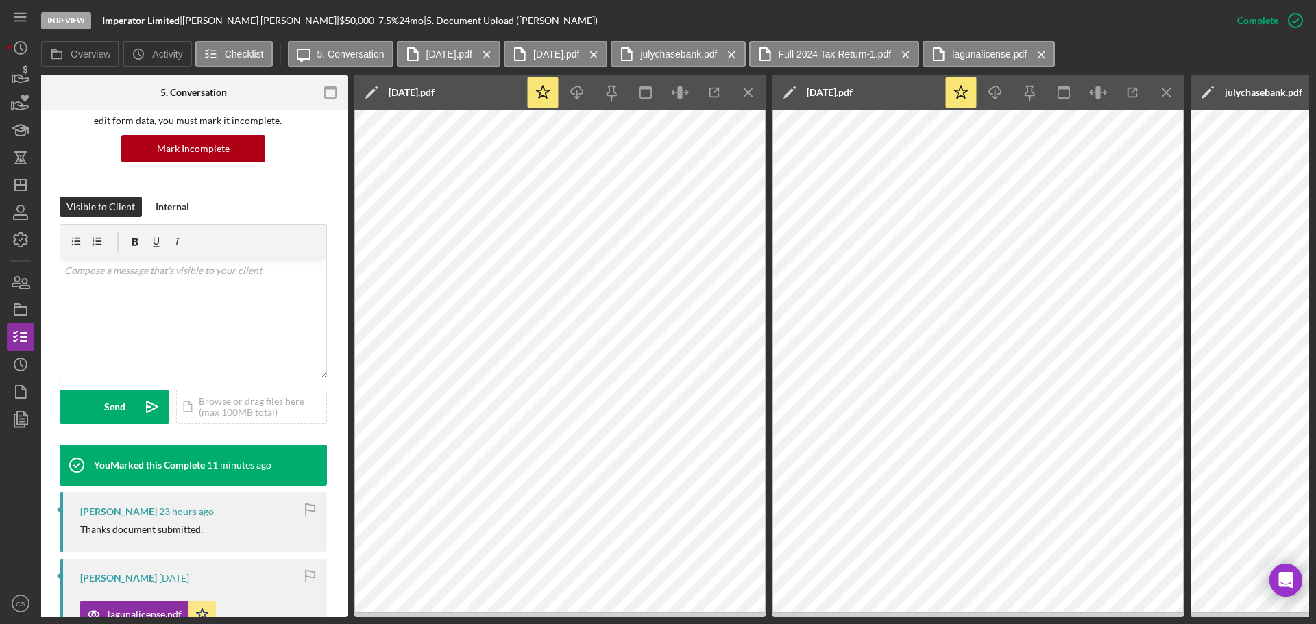
scroll to position [0, 7]
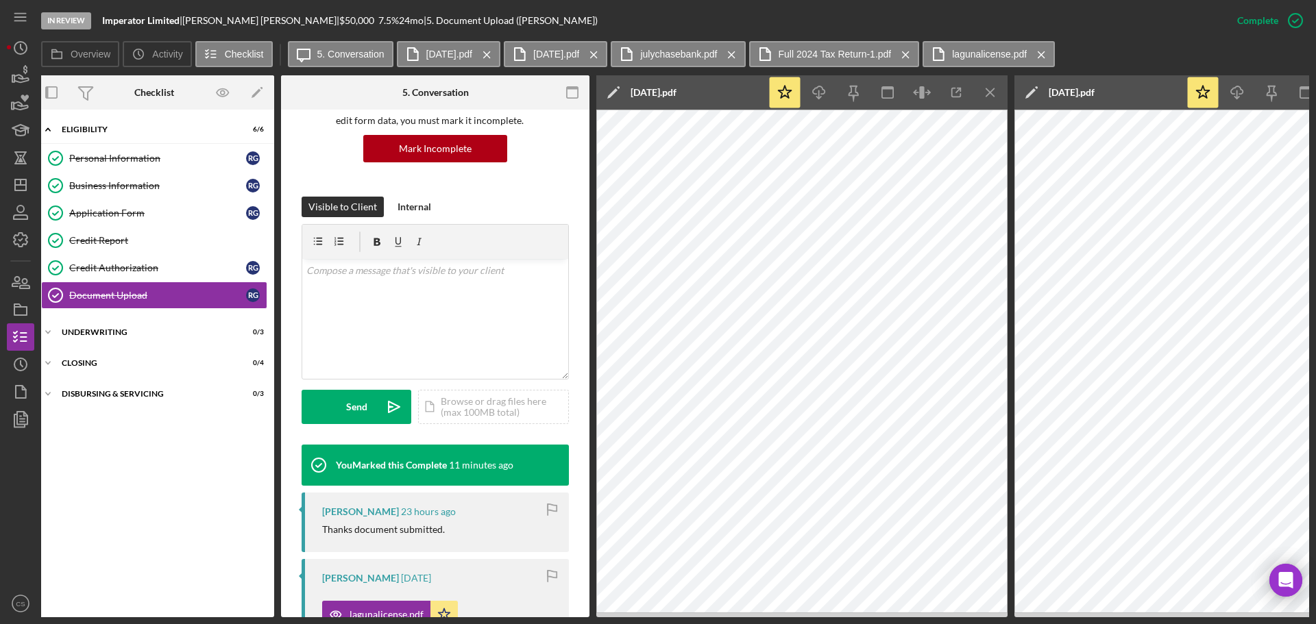
click at [620, 19] on div "In Review Imperator Limited | [PERSON_NAME] | $50,000 $50,000 7.5 % 24 mo | 5. …" at bounding box center [632, 20] width 1182 height 41
click at [154, 188] on div "Business Information" at bounding box center [157, 185] width 177 height 11
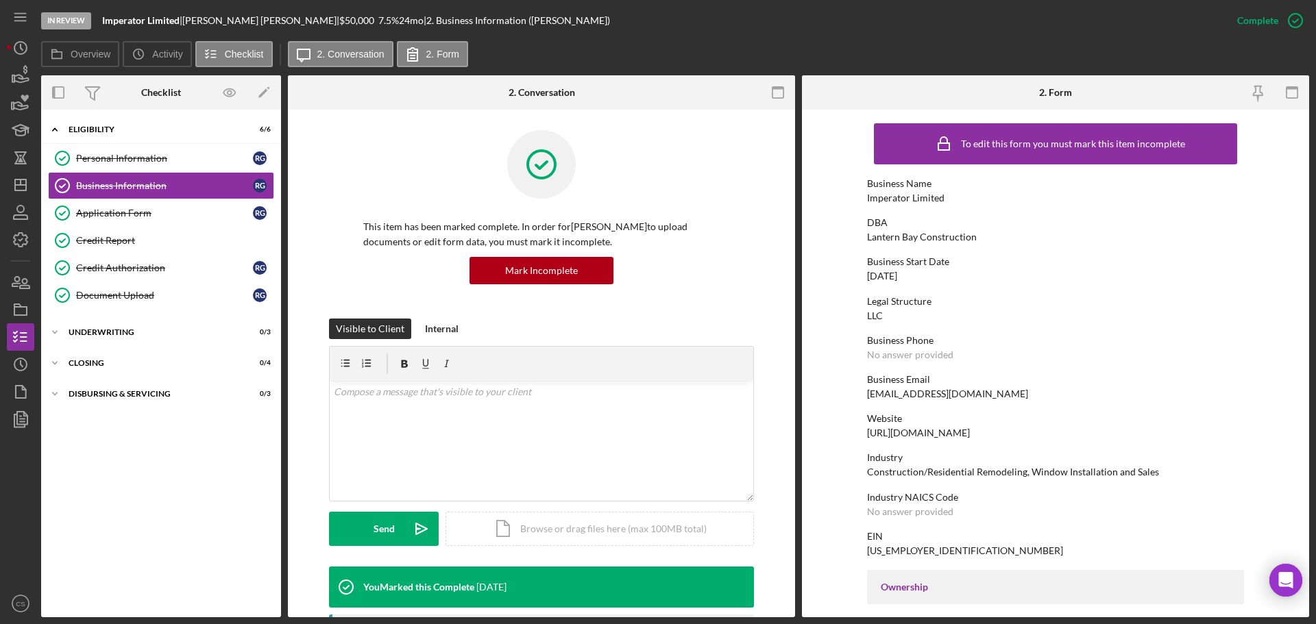
drag, startPoint x: 150, startPoint y: 487, endPoint x: 144, endPoint y: 480, distance: 8.7
click at [150, 487] on div "Icon/Expander Eligibility 6 / 6 Personal Information Personal Information R G B…" at bounding box center [161, 363] width 240 height 494
